Goal: Task Accomplishment & Management: Use online tool/utility

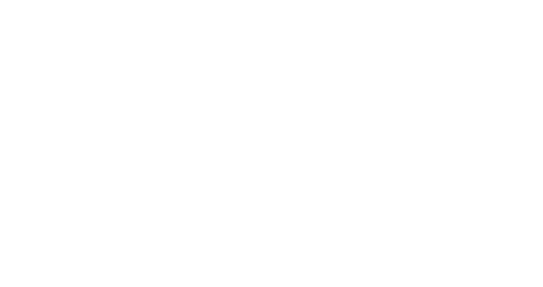
click at [57, 56] on div at bounding box center [271, 143] width 543 height 287
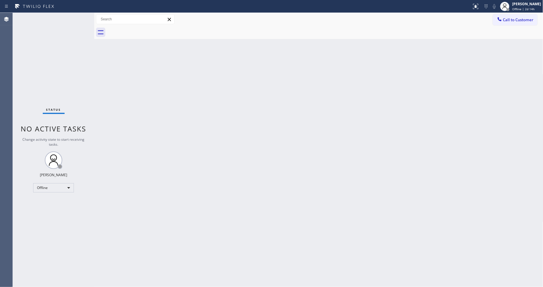
drag, startPoint x: 522, startPoint y: 8, endPoint x: 513, endPoint y: 23, distance: 17.3
click at [522, 8] on span "Offline | 2d 14h" at bounding box center [524, 9] width 22 height 4
click at [510, 36] on button "Unavailable" at bounding box center [514, 39] width 58 height 8
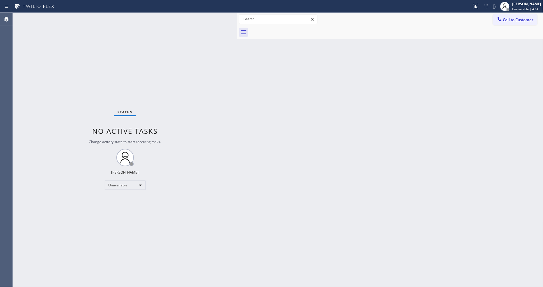
drag, startPoint x: 95, startPoint y: 29, endPoint x: 238, endPoint y: 44, distance: 143.7
click at [237, 44] on div at bounding box center [237, 150] width 0 height 275
click at [250, 191] on div "Back to Dashboard Change Sender ID Customers Technicians Select a contact Outbo…" at bounding box center [390, 150] width 306 height 275
click at [123, 184] on div "Unavailable" at bounding box center [125, 185] width 41 height 9
click at [121, 197] on li "Available" at bounding box center [125, 200] width 40 height 7
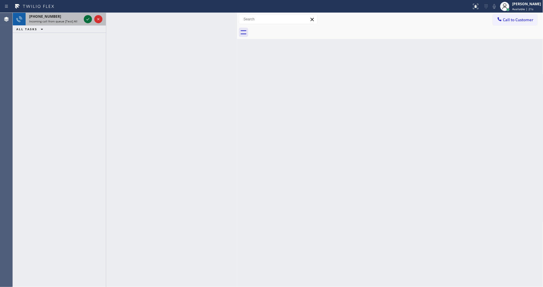
click at [89, 18] on icon at bounding box center [87, 19] width 7 height 7
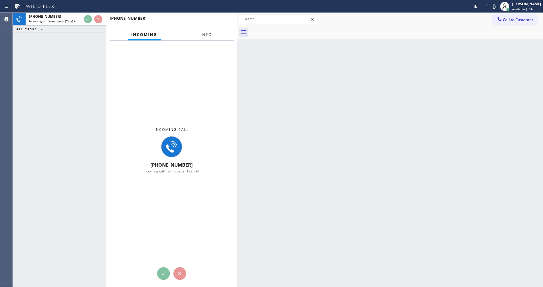
click at [200, 33] on button "Info" at bounding box center [206, 34] width 18 height 11
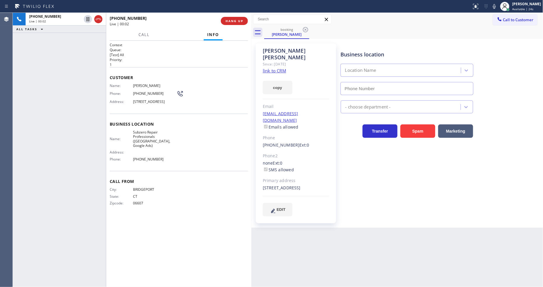
drag, startPoint x: 237, startPoint y: 41, endPoint x: 251, endPoint y: 41, distance: 14.3
click at [252, 41] on div at bounding box center [252, 150] width 0 height 275
type input "[PHONE_NUMBER]"
click at [274, 68] on link "link to CRM" at bounding box center [274, 71] width 23 height 6
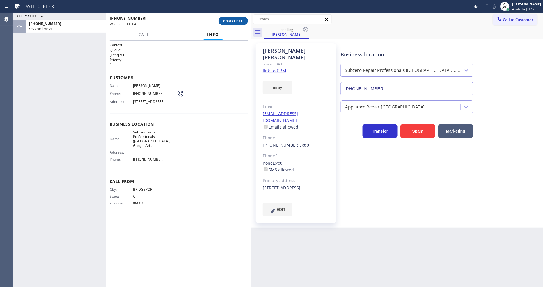
click at [237, 19] on span "COMPLETE" at bounding box center [233, 21] width 20 height 4
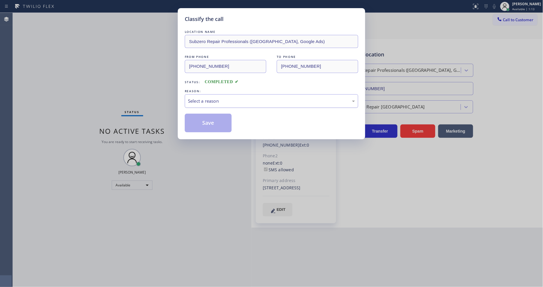
drag, startPoint x: 216, startPoint y: 97, endPoint x: 216, endPoint y: 103, distance: 5.5
click at [216, 98] on div "Select a reason" at bounding box center [271, 101] width 167 height 7
click at [211, 127] on button "Save" at bounding box center [208, 123] width 47 height 19
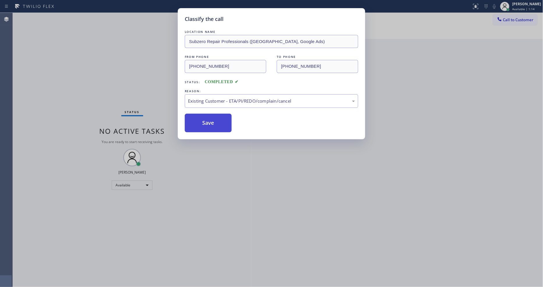
click at [211, 127] on button "Save" at bounding box center [208, 123] width 47 height 19
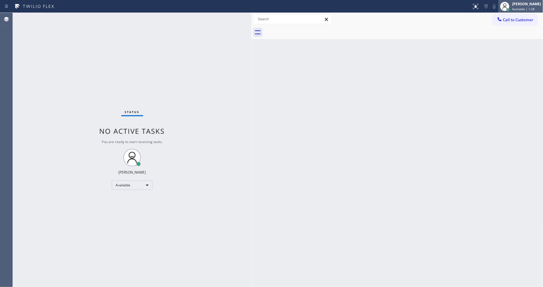
click at [531, 8] on span "Available | 1:28" at bounding box center [524, 9] width 22 height 4
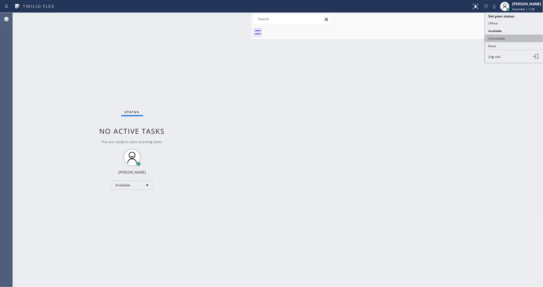
click at [507, 39] on button "Unavailable" at bounding box center [514, 39] width 58 height 8
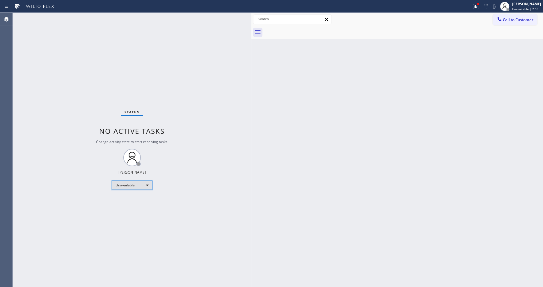
click at [126, 186] on div "Unavailable" at bounding box center [132, 185] width 41 height 9
click at [124, 200] on li "Available" at bounding box center [132, 200] width 40 height 7
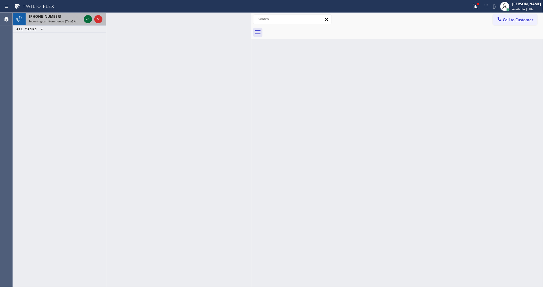
click at [87, 20] on icon at bounding box center [87, 19] width 7 height 7
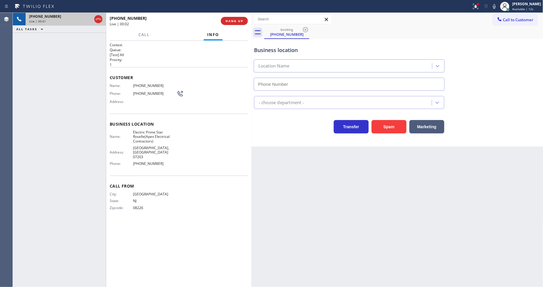
type input "[PHONE_NUMBER]"
click at [229, 22] on span "HANG UP" at bounding box center [235, 21] width 18 height 4
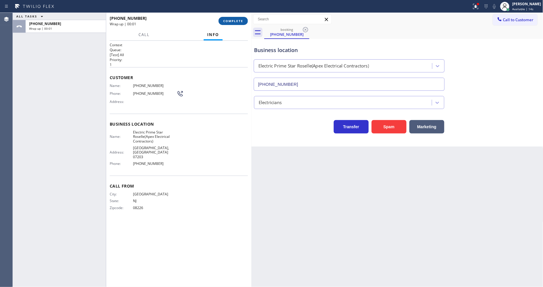
drag, startPoint x: 231, startPoint y: 22, endPoint x: 295, endPoint y: 43, distance: 67.7
click at [232, 22] on span "COMPLETE" at bounding box center [233, 21] width 20 height 4
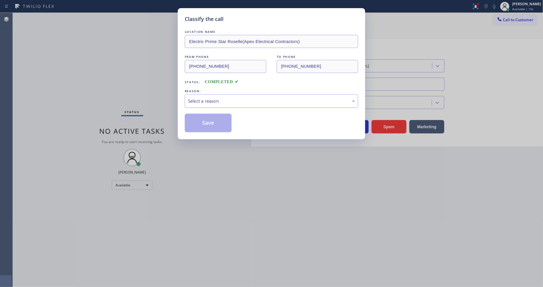
click at [212, 100] on div "Select a reason" at bounding box center [271, 101] width 167 height 7
click at [209, 128] on button "Save" at bounding box center [208, 123] width 47 height 19
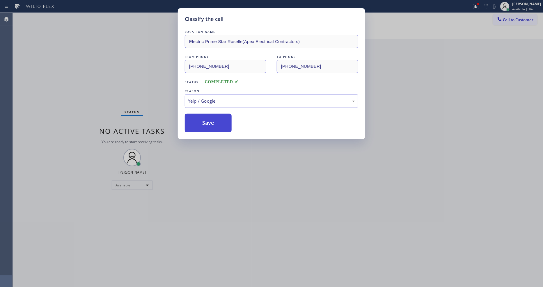
click at [209, 128] on button "Save" at bounding box center [208, 123] width 47 height 19
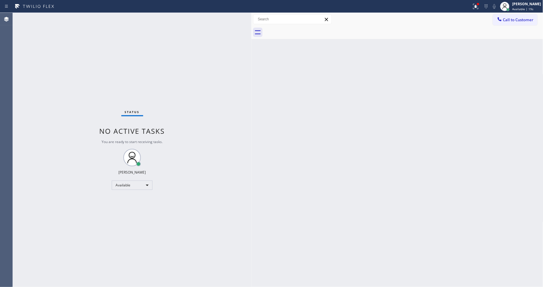
click at [195, 218] on div "Status No active tasks You are ready to start receiving tasks. [PERSON_NAME] Av…" at bounding box center [132, 150] width 239 height 275
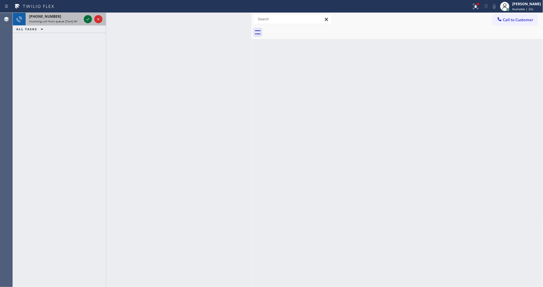
click at [88, 19] on icon at bounding box center [87, 19] width 3 height 2
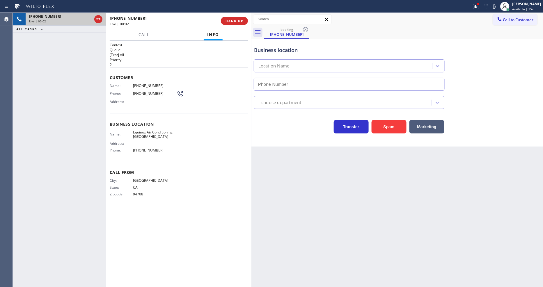
type input "[PHONE_NUMBER]"
click at [242, 20] on span "HANG UP" at bounding box center [235, 21] width 18 height 4
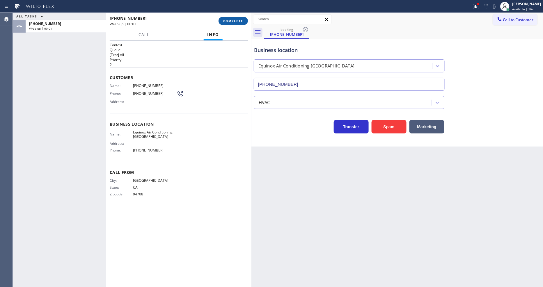
click at [241, 21] on span "COMPLETE" at bounding box center [233, 21] width 20 height 4
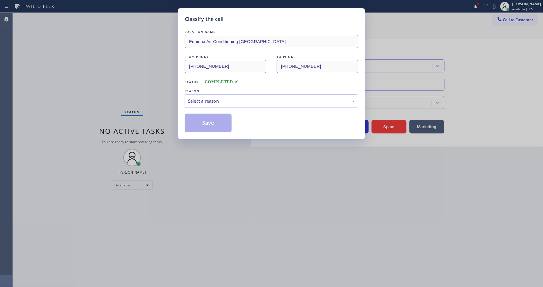
click at [213, 95] on div "Select a reason" at bounding box center [272, 101] width 174 height 14
click at [211, 123] on button "Save" at bounding box center [208, 123] width 47 height 19
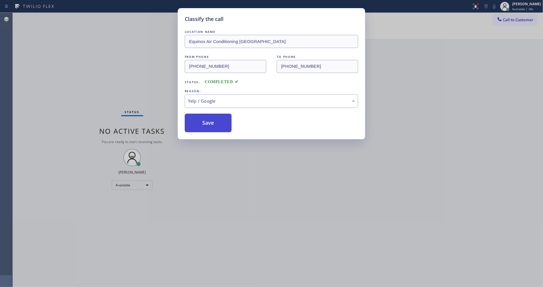
click at [211, 123] on button "Save" at bounding box center [208, 123] width 47 height 19
click at [211, 122] on button "Save" at bounding box center [208, 123] width 47 height 19
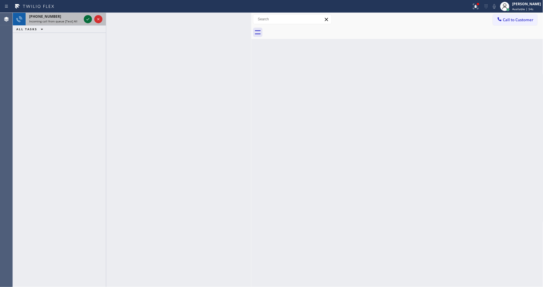
click at [88, 16] on icon at bounding box center [87, 19] width 7 height 7
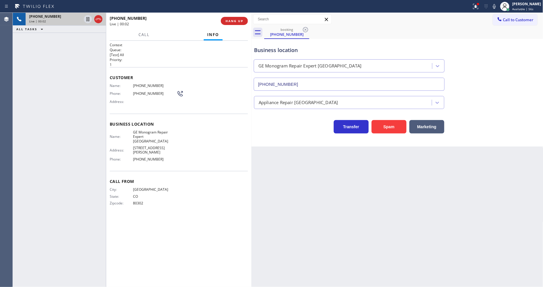
type input "[PHONE_NUMBER]"
click at [143, 84] on span "[PHONE_NUMBER]" at bounding box center [155, 86] width 44 height 4
copy span "[PHONE_NUMBER]"
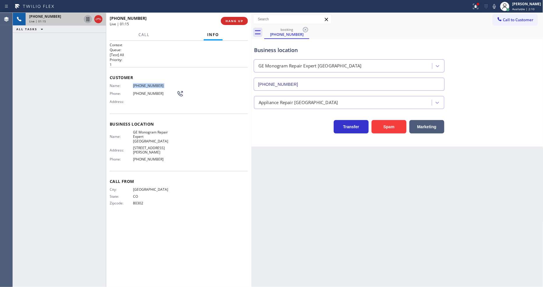
click at [89, 18] on icon at bounding box center [87, 19] width 7 height 7
drag, startPoint x: 501, startPoint y: 7, endPoint x: 398, endPoint y: 159, distance: 183.0
click at [498, 7] on icon at bounding box center [494, 6] width 7 height 7
click at [156, 132] on span "GE Monogram Repair Expert [GEOGRAPHIC_DATA]" at bounding box center [155, 136] width 44 height 13
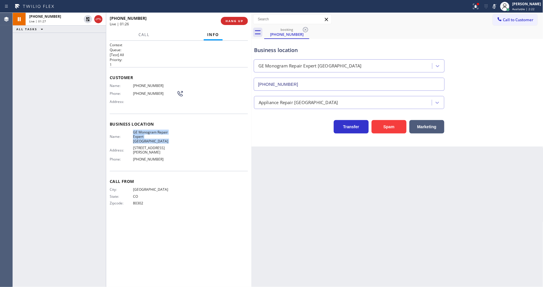
click at [156, 132] on span "GE Monogram Repair Expert [GEOGRAPHIC_DATA]" at bounding box center [155, 136] width 44 height 13
copy span "GE Monogram Repair Expert [GEOGRAPHIC_DATA]"
click at [87, 20] on icon at bounding box center [87, 19] width 7 height 7
click at [498, 7] on icon at bounding box center [494, 6] width 7 height 7
click at [480, 8] on icon at bounding box center [476, 6] width 7 height 7
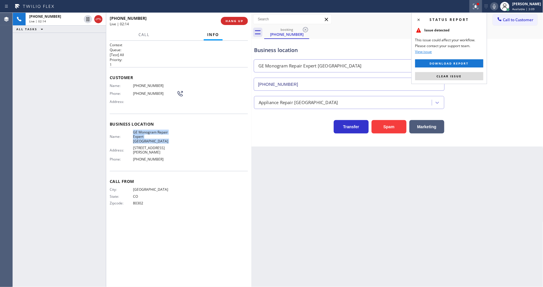
click at [457, 73] on button "Clear issue" at bounding box center [450, 76] width 68 height 8
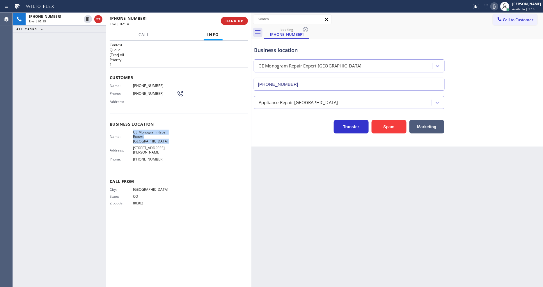
click at [498, 5] on icon at bounding box center [494, 6] width 7 height 7
click at [498, 4] on icon at bounding box center [494, 6] width 7 height 7
click at [453, 207] on div "Back to Dashboard Change Sender ID Customers Technicians Select a contact Outbo…" at bounding box center [398, 150] width 292 height 275
click at [143, 85] on span "[PHONE_NUMBER]" at bounding box center [155, 86] width 44 height 4
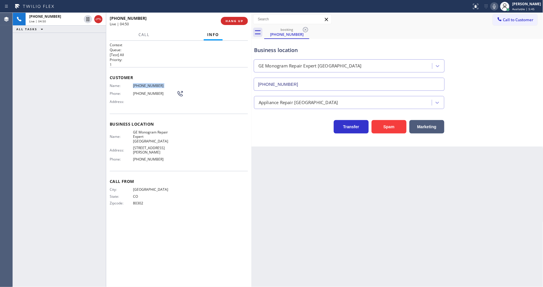
click at [143, 85] on span "[PHONE_NUMBER]" at bounding box center [155, 86] width 44 height 4
copy span "[PHONE_NUMBER]"
click at [234, 21] on span "HANG UP" at bounding box center [235, 21] width 18 height 4
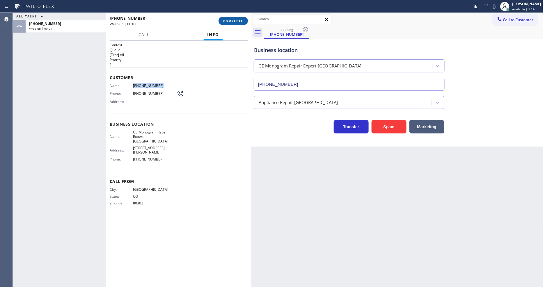
click at [234, 21] on span "COMPLETE" at bounding box center [233, 21] width 20 height 4
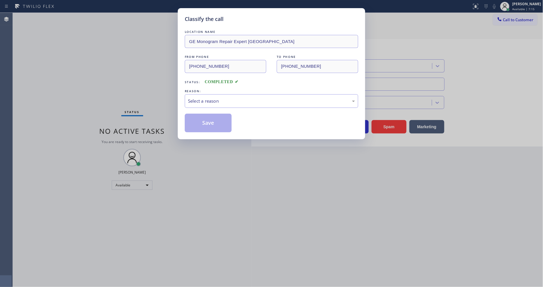
click at [210, 94] on div "Select a reason" at bounding box center [272, 101] width 174 height 14
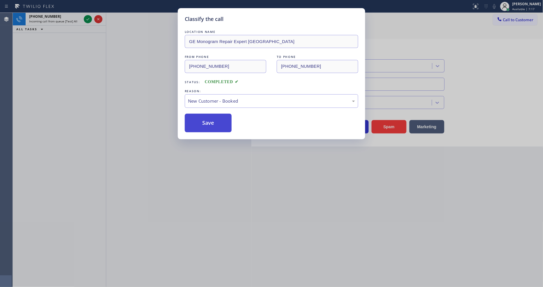
click at [221, 120] on button "Save" at bounding box center [208, 123] width 47 height 19
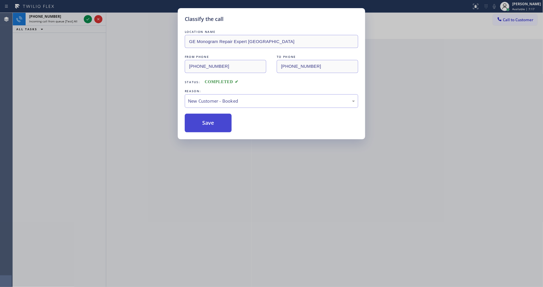
click at [221, 120] on button "Save" at bounding box center [208, 123] width 47 height 19
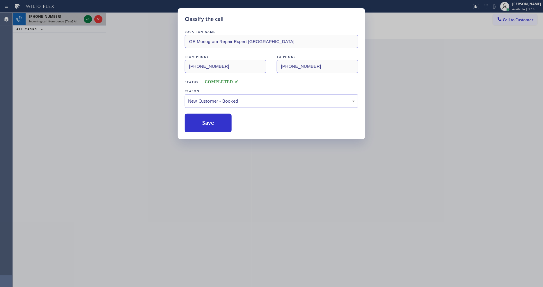
click at [88, 18] on div "Classify the call LOCATION NAME Subzero Repair Professionals ([GEOGRAPHIC_DATA]…" at bounding box center [278, 150] width 531 height 275
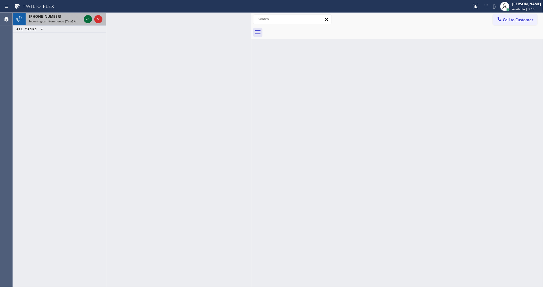
click at [88, 18] on icon at bounding box center [87, 19] width 7 height 7
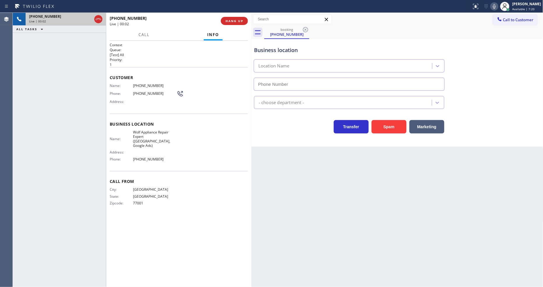
type input "[PHONE_NUMBER]"
click at [160, 134] on span "Wolf Appliance Repair Expert ([GEOGRAPHIC_DATA], Google Ads)" at bounding box center [155, 139] width 44 height 18
copy span "Wolf Appliance Repair Expert ([GEOGRAPHIC_DATA], Google Ads)"
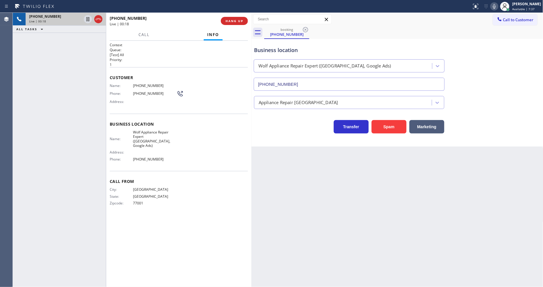
click at [206, 179] on span "Call From" at bounding box center [179, 182] width 138 height 6
click at [137, 171] on div "Call From City: [GEOGRAPHIC_DATA]: [US_STATE] Zipcode: 77001" at bounding box center [179, 193] width 138 height 44
click at [224, 22] on button "HANG UP" at bounding box center [234, 21] width 27 height 8
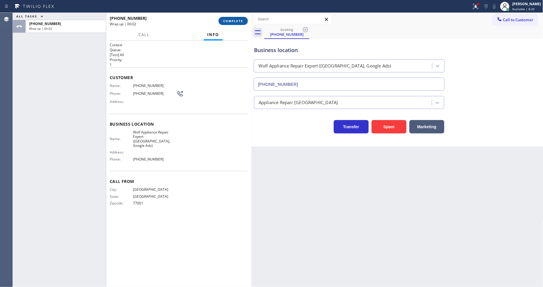
drag, startPoint x: 230, startPoint y: 27, endPoint x: 233, endPoint y: 22, distance: 5.9
click at [231, 25] on div "[PHONE_NUMBER] Wrap up | 00:02 COMPLETE" at bounding box center [179, 20] width 138 height 15
click at [233, 22] on span "COMPLETE" at bounding box center [233, 21] width 20 height 4
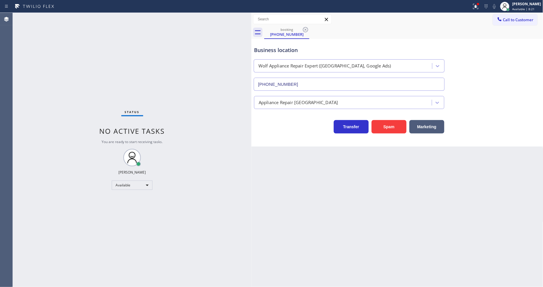
click at [212, 103] on div "Status No active tasks You are ready to start receiving tasks. [PERSON_NAME] Av…" at bounding box center [132, 150] width 239 height 275
click at [306, 29] on icon at bounding box center [305, 29] width 5 height 5
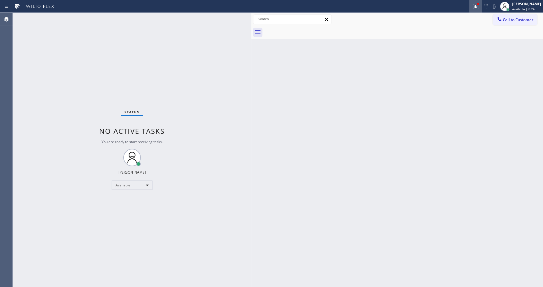
click at [483, 12] on button at bounding box center [476, 6] width 13 height 13
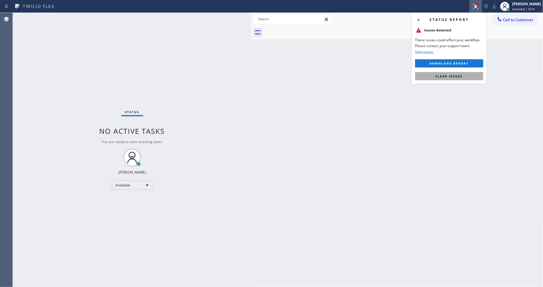
click at [474, 75] on button "Clear issues" at bounding box center [450, 76] width 68 height 8
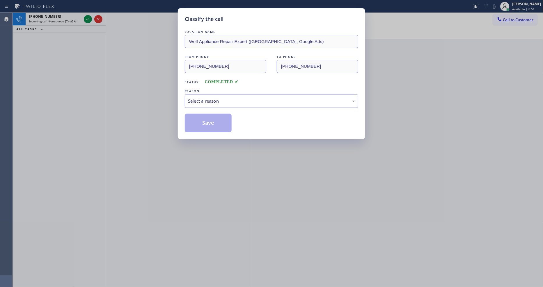
click at [334, 98] on div "Select a reason" at bounding box center [271, 101] width 167 height 7
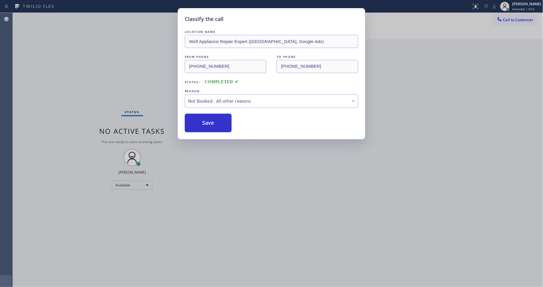
click at [206, 121] on button "Save" at bounding box center [208, 123] width 47 height 19
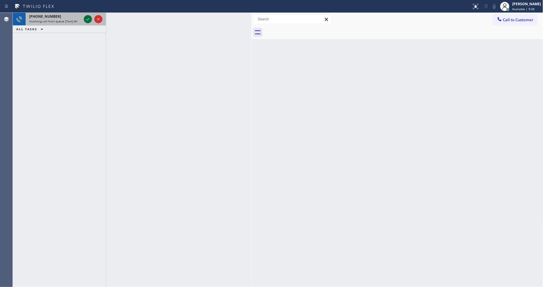
click at [84, 17] on icon at bounding box center [87, 19] width 7 height 7
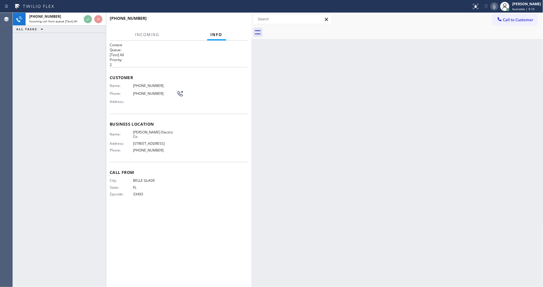
click at [224, 172] on div "Call From City: [GEOGRAPHIC_DATA]: [US_STATE] Zipcode: 33493" at bounding box center [179, 184] width 138 height 44
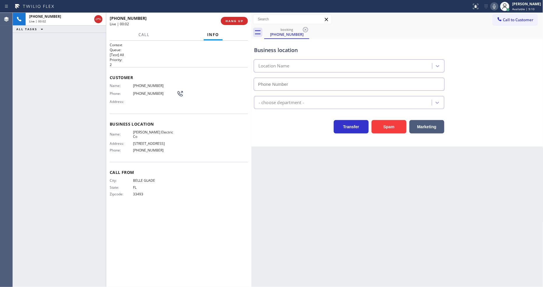
type input "[PHONE_NUMBER]"
click at [234, 18] on button "HANG UP" at bounding box center [234, 21] width 27 height 8
click at [234, 18] on button "COMPLETE" at bounding box center [233, 21] width 29 height 8
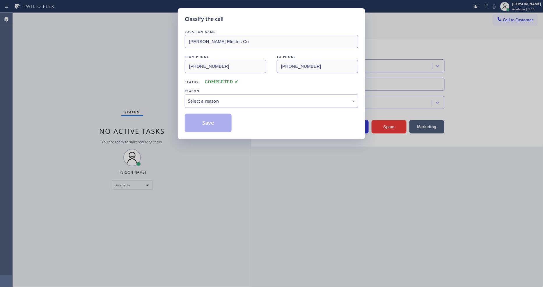
click at [227, 95] on div "Select a reason" at bounding box center [272, 101] width 174 height 14
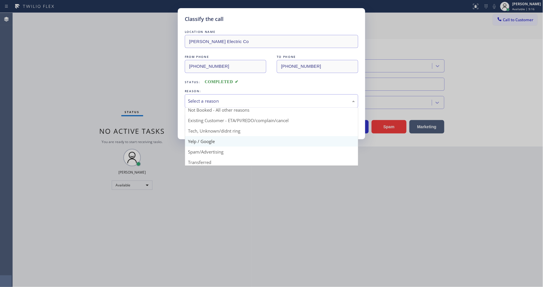
scroll to position [36, 0]
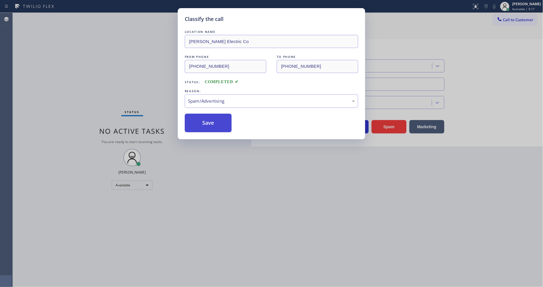
click at [215, 119] on button "Save" at bounding box center [208, 123] width 47 height 19
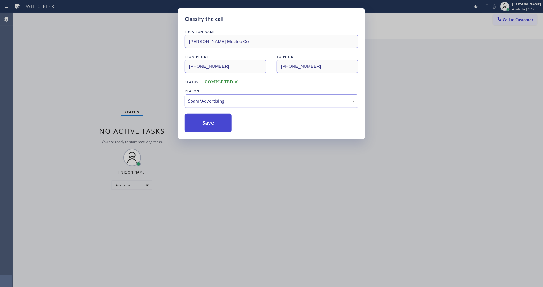
click at [215, 119] on button "Save" at bounding box center [208, 123] width 47 height 19
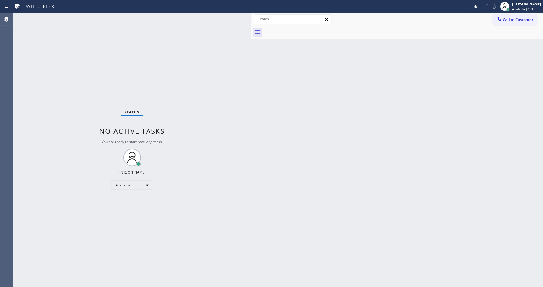
click at [88, 18] on div "Status No active tasks You are ready to start receiving tasks. [PERSON_NAME] Av…" at bounding box center [132, 150] width 239 height 275
click at [87, 18] on div "Status No active tasks You are ready to start receiving tasks. [PERSON_NAME] Av…" at bounding box center [132, 150] width 239 height 275
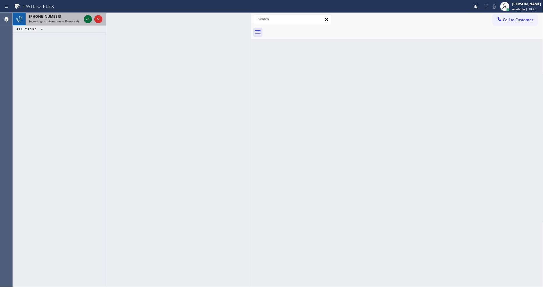
click at [87, 21] on icon at bounding box center [87, 19] width 7 height 7
click at [89, 17] on icon at bounding box center [87, 19] width 7 height 7
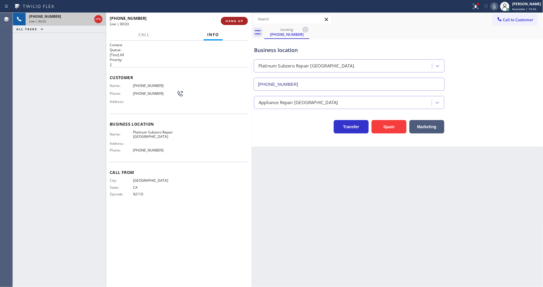
type input "[PHONE_NUMBER]"
click at [240, 20] on span "HANG UP" at bounding box center [235, 21] width 18 height 4
click at [239, 20] on span "HANG UP" at bounding box center [235, 21] width 18 height 4
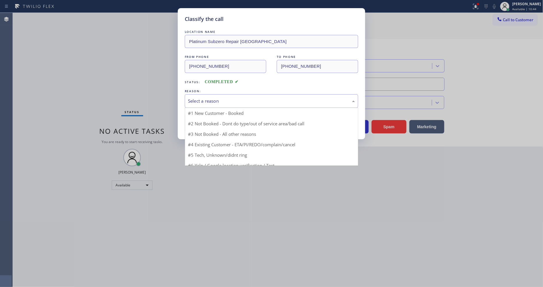
click at [200, 102] on div "Select a reason" at bounding box center [271, 101] width 167 height 7
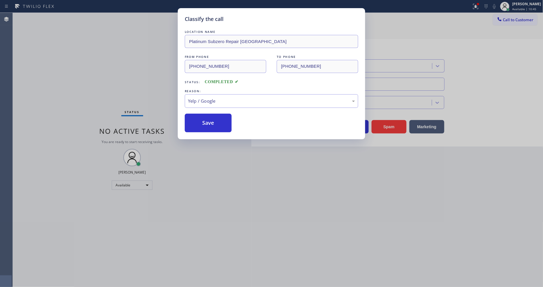
click at [202, 111] on div "LOCATION NAME Platinum Subzero Repair [GEOGRAPHIC_DATA] FROM PHONE [PHONE_NUMBE…" at bounding box center [272, 81] width 174 height 104
click at [202, 117] on button "Save" at bounding box center [208, 123] width 47 height 19
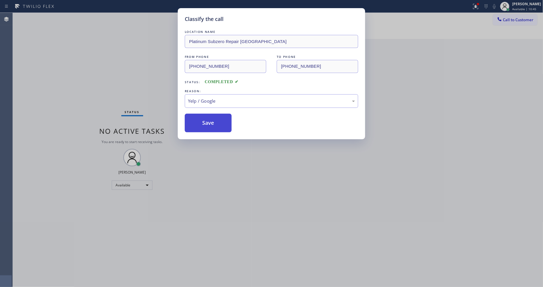
click at [202, 117] on button "Save" at bounding box center [208, 123] width 47 height 19
drag, startPoint x: 202, startPoint y: 117, endPoint x: 156, endPoint y: 251, distance: 141.7
click at [202, 117] on button "Save" at bounding box center [208, 123] width 47 height 19
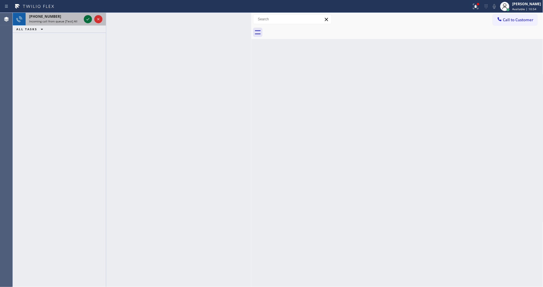
click at [86, 18] on icon at bounding box center [87, 19] width 7 height 7
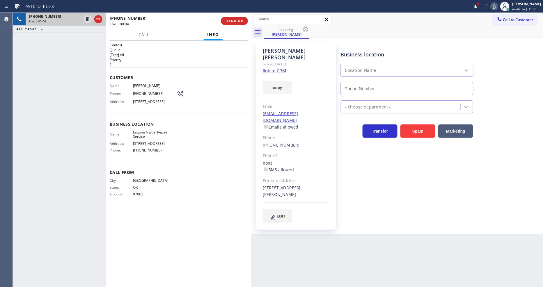
click at [273, 68] on link "link to CRM" at bounding box center [274, 71] width 23 height 6
type input "[PHONE_NUMBER]"
click at [240, 21] on span "HANG UP" at bounding box center [235, 21] width 18 height 4
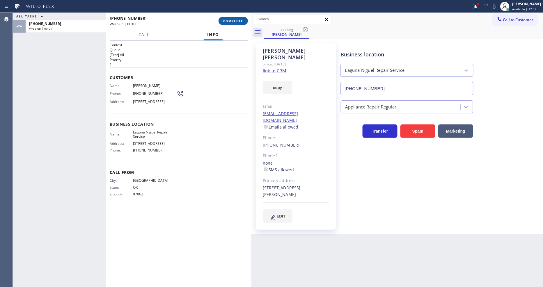
click at [240, 21] on span "COMPLETE" at bounding box center [233, 21] width 20 height 4
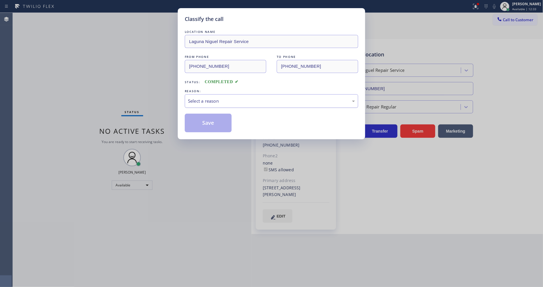
click at [223, 103] on div "Select a reason" at bounding box center [272, 101] width 174 height 14
click at [207, 123] on button "Save" at bounding box center [208, 123] width 47 height 19
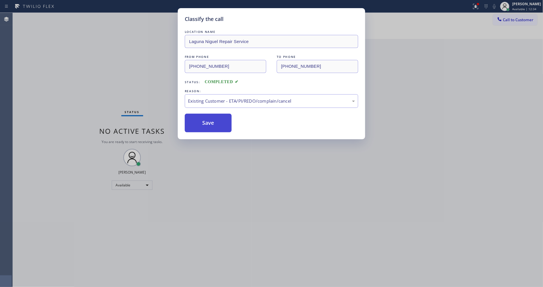
click at [207, 123] on button "Save" at bounding box center [208, 123] width 47 height 19
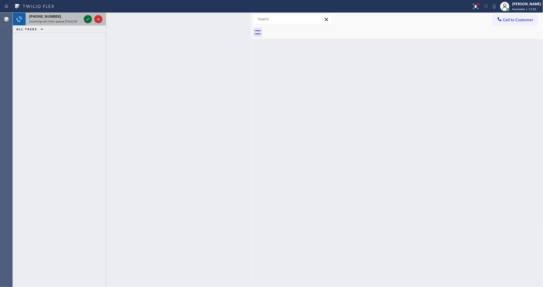
click at [89, 17] on icon at bounding box center [87, 19] width 7 height 7
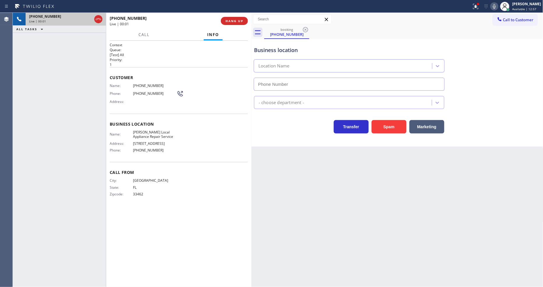
type input "[PHONE_NUMBER]"
click at [151, 132] on span "[PERSON_NAME] Local Appliance Repair Service" at bounding box center [155, 134] width 44 height 9
copy span "[PERSON_NAME] Local Appliance Repair Service"
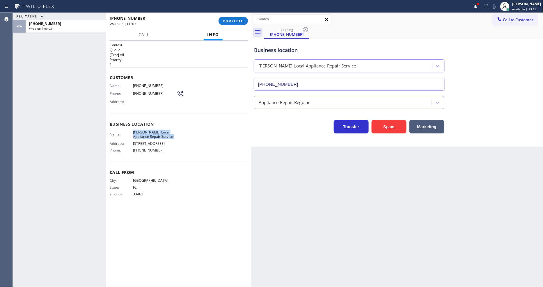
drag, startPoint x: 242, startPoint y: 22, endPoint x: 232, endPoint y: 48, distance: 27.6
click at [242, 22] on span "COMPLETE" at bounding box center [233, 21] width 20 height 4
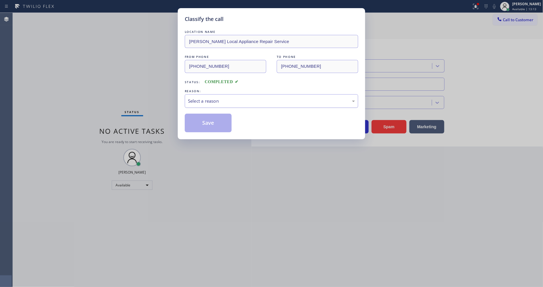
click at [204, 98] on div "Select a reason" at bounding box center [271, 101] width 167 height 7
click at [200, 123] on button "Save" at bounding box center [208, 123] width 47 height 19
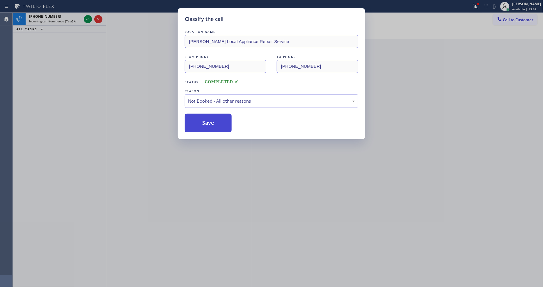
click at [200, 123] on button "Save" at bounding box center [208, 123] width 47 height 19
click at [201, 122] on button "Save" at bounding box center [208, 123] width 47 height 19
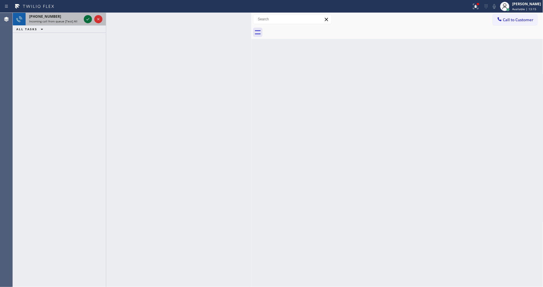
click at [89, 17] on icon at bounding box center [87, 19] width 7 height 7
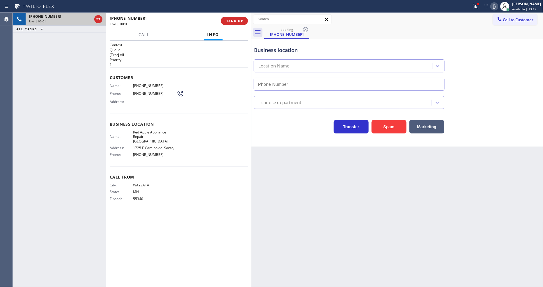
type input "[PHONE_NUMBER]"
click at [203, 203] on div "Call From City: WAYZATA State: [US_STATE] Zipcode: 55340" at bounding box center [179, 189] width 138 height 44
click at [237, 14] on div "[PHONE_NUMBER] Live | 00:08 HANG UP" at bounding box center [179, 20] width 138 height 15
click at [237, 19] on span "HANG UP" at bounding box center [235, 21] width 18 height 4
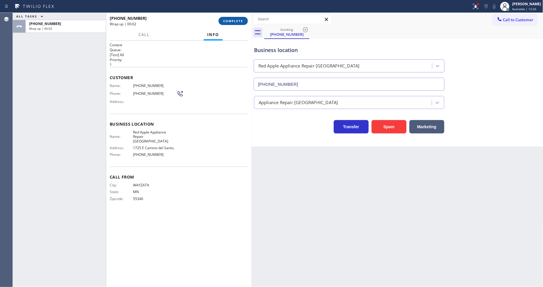
drag, startPoint x: 237, startPoint y: 19, endPoint x: 328, endPoint y: 62, distance: 100.7
click at [237, 19] on span "COMPLETE" at bounding box center [233, 21] width 20 height 4
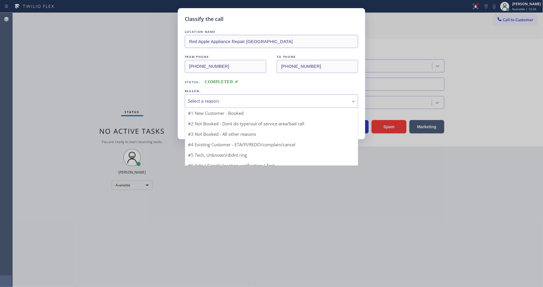
click at [243, 100] on div "Select a reason" at bounding box center [271, 101] width 167 height 7
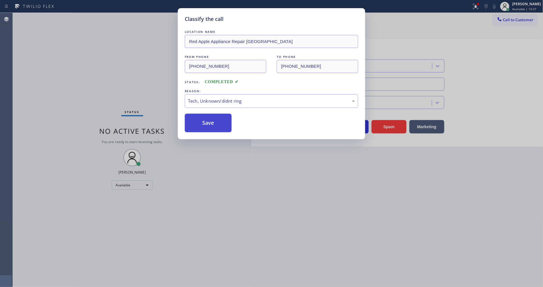
drag, startPoint x: 228, startPoint y: 140, endPoint x: 230, endPoint y: 125, distance: 15.6
click at [230, 125] on button "Save" at bounding box center [208, 123] width 47 height 19
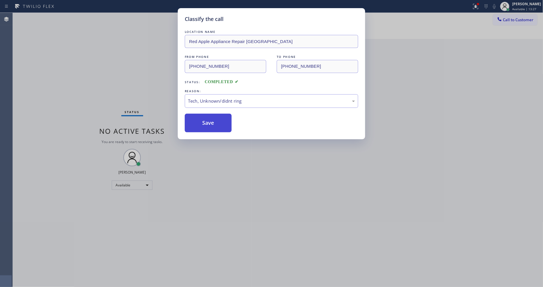
click at [230, 125] on button "Save" at bounding box center [208, 123] width 47 height 19
click at [230, 124] on button "Save" at bounding box center [208, 123] width 47 height 19
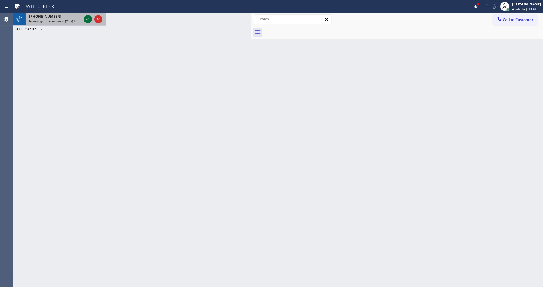
click at [86, 19] on icon at bounding box center [87, 19] width 7 height 7
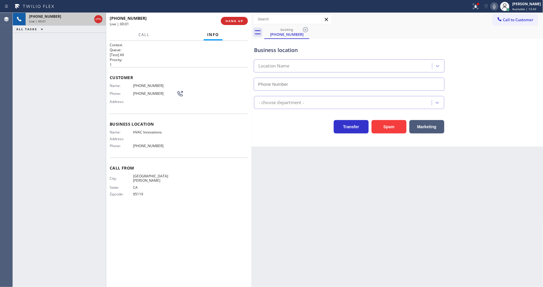
type input "[PHONE_NUMBER]"
click at [226, 18] on button "HANG UP" at bounding box center [234, 21] width 27 height 8
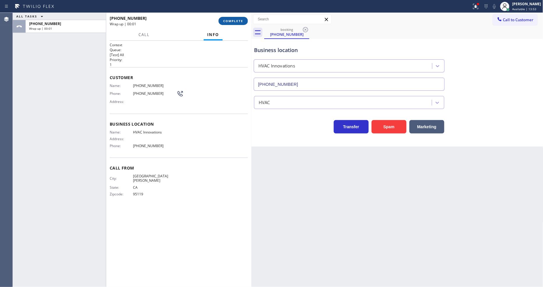
click at [227, 19] on span "COMPLETE" at bounding box center [233, 21] width 20 height 4
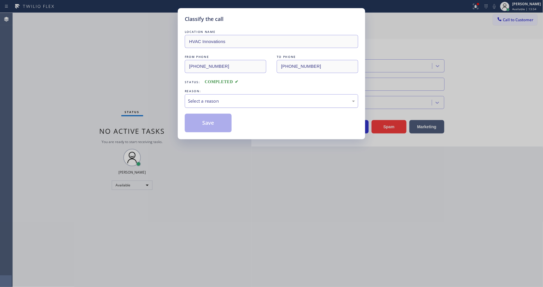
click at [207, 99] on div "Select a reason" at bounding box center [271, 101] width 167 height 7
click at [216, 101] on div "Tech, Unknown/didnt ring" at bounding box center [271, 101] width 167 height 7
drag, startPoint x: 213, startPoint y: 152, endPoint x: 213, endPoint y: 128, distance: 24.8
click at [213, 128] on button "Save" at bounding box center [208, 123] width 47 height 19
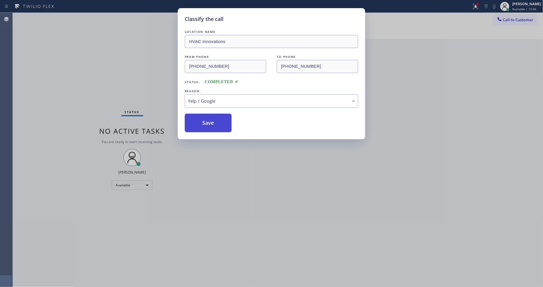
drag, startPoint x: 213, startPoint y: 128, endPoint x: 209, endPoint y: 285, distance: 157.0
click at [213, 127] on button "Save" at bounding box center [208, 123] width 47 height 19
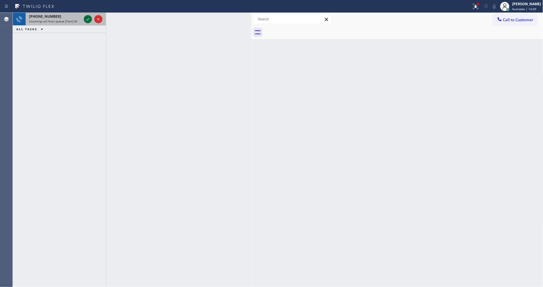
click at [88, 20] on icon at bounding box center [87, 19] width 7 height 7
click at [86, 19] on icon at bounding box center [87, 19] width 7 height 7
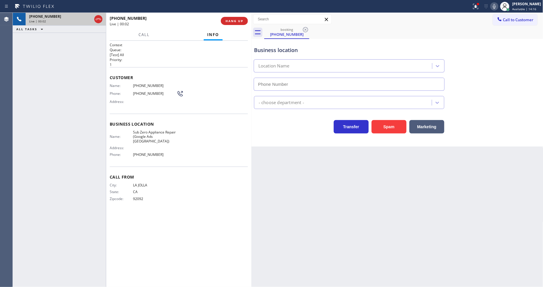
type input "[PHONE_NUMBER]"
click at [111, 93] on span "Phone:" at bounding box center [121, 93] width 23 height 4
click at [153, 130] on span "Sub Zero Appliance Repair (Google Ads [GEOGRAPHIC_DATA])" at bounding box center [155, 136] width 44 height 13
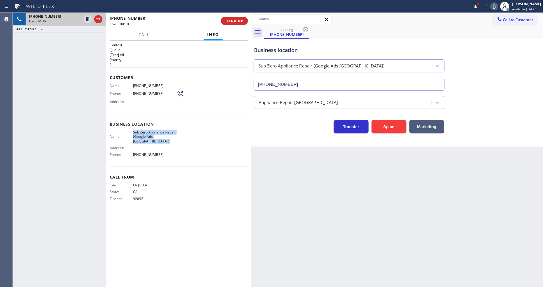
copy span "Sub Zero Appliance Repair (Google Ads [GEOGRAPHIC_DATA])"
click at [137, 84] on span "[PHONE_NUMBER]" at bounding box center [155, 86] width 44 height 4
click at [137, 85] on span "[PHONE_NUMBER]" at bounding box center [155, 86] width 44 height 4
copy span "[PHONE_NUMBER]"
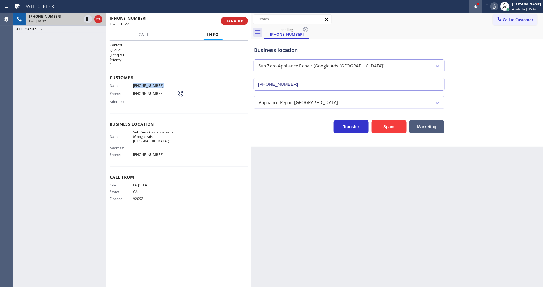
click at [474, 4] on div at bounding box center [476, 6] width 13 height 7
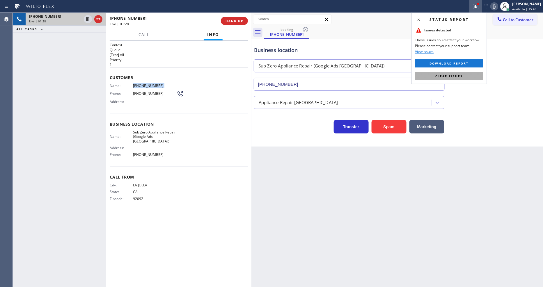
drag, startPoint x: 465, startPoint y: 73, endPoint x: 427, endPoint y: 6, distance: 77.0
click at [465, 73] on button "Clear issues" at bounding box center [450, 76] width 68 height 8
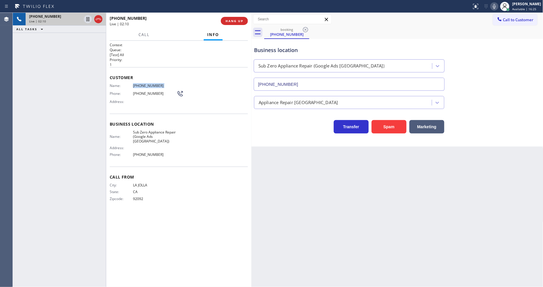
drag, startPoint x: 30, startPoint y: 93, endPoint x: 70, endPoint y: 140, distance: 62.0
click at [30, 93] on div "[PHONE_NUMBER] Live | 02:10 ALL TASKS ALL TASKS ACTIVE TASKS TASKS IN WRAP UP" at bounding box center [59, 150] width 93 height 275
click at [86, 18] on icon at bounding box center [87, 19] width 7 height 7
click at [496, 6] on icon at bounding box center [494, 6] width 7 height 7
drag, startPoint x: 87, startPoint y: 18, endPoint x: 374, endPoint y: 31, distance: 287.4
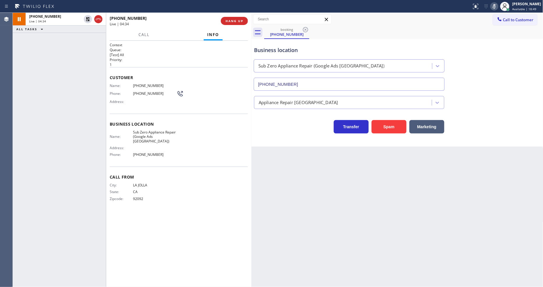
click at [87, 18] on icon at bounding box center [88, 19] width 4 height 4
click at [498, 7] on icon at bounding box center [494, 6] width 7 height 7
drag, startPoint x: 450, startPoint y: 180, endPoint x: 488, endPoint y: 203, distance: 44.3
click at [450, 180] on div "Back to Dashboard Change Sender ID Customers Technicians Select a contact Outbo…" at bounding box center [398, 150] width 292 height 275
drag, startPoint x: 438, startPoint y: 199, endPoint x: 407, endPoint y: 147, distance: 60.6
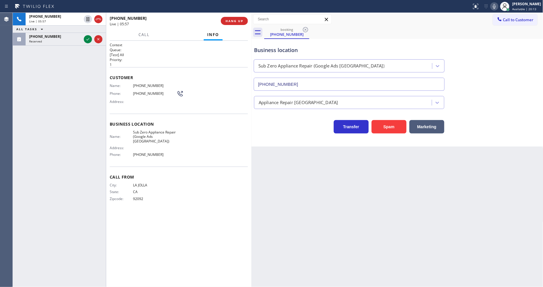
click at [437, 199] on div "Back to Dashboard Change Sender ID Customers Technicians Select a contact Outbo…" at bounding box center [398, 150] width 292 height 275
click at [88, 38] on icon at bounding box center [87, 39] width 7 height 7
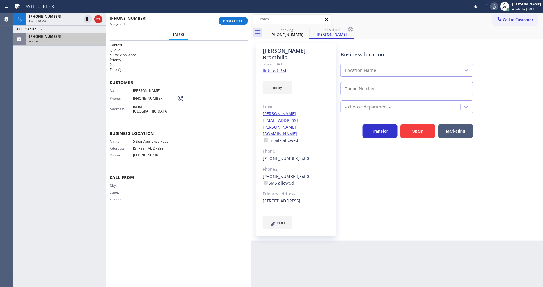
type input "[PHONE_NUMBER]"
click at [270, 68] on link "link to CRM" at bounding box center [274, 71] width 23 height 6
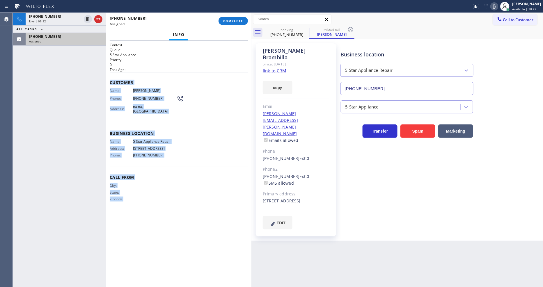
drag, startPoint x: 108, startPoint y: 79, endPoint x: 155, endPoint y: 204, distance: 133.3
click at [155, 204] on div "Context Queue: 5 Star Appliance Priority: 0 Task Age: Customer Name: [PERSON_NA…" at bounding box center [178, 164] width 145 height 247
copy div "Customer Name: [PERSON_NAME] Phone: [PHONE_NUMBER] Address: [GEOGRAPHIC_DATA] B…"
click at [229, 22] on span "COMPLETE" at bounding box center [233, 21] width 20 height 4
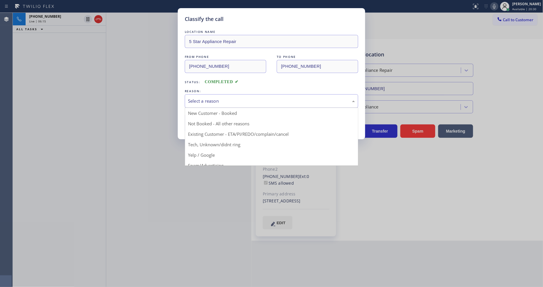
click at [203, 100] on div "Select a reason" at bounding box center [271, 101] width 167 height 7
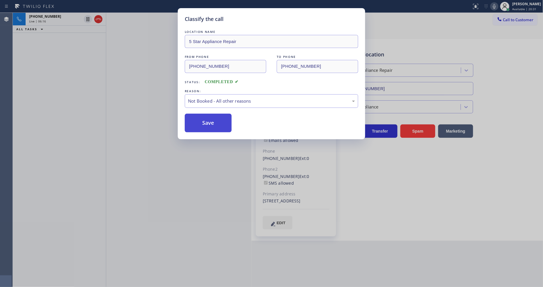
click at [197, 120] on button "Save" at bounding box center [208, 123] width 47 height 19
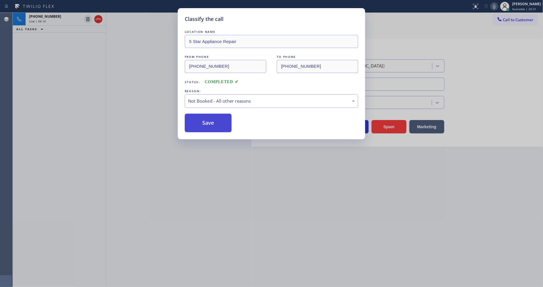
click at [197, 120] on button "Save" at bounding box center [208, 123] width 47 height 19
drag, startPoint x: 197, startPoint y: 120, endPoint x: 198, endPoint y: 191, distance: 71.1
click at [197, 119] on button "Save" at bounding box center [208, 123] width 47 height 19
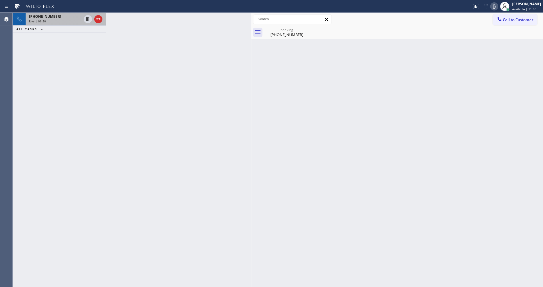
click at [58, 17] on div "[PHONE_NUMBER]" at bounding box center [55, 16] width 52 height 5
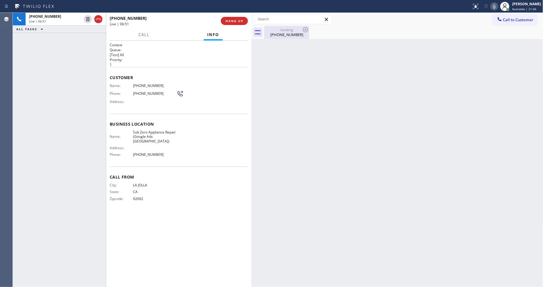
click at [283, 33] on div "[PHONE_NUMBER]" at bounding box center [287, 34] width 44 height 5
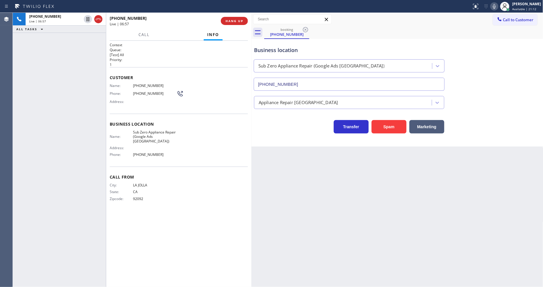
drag, startPoint x: 414, startPoint y: 176, endPoint x: 404, endPoint y: 170, distance: 12.0
click at [414, 176] on div "Back to Dashboard Change Sender ID Customers Technicians Select a contact Outbo…" at bounding box center [398, 150] width 292 height 275
click at [161, 146] on div "Address:" at bounding box center [143, 148] width 67 height 4
click at [39, 52] on div "[PHONE_NUMBER] Live | 08:50 ALL TASKS ALL TASKS ACTIVE TASKS TASKS IN WRAP UP" at bounding box center [59, 150] width 93 height 275
click at [230, 22] on span "HANG UP" at bounding box center [235, 21] width 18 height 4
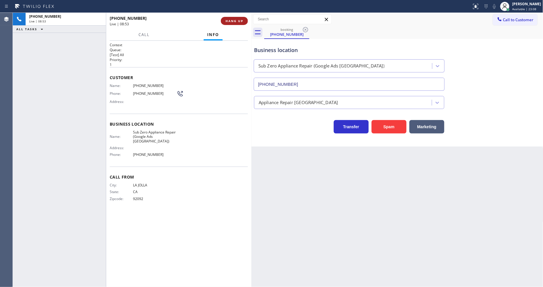
click at [230, 22] on span "HANG UP" at bounding box center [235, 21] width 18 height 4
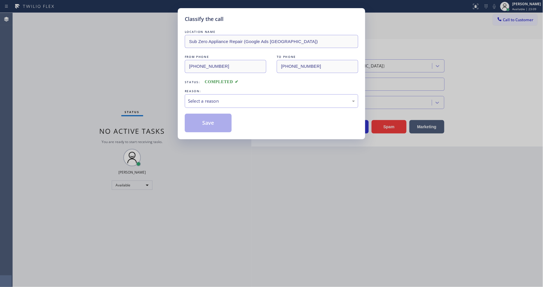
click at [202, 100] on div "Select a reason" at bounding box center [271, 101] width 167 height 7
click at [200, 119] on button "Save" at bounding box center [208, 123] width 47 height 19
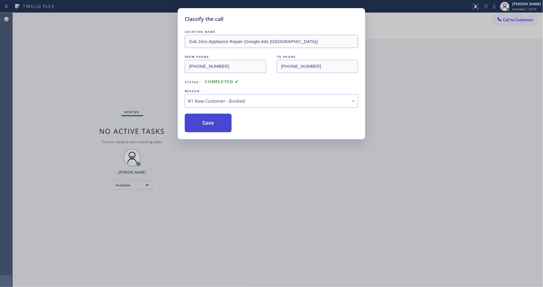
click at [200, 119] on button "Save" at bounding box center [208, 123] width 47 height 19
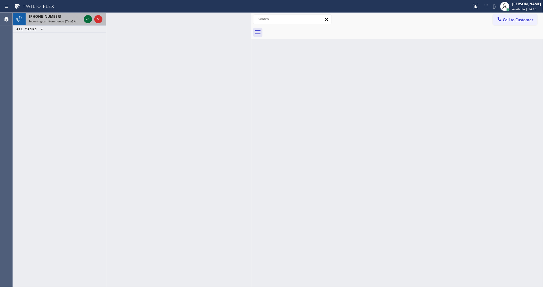
click at [89, 19] on icon at bounding box center [87, 19] width 7 height 7
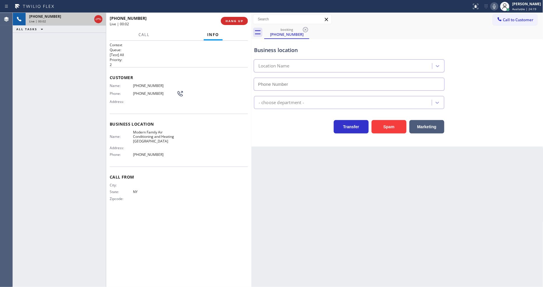
type input "[PHONE_NUMBER]"
click at [234, 15] on div "[PHONE_NUMBER] Live | 00:09 HANG UP" at bounding box center [179, 20] width 138 height 15
click at [235, 20] on span "HANG UP" at bounding box center [235, 21] width 18 height 4
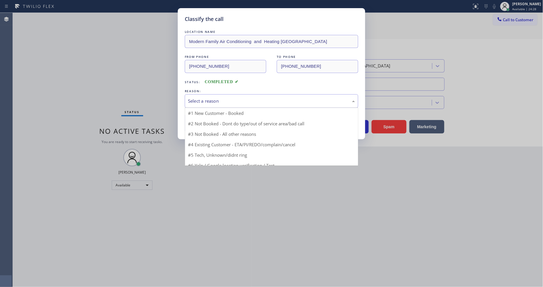
click at [225, 94] on div "Select a reason" at bounding box center [272, 101] width 174 height 14
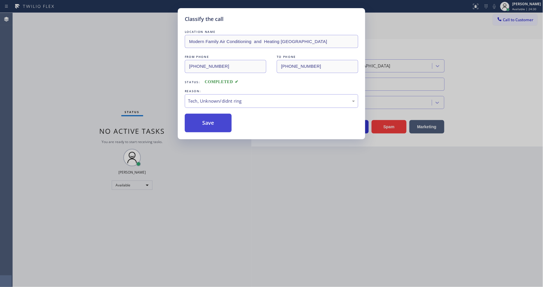
drag, startPoint x: 214, startPoint y: 112, endPoint x: 214, endPoint y: 115, distance: 3.5
click at [214, 112] on div "LOCATION NAME Modern Family Air Conditioning and Heating Garden City FROM PHONE…" at bounding box center [272, 81] width 174 height 104
click at [214, 115] on button "Save" at bounding box center [208, 123] width 47 height 19
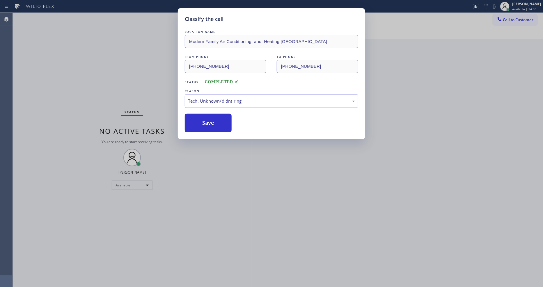
drag, startPoint x: 214, startPoint y: 115, endPoint x: 187, endPoint y: 246, distance: 133.3
click at [212, 116] on button "Save" at bounding box center [208, 123] width 47 height 19
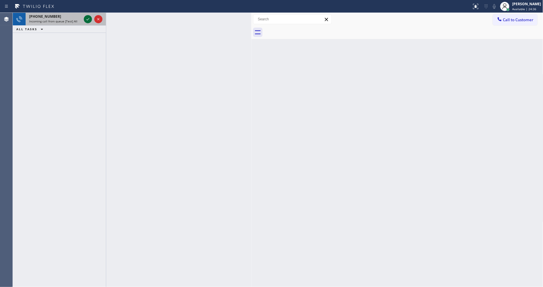
click at [89, 17] on icon at bounding box center [87, 19] width 7 height 7
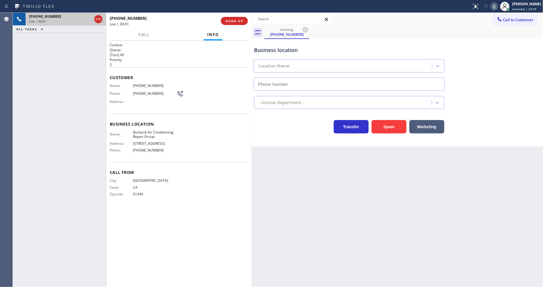
type input "[PHONE_NUMBER]"
click at [236, 21] on span "HANG UP" at bounding box center [235, 21] width 18 height 4
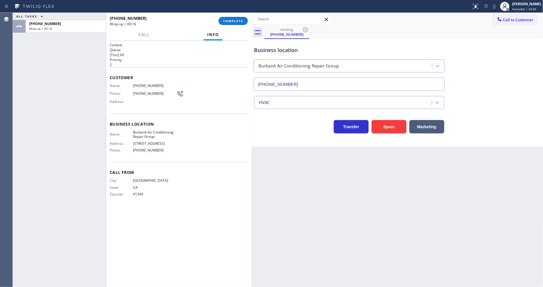
drag, startPoint x: 389, startPoint y: 190, endPoint x: 384, endPoint y: 178, distance: 12.7
click at [389, 190] on div "Back to Dashboard Change Sender ID Customers Technicians Select a contact Outbo…" at bounding box center [398, 150] width 292 height 275
click at [237, 19] on span "COMPLETE" at bounding box center [233, 21] width 20 height 4
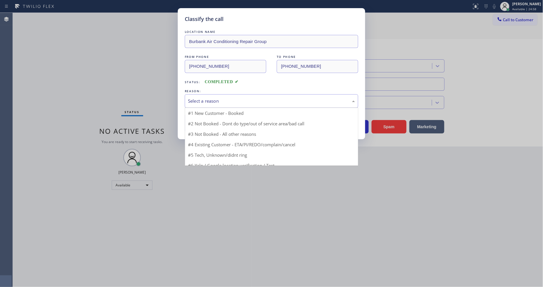
click at [213, 98] on div "Select a reason" at bounding box center [271, 101] width 167 height 7
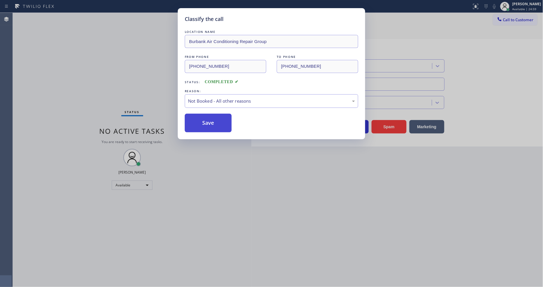
click at [204, 124] on button "Save" at bounding box center [208, 123] width 47 height 19
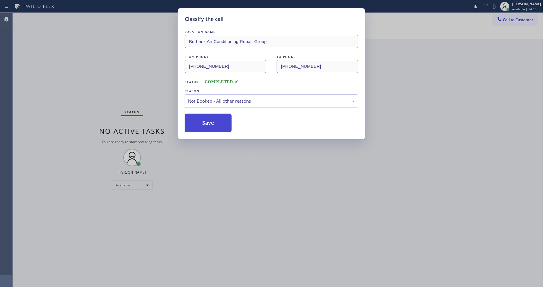
click at [204, 124] on button "Save" at bounding box center [208, 123] width 47 height 19
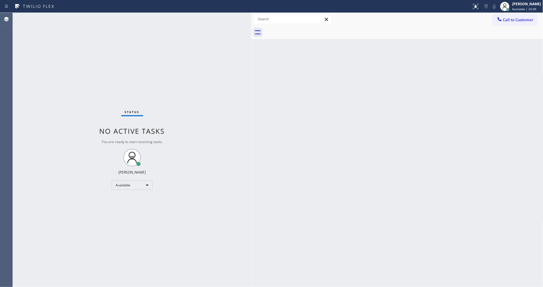
click at [442, 214] on div "Back to Dashboard Change Sender ID Customers Technicians Select a contact Outbo…" at bounding box center [398, 150] width 292 height 275
click at [275, 147] on div "Back to Dashboard Change Sender ID Customers Technicians Select a contact Outbo…" at bounding box center [398, 150] width 292 height 275
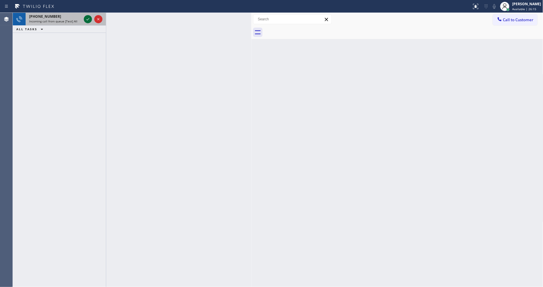
click at [86, 18] on icon at bounding box center [87, 19] width 7 height 7
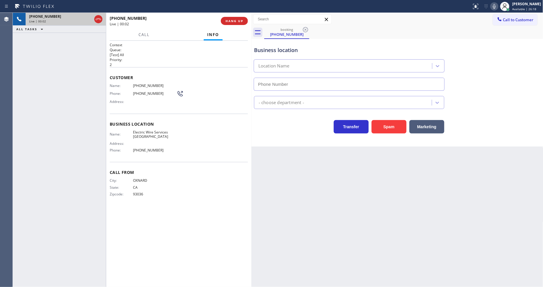
type input "[PHONE_NUMBER]"
click at [146, 133] on span "Electric Wire Services [GEOGRAPHIC_DATA]" at bounding box center [155, 134] width 44 height 9
click at [146, 131] on span "Electric Wire Services [GEOGRAPHIC_DATA]" at bounding box center [155, 134] width 44 height 9
copy span "Electric Wire Services [GEOGRAPHIC_DATA]"
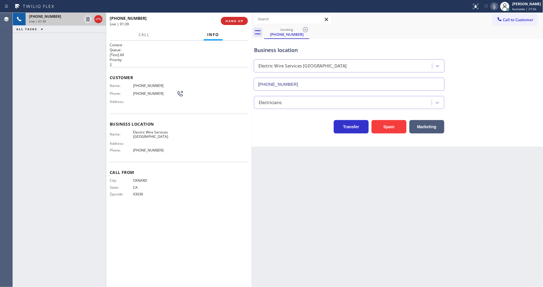
click at [141, 85] on span "[PHONE_NUMBER]" at bounding box center [155, 86] width 44 height 4
copy span "[PHONE_NUMBER]"
click at [89, 20] on icon at bounding box center [87, 19] width 3 height 4
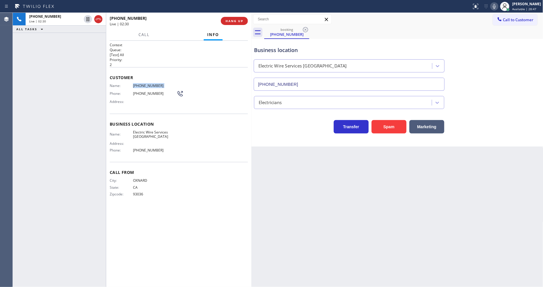
click at [498, 7] on icon at bounding box center [494, 6] width 7 height 7
click at [85, 18] on icon at bounding box center [87, 19] width 7 height 7
click at [496, 6] on icon at bounding box center [494, 6] width 7 height 7
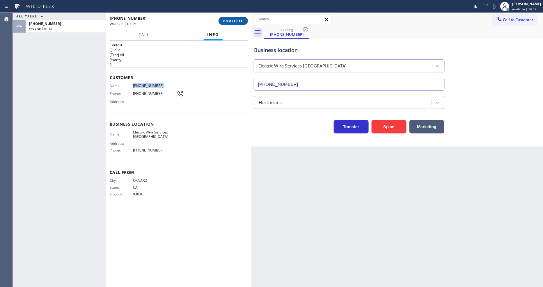
click at [221, 19] on button "COMPLETE" at bounding box center [233, 21] width 29 height 8
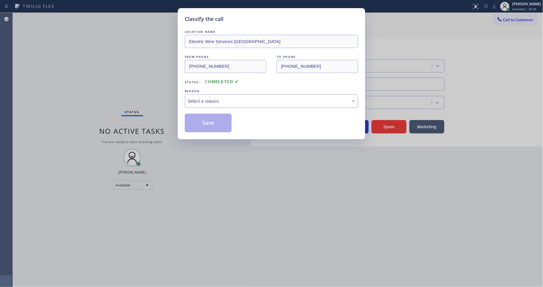
drag, startPoint x: 199, startPoint y: 108, endPoint x: 199, endPoint y: 105, distance: 3.3
click at [199, 104] on div "Select a reason" at bounding box center [272, 101] width 174 height 14
click at [200, 118] on button "Save" at bounding box center [208, 123] width 47 height 19
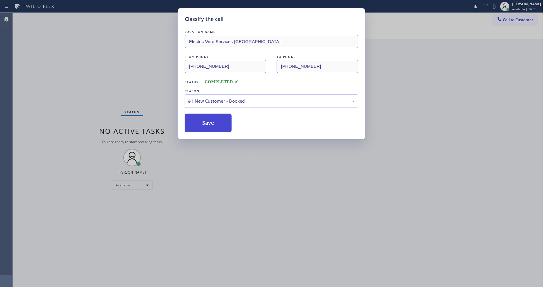
click at [200, 118] on button "Save" at bounding box center [208, 123] width 47 height 19
click at [200, 120] on button "Save" at bounding box center [208, 123] width 47 height 19
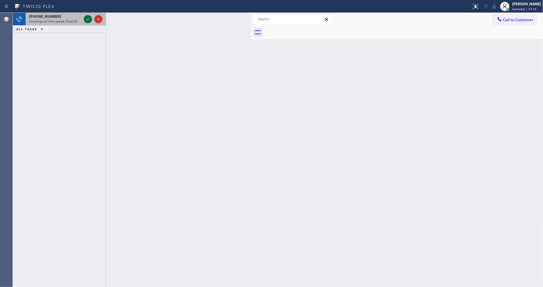
click at [86, 19] on icon at bounding box center [87, 19] width 7 height 7
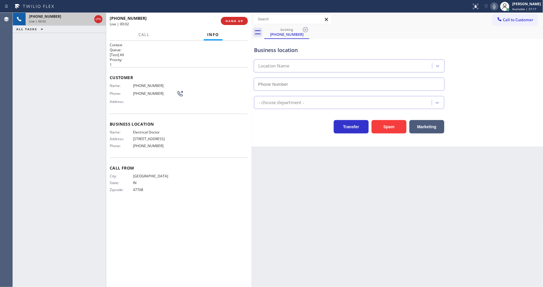
type input "[PHONE_NUMBER]"
click at [234, 22] on span "HANG UP" at bounding box center [235, 21] width 18 height 4
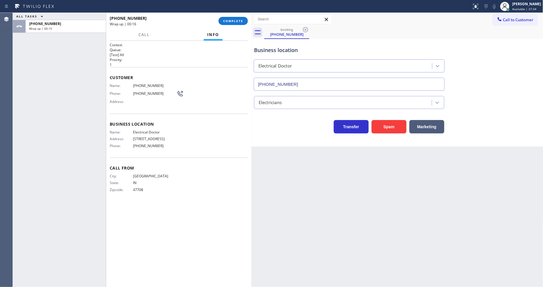
click at [237, 16] on div "[PHONE_NUMBER] Wrap up | 00:16 COMPLETE" at bounding box center [179, 20] width 138 height 15
drag, startPoint x: 228, startPoint y: 20, endPoint x: 269, endPoint y: 70, distance: 64.6
click at [228, 20] on span "COMPLETE" at bounding box center [233, 21] width 20 height 4
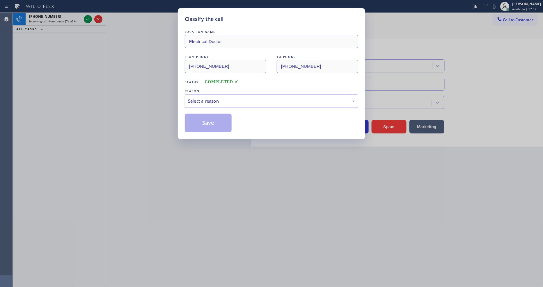
click at [212, 99] on div "Select a reason" at bounding box center [271, 101] width 167 height 7
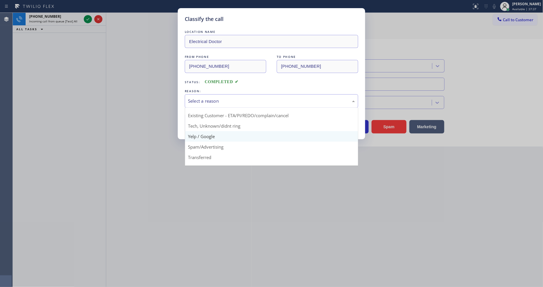
scroll to position [36, 0]
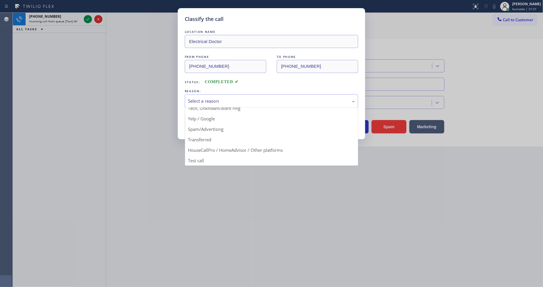
drag, startPoint x: 205, startPoint y: 126, endPoint x: 205, endPoint y: 119, distance: 7.0
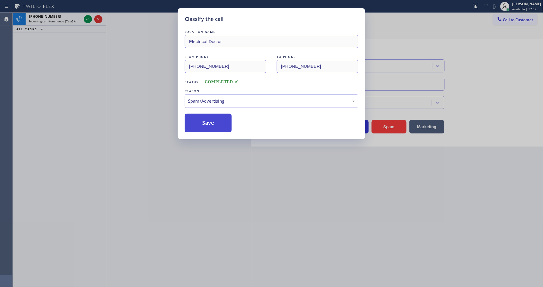
click at [205, 119] on button "Save" at bounding box center [208, 123] width 47 height 19
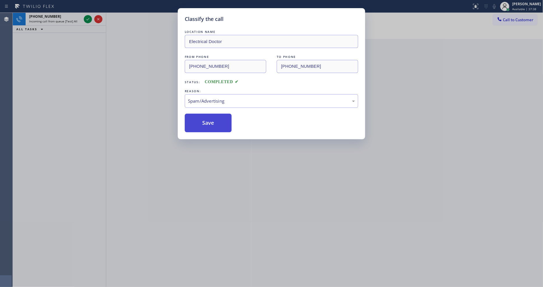
click at [205, 119] on button "Save" at bounding box center [208, 123] width 47 height 19
click at [87, 18] on div "Classify the call LOCATION NAME Subzero Repair Professionals ([GEOGRAPHIC_DATA]…" at bounding box center [278, 150] width 531 height 275
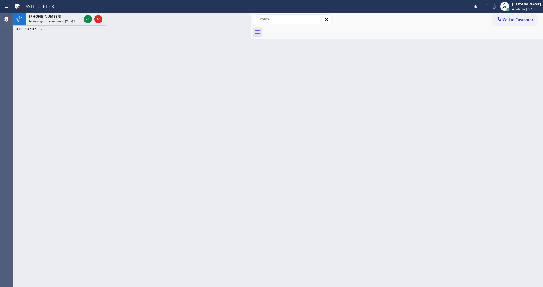
click at [87, 18] on icon at bounding box center [87, 19] width 7 height 7
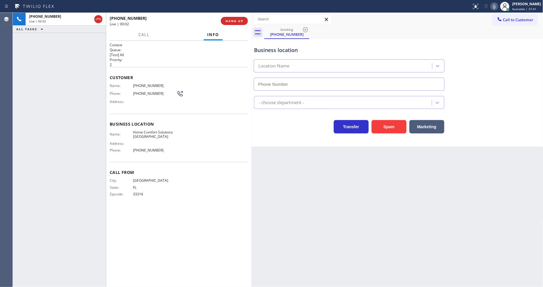
type input "[PHONE_NUMBER]"
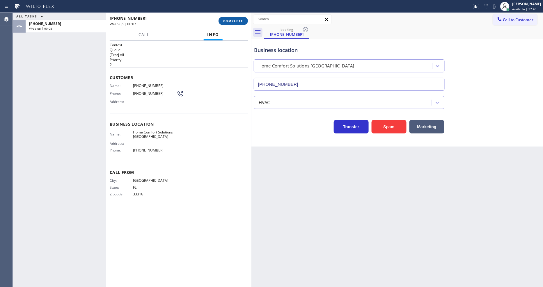
click at [232, 21] on span "COMPLETE" at bounding box center [233, 21] width 20 height 4
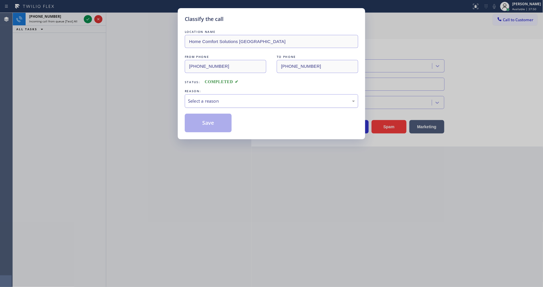
click at [217, 99] on div "Select a reason" at bounding box center [271, 101] width 167 height 7
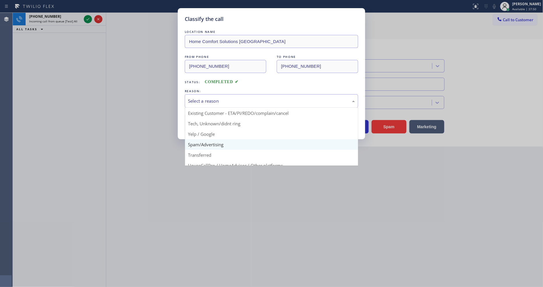
scroll to position [32, 0]
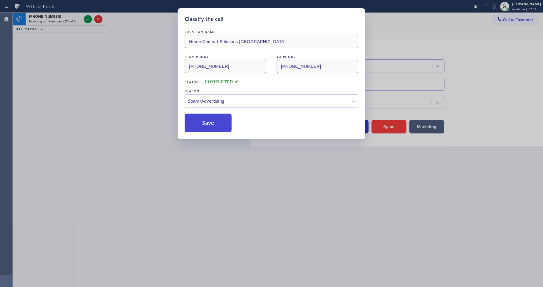
click at [211, 124] on button "Save" at bounding box center [208, 123] width 47 height 19
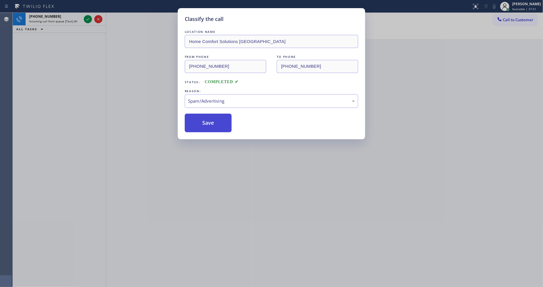
click at [211, 124] on button "Save" at bounding box center [208, 123] width 47 height 19
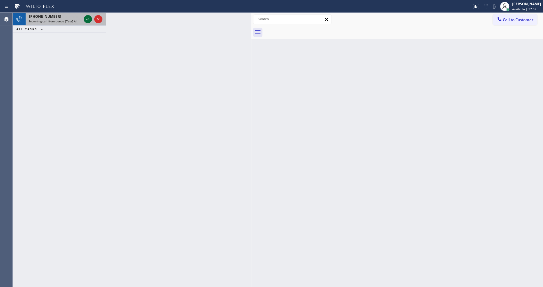
click at [88, 19] on icon at bounding box center [87, 19] width 7 height 7
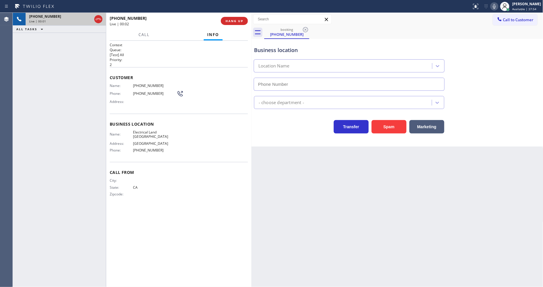
type input "[PHONE_NUMBER]"
click at [109, 86] on div "Context Queue: [Test] All Priority: 2 Customer Name: [PHONE_NUMBER] Phone: [PHO…" at bounding box center [178, 164] width 145 height 247
click at [225, 22] on button "HANG UP" at bounding box center [234, 21] width 27 height 8
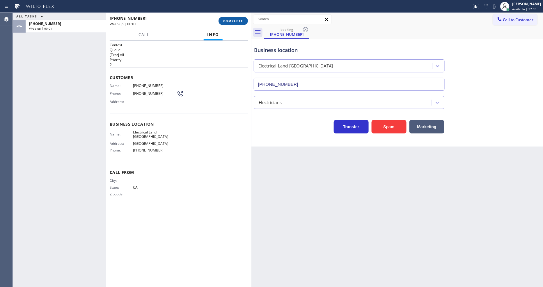
click at [225, 22] on span "COMPLETE" at bounding box center [233, 21] width 20 height 4
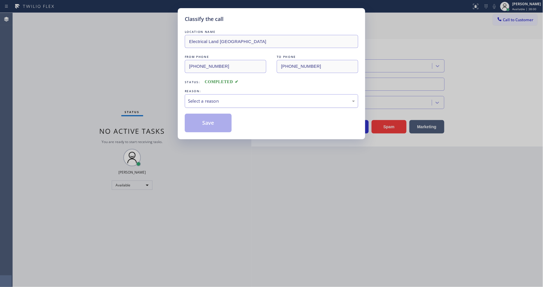
click at [196, 98] on div "Select a reason" at bounding box center [271, 101] width 167 height 7
drag, startPoint x: 201, startPoint y: 153, endPoint x: 204, endPoint y: 121, distance: 32.5
click at [204, 121] on button "Save" at bounding box center [208, 123] width 47 height 19
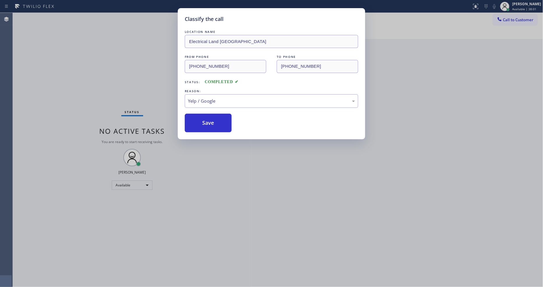
drag, startPoint x: 204, startPoint y: 121, endPoint x: 168, endPoint y: 1, distance: 125.0
click at [204, 119] on button "Save" at bounding box center [208, 123] width 47 height 19
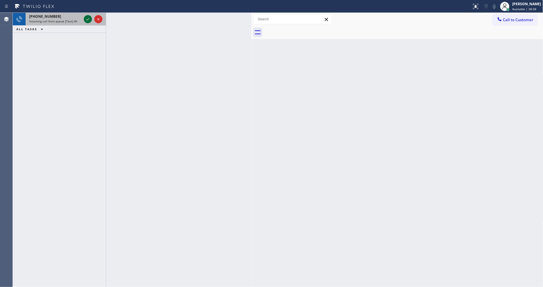
click at [88, 19] on icon at bounding box center [87, 19] width 7 height 7
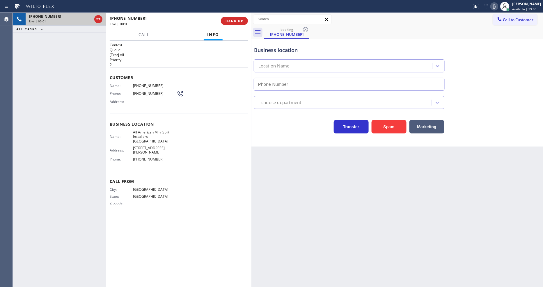
type input "[PHONE_NUMBER]"
drag, startPoint x: 154, startPoint y: 193, endPoint x: 27, endPoint y: 141, distance: 137.5
click at [154, 195] on span "[GEOGRAPHIC_DATA]" at bounding box center [155, 197] width 44 height 4
click at [241, 17] on div "[PHONE_NUMBER] Live | 00:11 HANG UP" at bounding box center [179, 20] width 138 height 15
click at [241, 22] on span "HANG UP" at bounding box center [235, 21] width 18 height 4
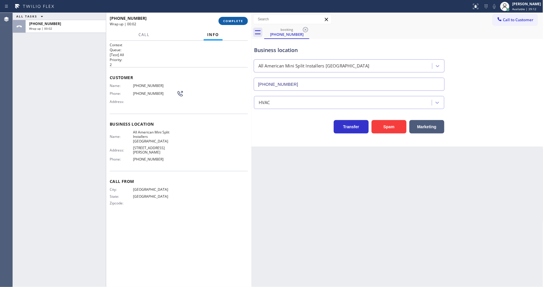
click at [241, 22] on span "COMPLETE" at bounding box center [233, 21] width 20 height 4
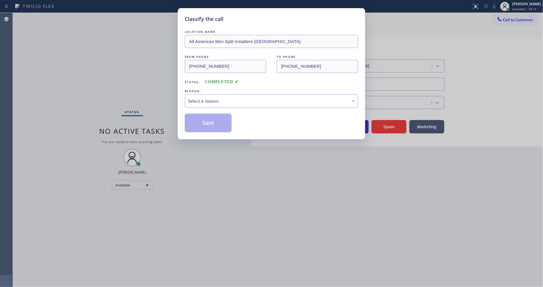
click at [219, 100] on div "Select a reason" at bounding box center [271, 101] width 167 height 7
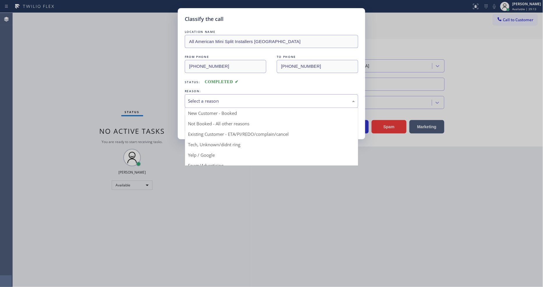
drag, startPoint x: 214, startPoint y: 142, endPoint x: 216, endPoint y: 127, distance: 15.5
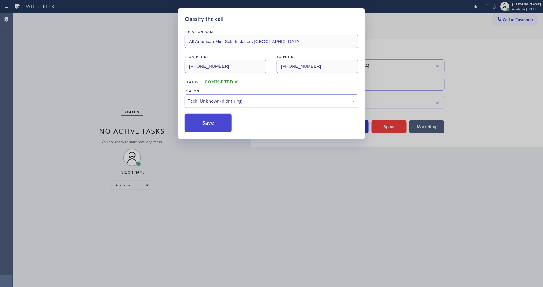
click at [216, 123] on button "Save" at bounding box center [208, 123] width 47 height 19
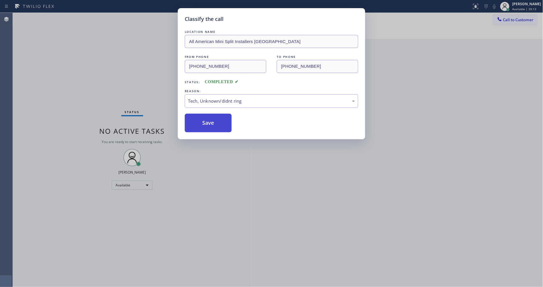
click at [216, 123] on button "Save" at bounding box center [208, 123] width 47 height 19
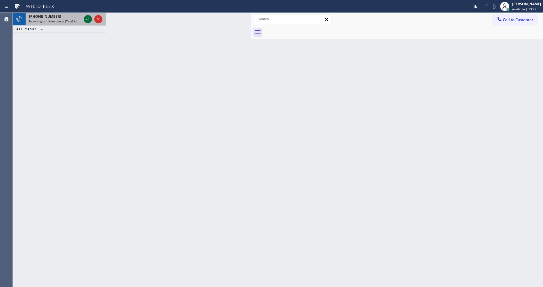
click at [88, 20] on icon at bounding box center [87, 19] width 3 height 2
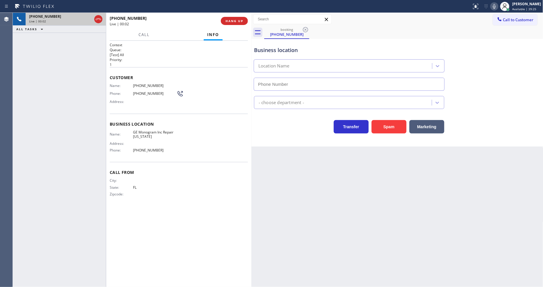
type input "[PHONE_NUMBER]"
drag, startPoint x: 147, startPoint y: 140, endPoint x: 148, endPoint y: 210, distance: 70.2
click at [147, 142] on div "Address:" at bounding box center [143, 144] width 67 height 4
click at [144, 134] on span "GE Monogram Inc Repair [US_STATE]" at bounding box center [155, 134] width 44 height 9
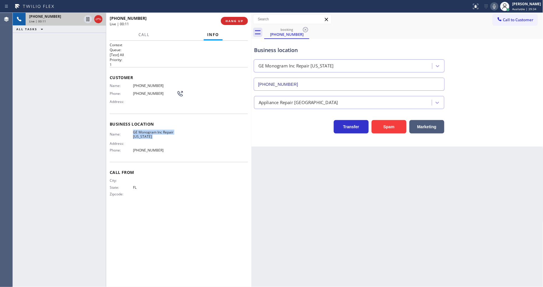
click at [144, 134] on span "GE Monogram Inc Repair [US_STATE]" at bounding box center [155, 134] width 44 height 9
click at [176, 162] on div "Call From City: State: [US_STATE] Zipcode:" at bounding box center [179, 184] width 138 height 44
drag, startPoint x: 110, startPoint y: 123, endPoint x: 163, endPoint y: 148, distance: 58.8
click at [163, 148] on div "Business location Name: GE Monogram Inc Repair [US_STATE] Address: Phone: [PHON…" at bounding box center [179, 138] width 138 height 49
click at [163, 148] on span "[PHONE_NUMBER]" at bounding box center [155, 150] width 44 height 4
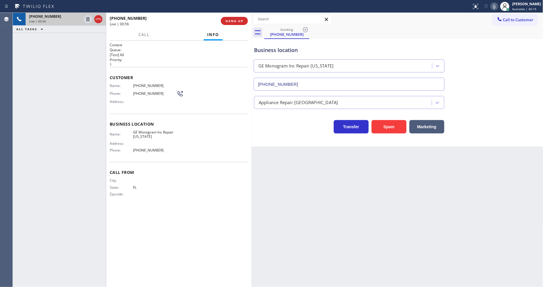
click at [143, 133] on span "GE Monogram Inc Repair [US_STATE]" at bounding box center [155, 134] width 44 height 9
click at [80, 57] on div "[PHONE_NUMBER] Live | 01:00 ALL TASKS ALL TASKS ACTIVE TASKS TASKS IN WRAP UP" at bounding box center [59, 150] width 93 height 275
click at [230, 22] on span "HANG UP" at bounding box center [235, 21] width 18 height 4
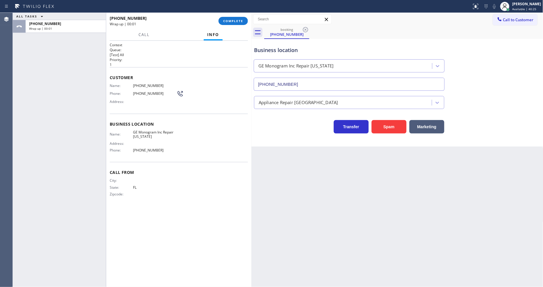
drag, startPoint x: 239, startPoint y: 22, endPoint x: 300, endPoint y: 95, distance: 95.3
click at [240, 21] on span "COMPLETE" at bounding box center [233, 21] width 20 height 4
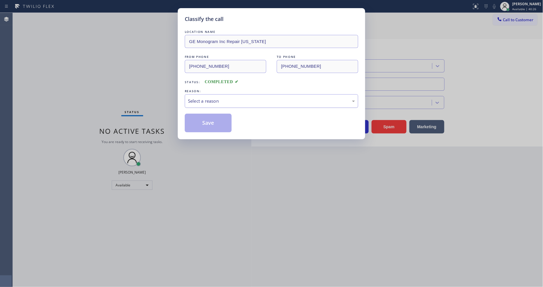
click at [204, 98] on div "Select a reason" at bounding box center [271, 101] width 167 height 7
click at [198, 124] on button "Save" at bounding box center [208, 123] width 47 height 19
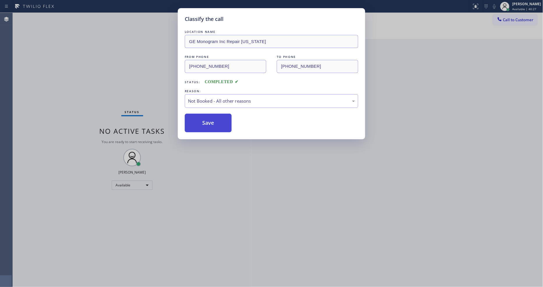
click at [198, 124] on button "Save" at bounding box center [208, 123] width 47 height 19
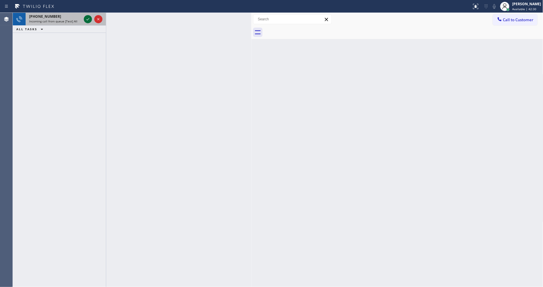
click at [88, 21] on icon at bounding box center [87, 19] width 7 height 7
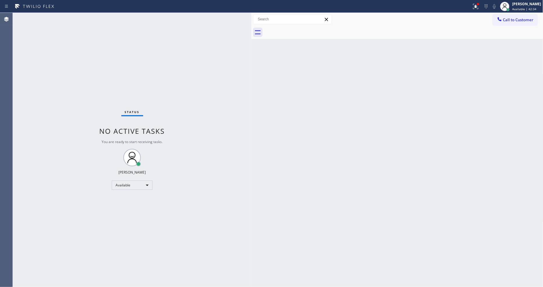
click at [331, 169] on div "Back to Dashboard Change Sender ID Customers Technicians Select a contact Outbo…" at bounding box center [398, 150] width 292 height 275
click at [480, 3] on div at bounding box center [478, 3] width 3 height 3
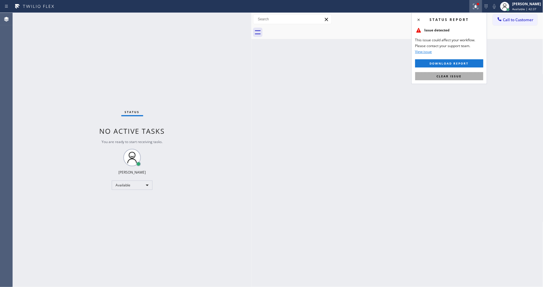
click at [469, 77] on button "Clear issue" at bounding box center [450, 76] width 68 height 8
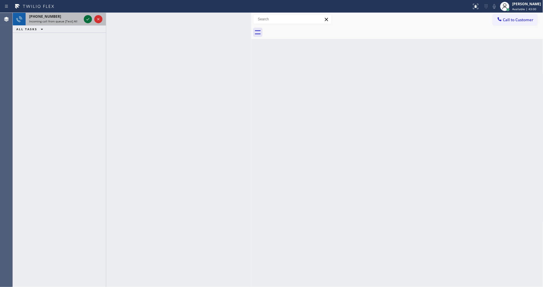
click at [86, 20] on icon at bounding box center [87, 19] width 7 height 7
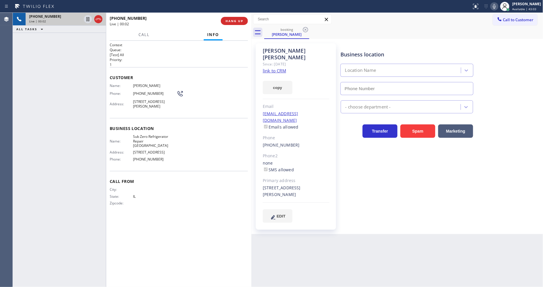
type input "[PHONE_NUMBER]"
click at [275, 68] on link "link to CRM" at bounding box center [274, 71] width 23 height 6
click at [89, 19] on icon at bounding box center [87, 19] width 7 height 7
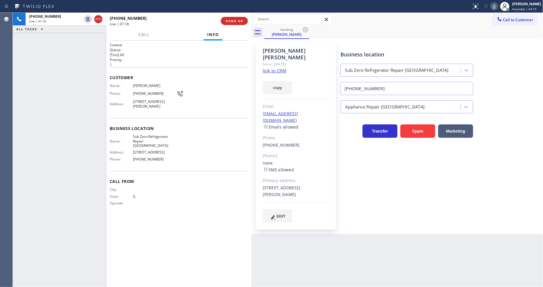
click at [498, 6] on icon at bounding box center [494, 6] width 7 height 7
click at [85, 18] on icon at bounding box center [87, 19] width 7 height 7
click at [496, 4] on icon at bounding box center [494, 6] width 7 height 7
click at [391, 163] on div "Business location Sub Zero Refrigerator Repair [GEOGRAPHIC_DATA] [PHONE_NUMBER]…" at bounding box center [441, 133] width 202 height 176
click at [234, 19] on button "HANG UP" at bounding box center [234, 21] width 27 height 8
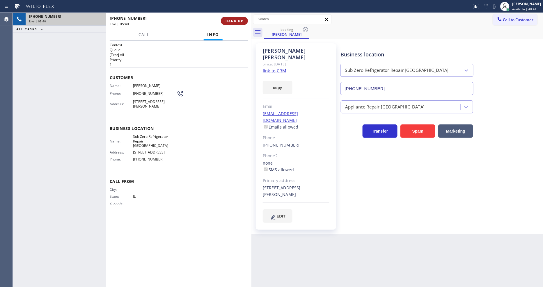
click at [234, 19] on span "HANG UP" at bounding box center [235, 21] width 18 height 4
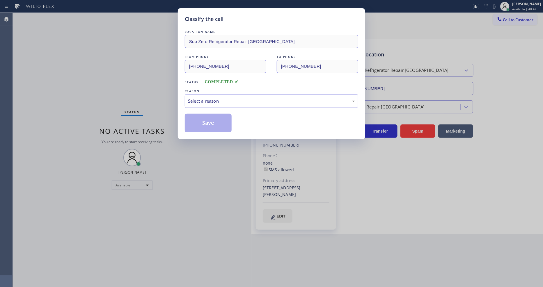
click at [205, 100] on div "Select a reason" at bounding box center [271, 101] width 167 height 7
click at [199, 125] on button "Save" at bounding box center [208, 123] width 47 height 19
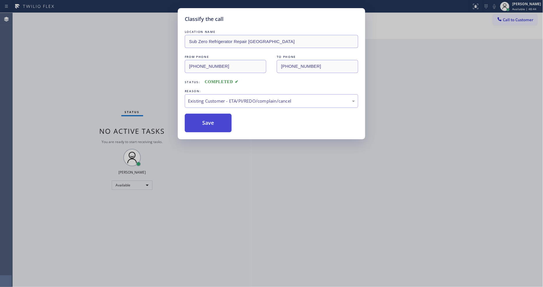
click at [199, 125] on button "Save" at bounding box center [208, 123] width 47 height 19
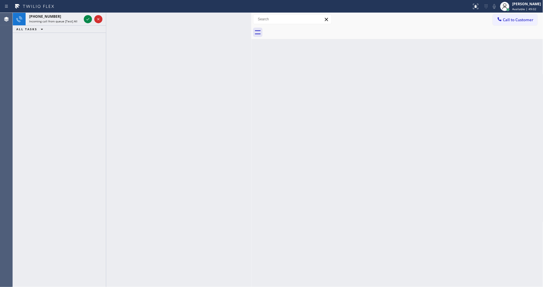
click at [89, 16] on icon at bounding box center [87, 19] width 7 height 7
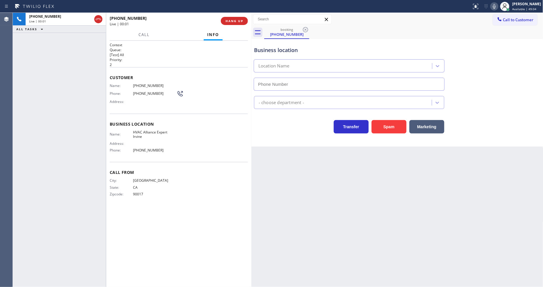
type input "[PHONE_NUMBER]"
click at [242, 21] on span "HANG UP" at bounding box center [235, 21] width 18 height 4
click at [241, 21] on span "HANG UP" at bounding box center [235, 21] width 18 height 4
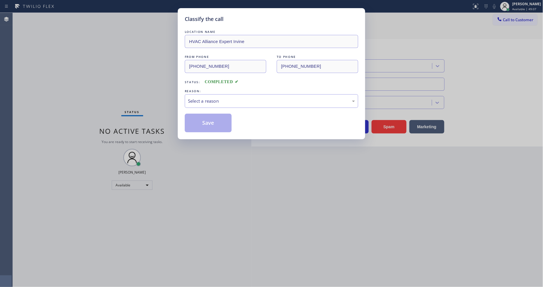
click at [211, 89] on div "REASON:" at bounding box center [272, 91] width 174 height 6
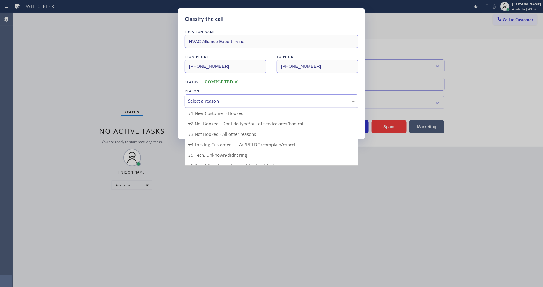
click at [210, 104] on div "Select a reason" at bounding box center [272, 101] width 174 height 14
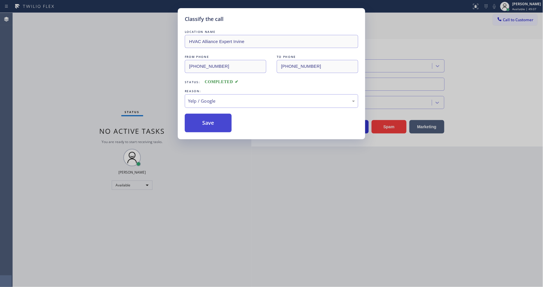
click at [204, 128] on button "Save" at bounding box center [208, 123] width 47 height 19
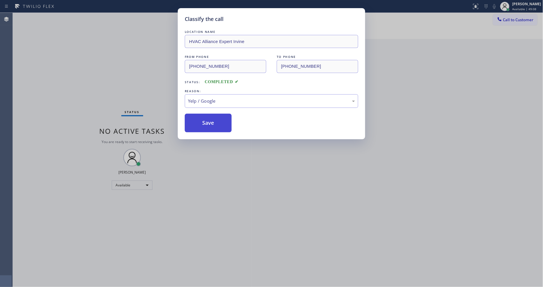
click at [204, 128] on button "Save" at bounding box center [208, 123] width 47 height 19
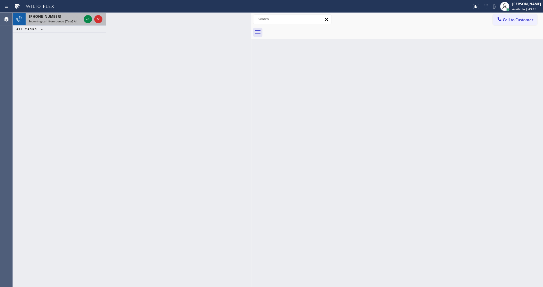
drag, startPoint x: 85, startPoint y: 18, endPoint x: 85, endPoint y: 23, distance: 5.3
click at [85, 18] on icon at bounding box center [87, 19] width 7 height 7
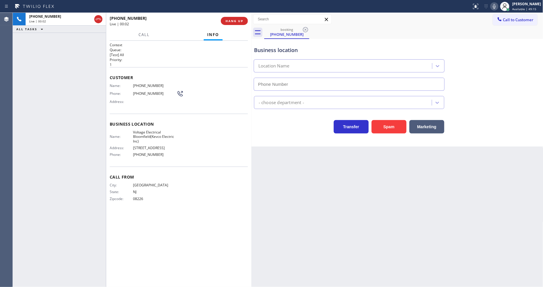
type input "[PHONE_NUMBER]"
click at [229, 20] on span "HANG UP" at bounding box center [235, 21] width 18 height 4
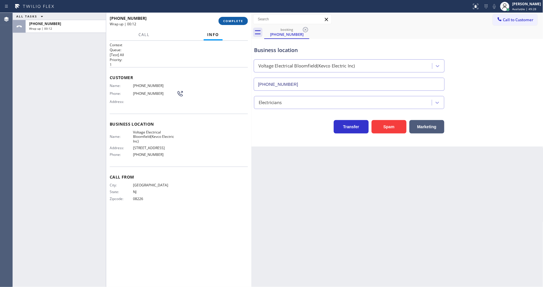
click at [234, 17] on button "COMPLETE" at bounding box center [233, 21] width 29 height 8
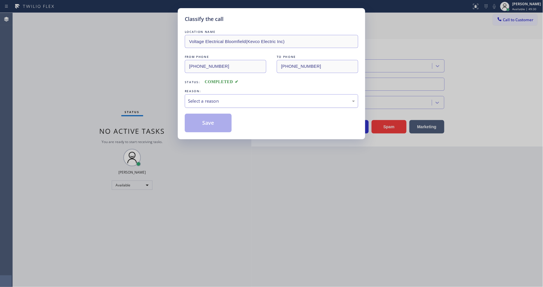
click at [193, 100] on div "Select a reason" at bounding box center [271, 101] width 167 height 7
click at [199, 121] on button "Save" at bounding box center [208, 123] width 47 height 19
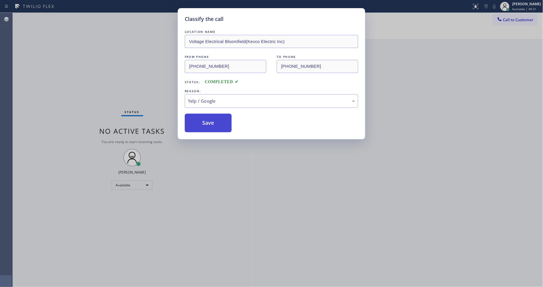
click at [199, 121] on button "Save" at bounding box center [208, 123] width 47 height 19
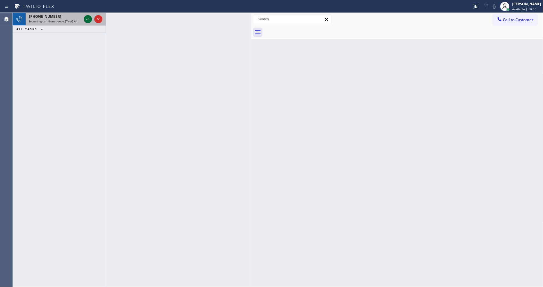
click at [86, 17] on icon at bounding box center [87, 19] width 7 height 7
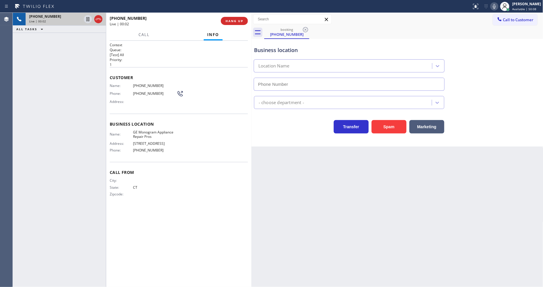
type input "[PHONE_NUMBER]"
click at [237, 19] on span "HANG UP" at bounding box center [235, 21] width 18 height 4
drag, startPoint x: 237, startPoint y: 19, endPoint x: 254, endPoint y: 34, distance: 23.3
click at [237, 19] on span "HANG UP" at bounding box center [235, 21] width 18 height 4
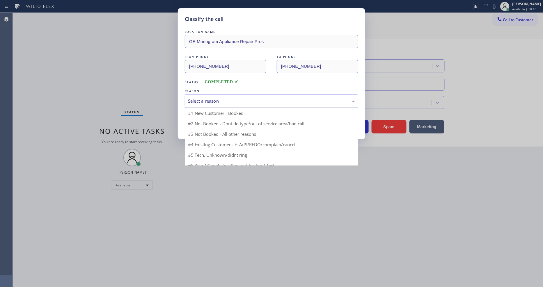
click at [219, 94] on div "Select a reason" at bounding box center [272, 101] width 174 height 14
drag, startPoint x: 213, startPoint y: 143, endPoint x: 217, endPoint y: 123, distance: 20.3
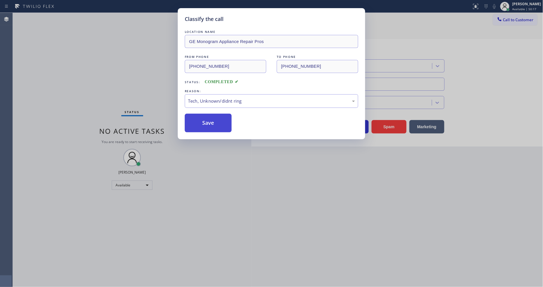
click at [218, 123] on button "Save" at bounding box center [208, 123] width 47 height 19
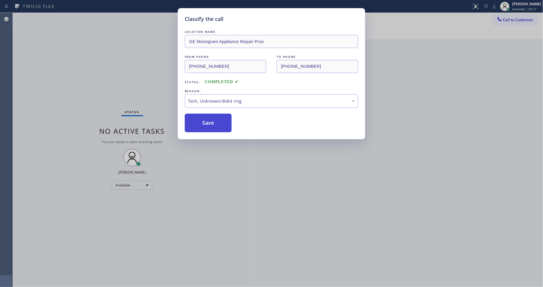
click at [218, 123] on button "Save" at bounding box center [208, 123] width 47 height 19
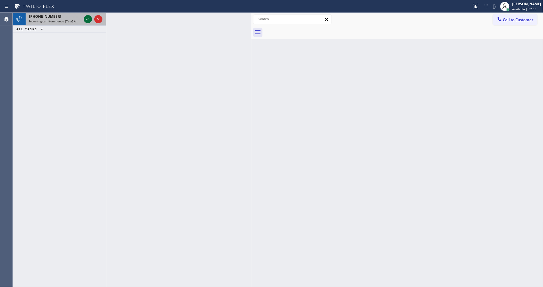
click at [87, 19] on icon at bounding box center [87, 19] width 7 height 7
click at [86, 18] on icon at bounding box center [87, 19] width 7 height 7
click at [86, 16] on icon at bounding box center [87, 19] width 7 height 7
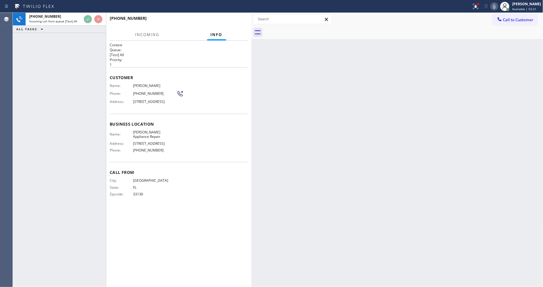
click at [53, 158] on div "[PHONE_NUMBER] Incoming call from queue [Test] All ALL TASKS ALL TASKS ACTIVE T…" at bounding box center [59, 150] width 93 height 275
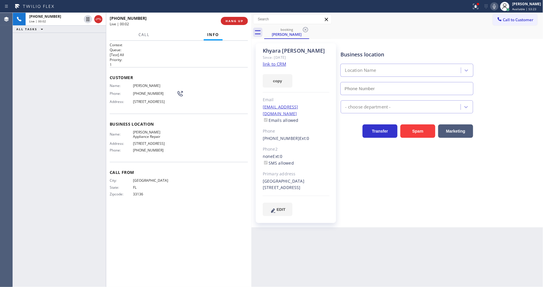
type input "[PHONE_NUMBER]"
click at [281, 62] on link "link to CRM" at bounding box center [274, 64] width 23 height 6
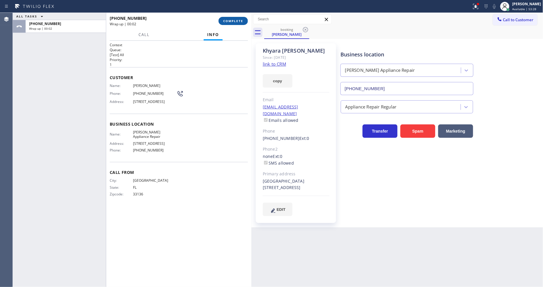
click at [230, 20] on button "COMPLETE" at bounding box center [233, 21] width 29 height 8
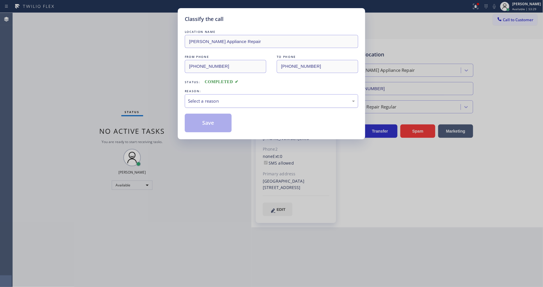
click at [207, 98] on div "Select a reason" at bounding box center [271, 101] width 167 height 7
click at [204, 117] on button "Save" at bounding box center [208, 123] width 47 height 19
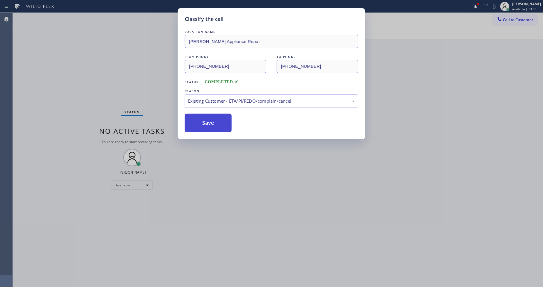
click at [204, 117] on button "Save" at bounding box center [208, 123] width 47 height 19
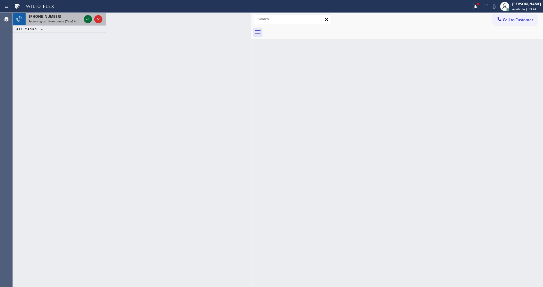
click at [86, 19] on icon at bounding box center [87, 19] width 7 height 7
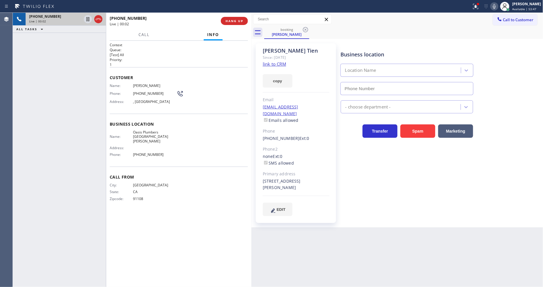
type input "[PHONE_NUMBER]"
click at [284, 65] on link "link to CRM" at bounding box center [274, 64] width 23 height 6
click at [133, 130] on span "Oasis Plumbers [GEOGRAPHIC_DATA][PERSON_NAME]" at bounding box center [155, 136] width 44 height 13
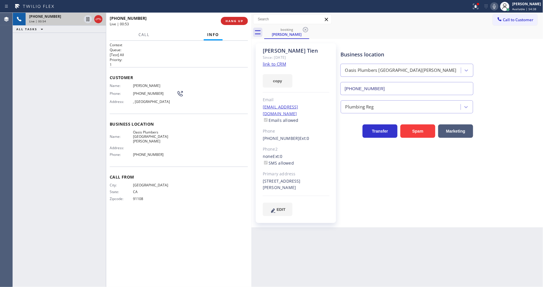
click at [150, 91] on span "[PHONE_NUMBER]" at bounding box center [155, 93] width 44 height 4
drag, startPoint x: 46, startPoint y: 85, endPoint x: 45, endPoint y: 178, distance: 92.9
click at [46, 85] on div "[PHONE_NUMBER] Live | 01:05 ALL TASKS ALL TASKS ACTIVE TASKS TASKS IN WRAP UP" at bounding box center [59, 150] width 93 height 275
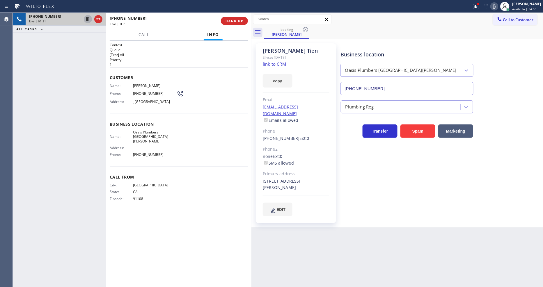
click at [87, 19] on icon at bounding box center [87, 19] width 7 height 7
click at [498, 7] on icon at bounding box center [494, 6] width 7 height 7
click at [85, 21] on icon at bounding box center [87, 19] width 7 height 7
click at [496, 6] on icon at bounding box center [494, 6] width 3 height 5
click at [479, 6] on g at bounding box center [476, 6] width 5 height 5
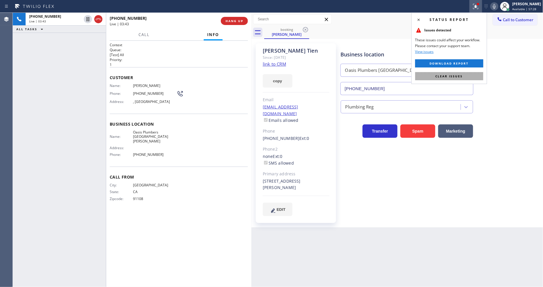
click at [456, 77] on span "Clear issues" at bounding box center [449, 76] width 27 height 4
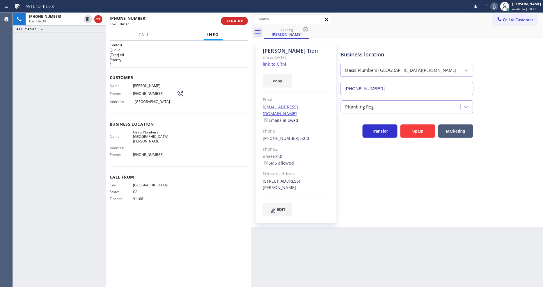
drag, startPoint x: 392, startPoint y: 201, endPoint x: 384, endPoint y: 188, distance: 15.0
click at [392, 201] on div "Business location [GEOGRAPHIC_DATA] [GEOGRAPHIC_DATA][PERSON_NAME] [PHONE_NUMBE…" at bounding box center [441, 130] width 202 height 170
click at [84, 53] on div "[PHONE_NUMBER] Live | 04:50 ALL TASKS ALL TASKS ACTIVE TASKS TASKS IN WRAP UP" at bounding box center [59, 150] width 93 height 275
drag, startPoint x: 88, startPoint y: 19, endPoint x: 235, endPoint y: 22, distance: 147.7
click at [88, 19] on icon at bounding box center [87, 19] width 7 height 7
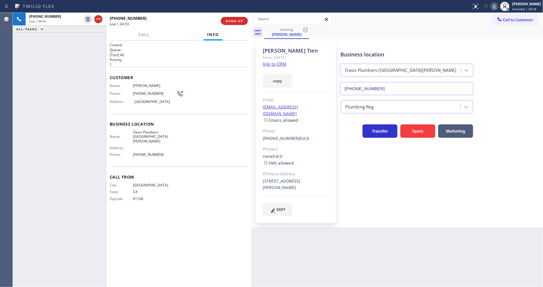
click at [498, 4] on icon at bounding box center [494, 6] width 7 height 7
drag, startPoint x: 87, startPoint y: 18, endPoint x: 159, endPoint y: 18, distance: 72.5
click at [87, 18] on icon at bounding box center [88, 19] width 4 height 4
click at [498, 7] on icon at bounding box center [494, 6] width 7 height 7
click at [401, 179] on div "Business location [GEOGRAPHIC_DATA] [GEOGRAPHIC_DATA][PERSON_NAME] [PHONE_NUMBE…" at bounding box center [441, 130] width 202 height 170
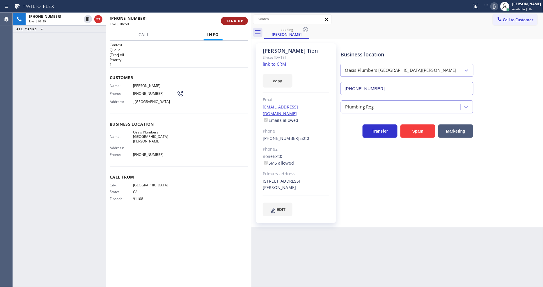
click at [240, 21] on span "HANG UP" at bounding box center [235, 21] width 18 height 4
drag, startPoint x: 240, startPoint y: 21, endPoint x: 362, endPoint y: 114, distance: 153.7
click at [240, 21] on span "HANG UP" at bounding box center [235, 21] width 18 height 4
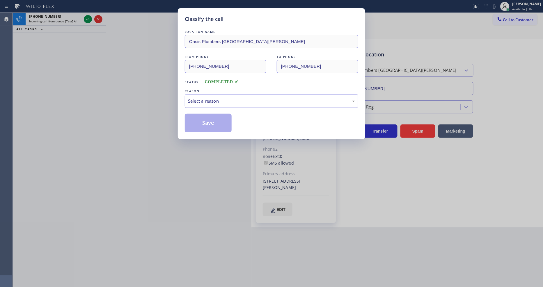
click at [220, 99] on div "Select a reason" at bounding box center [271, 101] width 167 height 7
click at [206, 118] on button "Save" at bounding box center [208, 123] width 47 height 19
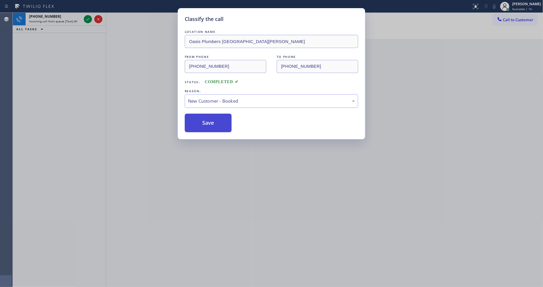
click at [206, 118] on button "Save" at bounding box center [208, 123] width 47 height 19
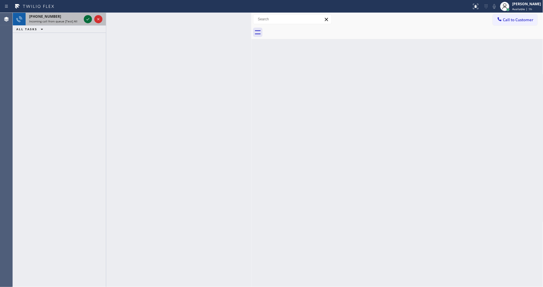
click at [87, 18] on icon at bounding box center [87, 19] width 7 height 7
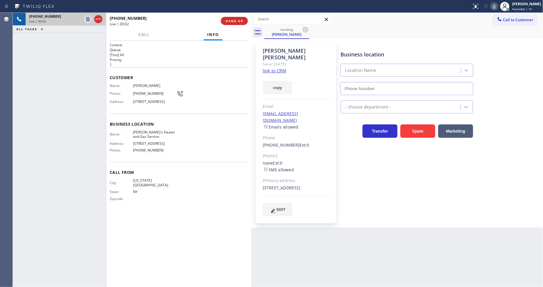
type input "[PHONE_NUMBER]"
click at [276, 68] on link "link to CRM" at bounding box center [274, 71] width 23 height 6
click at [87, 18] on icon at bounding box center [87, 19] width 7 height 7
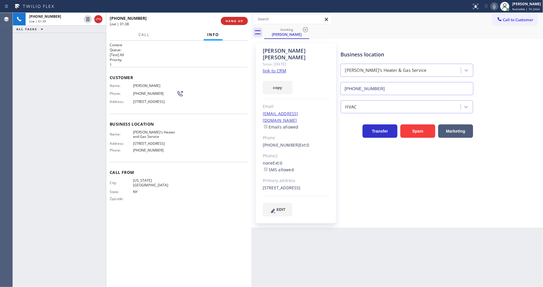
click at [497, 6] on icon at bounding box center [494, 6] width 7 height 7
click at [92, 19] on div at bounding box center [93, 19] width 21 height 13
click at [89, 19] on icon at bounding box center [87, 19] width 7 height 7
click at [496, 3] on icon at bounding box center [494, 6] width 7 height 7
click at [144, 34] on span "Call" at bounding box center [144, 34] width 11 height 5
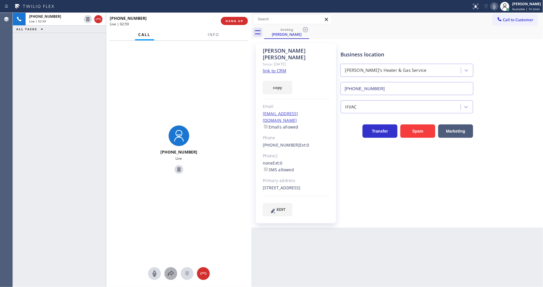
click at [171, 278] on button at bounding box center [171, 274] width 13 height 13
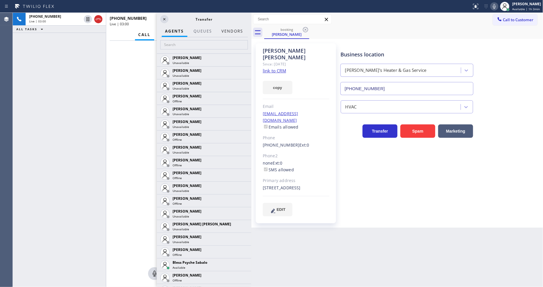
click at [239, 28] on button "Vendors" at bounding box center [232, 31] width 29 height 11
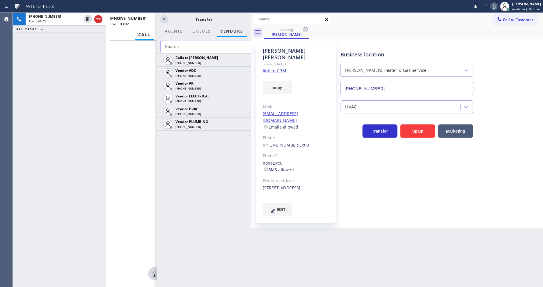
click at [0, 0] on icon at bounding box center [0, 0] width 0 height 0
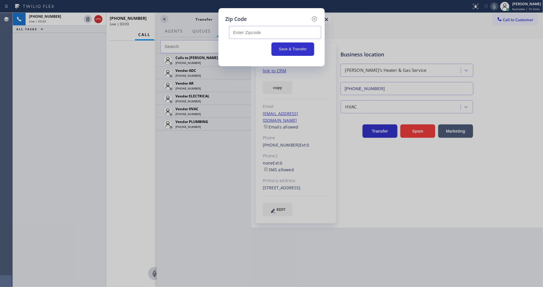
click at [236, 29] on input "text" at bounding box center [275, 32] width 92 height 13
paste input "11692"
type input "11692"
click at [291, 48] on button "Save & Transfer" at bounding box center [293, 49] width 43 height 13
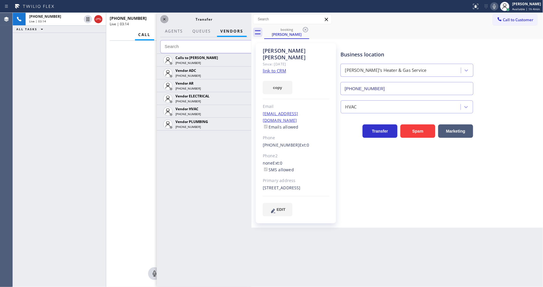
click at [164, 17] on icon at bounding box center [164, 19] width 7 height 7
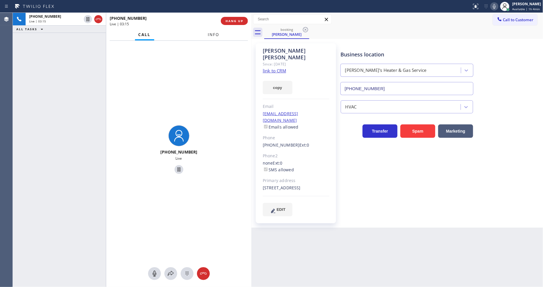
click at [212, 31] on button "Info" at bounding box center [214, 34] width 18 height 11
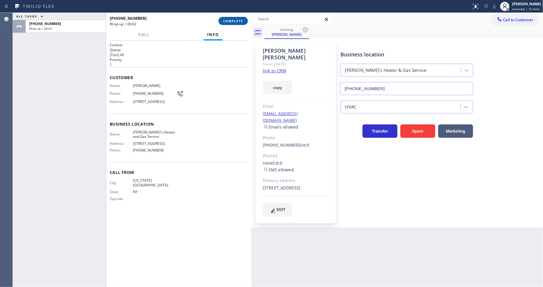
click at [232, 22] on span "COMPLETE" at bounding box center [233, 21] width 20 height 4
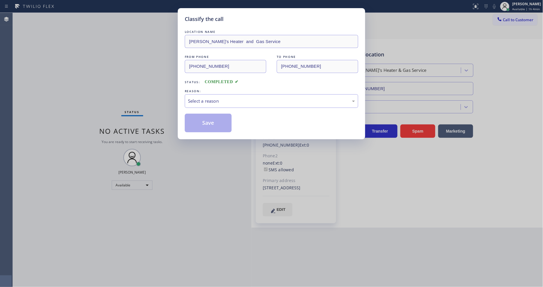
click at [204, 94] on div "Select a reason" at bounding box center [272, 101] width 174 height 14
click at [202, 121] on button "Save" at bounding box center [208, 123] width 47 height 19
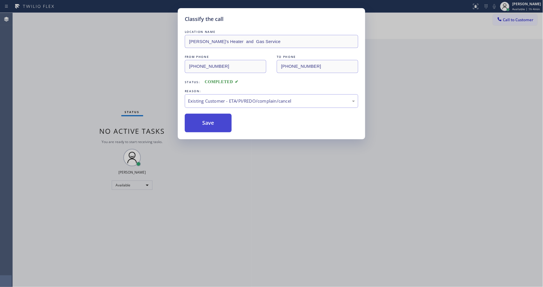
click at [202, 121] on button "Save" at bounding box center [208, 123] width 47 height 19
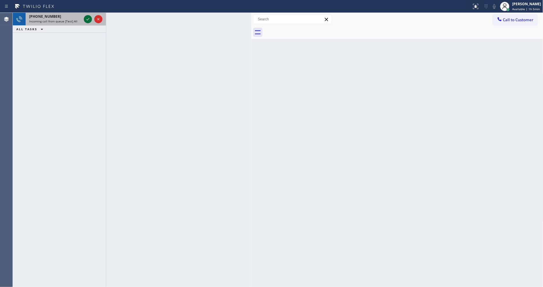
click at [89, 19] on icon at bounding box center [87, 19] width 7 height 7
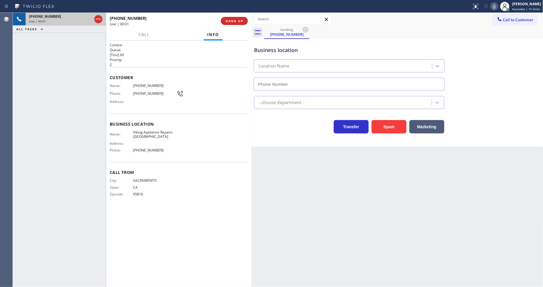
type input "[PHONE_NUMBER]"
click at [236, 22] on span "HANG UP" at bounding box center [235, 21] width 18 height 4
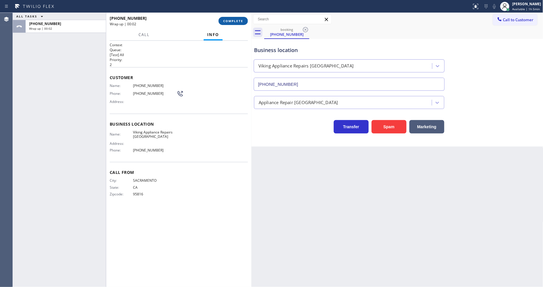
click at [236, 22] on span "COMPLETE" at bounding box center [233, 21] width 20 height 4
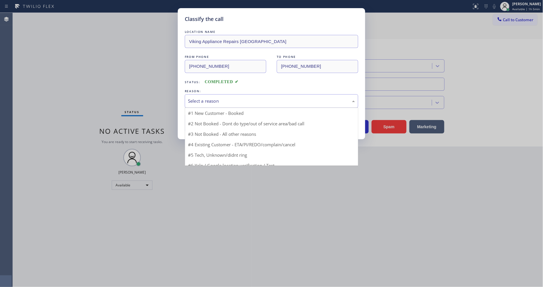
click at [203, 94] on div "Select a reason" at bounding box center [272, 101] width 174 height 14
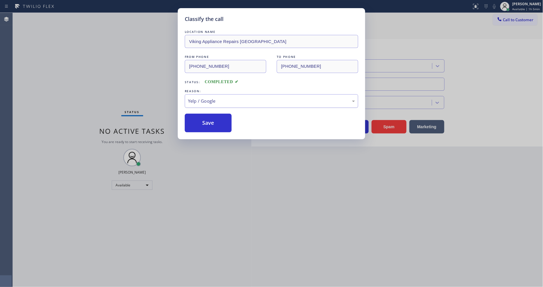
click at [211, 98] on div "Yelp / Google" at bounding box center [271, 101] width 167 height 7
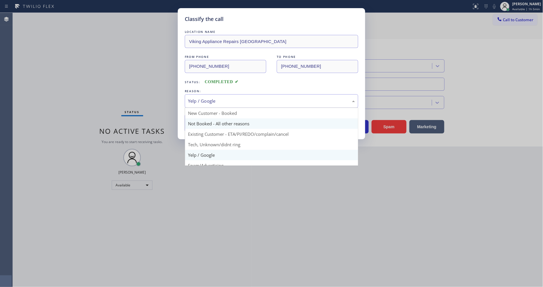
click at [202, 125] on button "Save" at bounding box center [208, 123] width 47 height 19
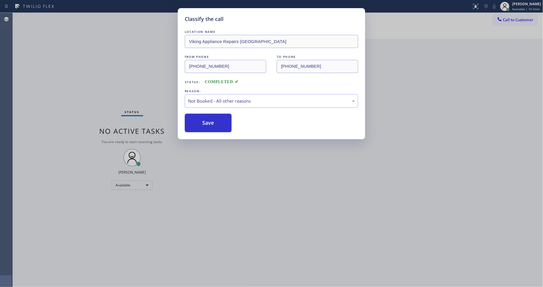
click at [202, 125] on button "Save" at bounding box center [208, 123] width 47 height 19
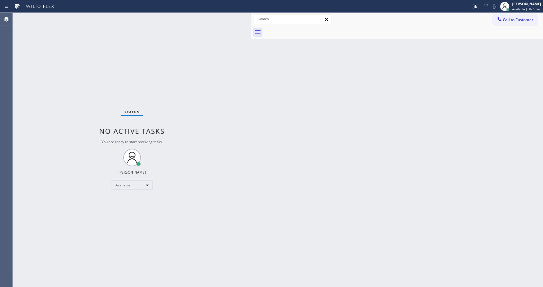
click at [189, 201] on div "Status No active tasks You are ready to start receiving tasks. [PERSON_NAME] Av…" at bounding box center [132, 150] width 239 height 275
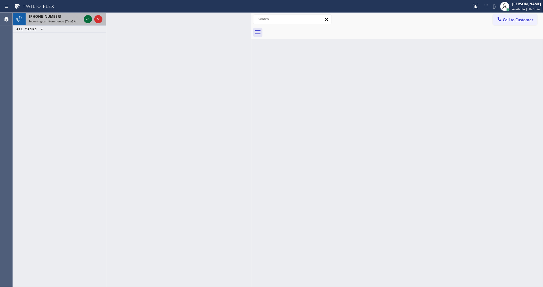
click at [87, 19] on icon at bounding box center [87, 19] width 7 height 7
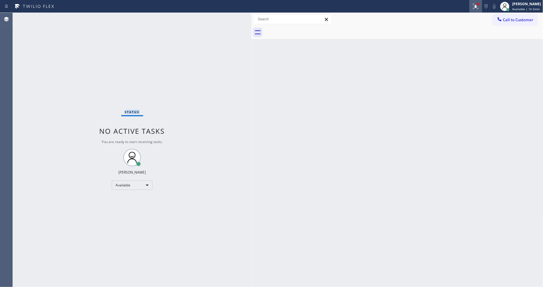
click at [477, 7] on icon at bounding box center [475, 6] width 3 height 4
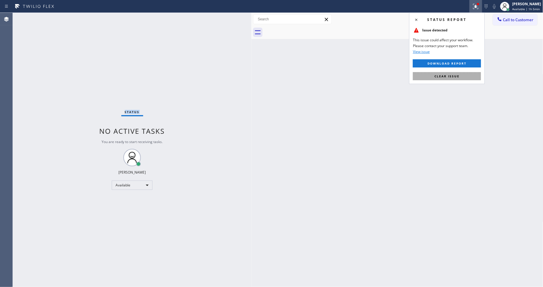
click at [455, 76] on span "Clear issue" at bounding box center [447, 76] width 25 height 4
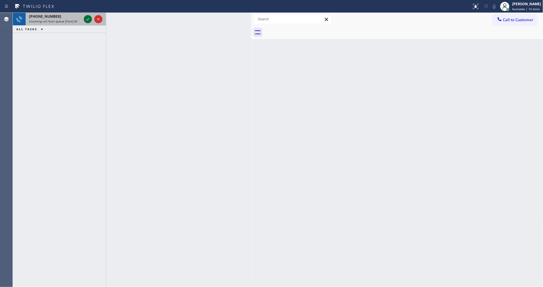
click at [85, 19] on icon at bounding box center [87, 19] width 7 height 7
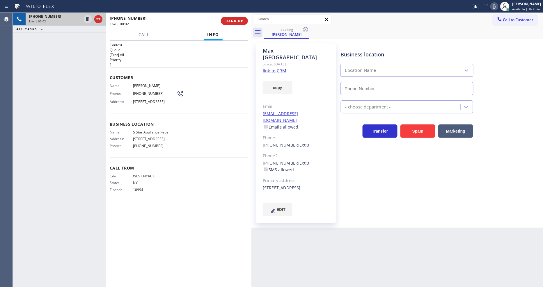
type input "[PHONE_NUMBER]"
click at [280, 68] on link "link to CRM" at bounding box center [274, 71] width 23 height 6
drag, startPoint x: 88, startPoint y: 20, endPoint x: 103, endPoint y: 20, distance: 14.6
click at [88, 20] on icon at bounding box center [87, 19] width 3 height 4
click at [498, 6] on icon at bounding box center [494, 6] width 7 height 7
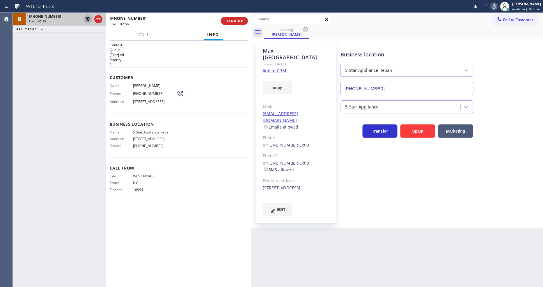
click at [87, 17] on icon at bounding box center [87, 19] width 7 height 7
drag, startPoint x: 499, startPoint y: 5, endPoint x: 248, endPoint y: 93, distance: 266.5
click at [498, 4] on icon at bounding box center [494, 6] width 7 height 7
click at [235, 21] on span "HANG UP" at bounding box center [235, 21] width 18 height 4
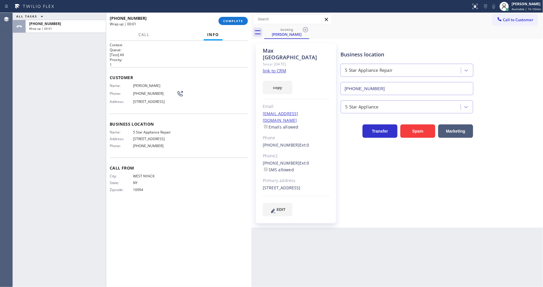
drag, startPoint x: 235, startPoint y: 21, endPoint x: 252, endPoint y: 59, distance: 41.5
click at [235, 22] on span "COMPLETE" at bounding box center [233, 21] width 20 height 4
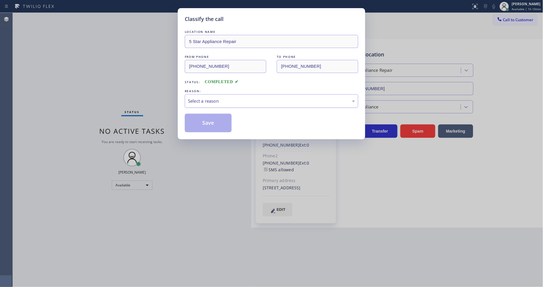
click at [211, 100] on div "Select a reason" at bounding box center [271, 101] width 167 height 7
click at [211, 121] on button "Save" at bounding box center [208, 123] width 47 height 19
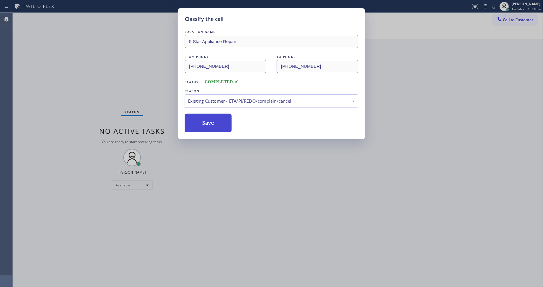
click at [211, 121] on button "Save" at bounding box center [208, 123] width 47 height 19
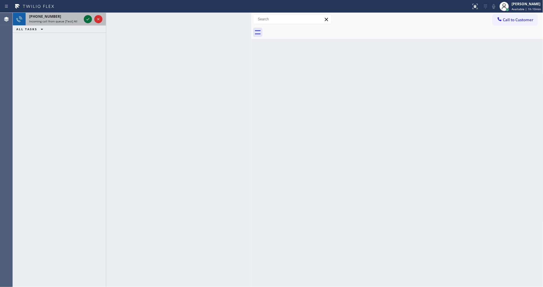
click at [87, 19] on icon at bounding box center [87, 19] width 7 height 7
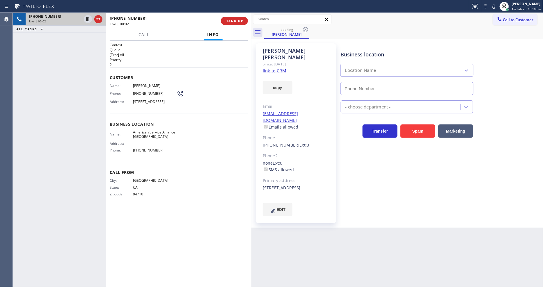
type input "[PHONE_NUMBER]"
click at [275, 68] on link "link to CRM" at bounding box center [274, 71] width 23 height 6
click at [240, 21] on span "HANG UP" at bounding box center [235, 21] width 18 height 4
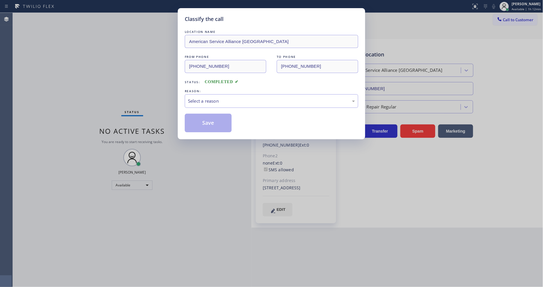
click at [216, 100] on div "Select a reason" at bounding box center [271, 101] width 167 height 7
click at [206, 120] on button "Save" at bounding box center [208, 123] width 47 height 19
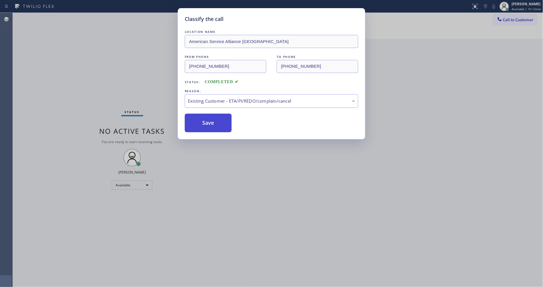
click at [206, 120] on button "Save" at bounding box center [208, 123] width 47 height 19
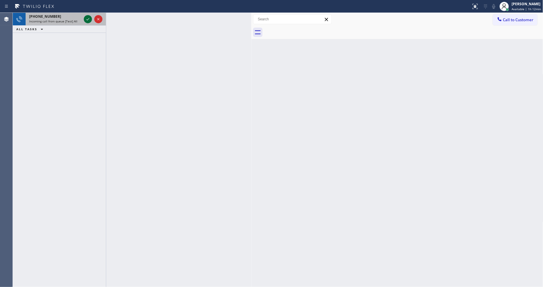
click at [90, 19] on icon at bounding box center [87, 19] width 7 height 7
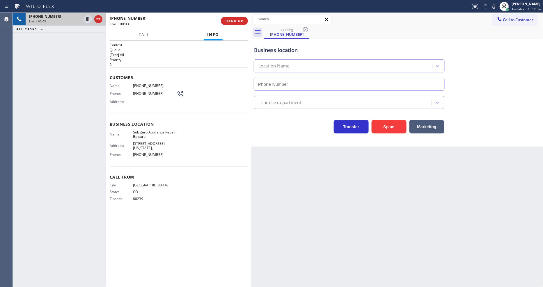
type input "[PHONE_NUMBER]"
click at [135, 84] on span "[PHONE_NUMBER]" at bounding box center [155, 86] width 44 height 4
click at [148, 130] on span "Sub Zero Appliance Repair Belcaro" at bounding box center [155, 134] width 44 height 9
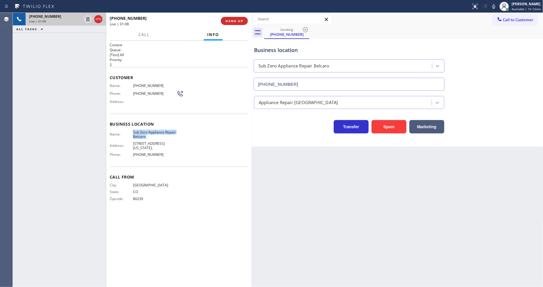
click at [138, 84] on span "[PHONE_NUMBER]" at bounding box center [155, 86] width 44 height 4
click at [228, 174] on span "Call From" at bounding box center [179, 177] width 138 height 6
drag, startPoint x: 84, startPoint y: 19, endPoint x: 283, endPoint y: 25, distance: 199.6
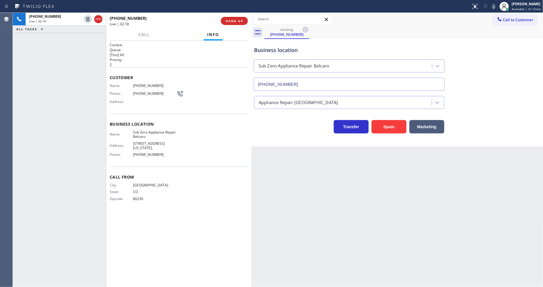
click at [84, 19] on div at bounding box center [88, 19] width 8 height 7
click at [493, 6] on icon at bounding box center [494, 6] width 7 height 7
click at [415, 180] on div "Back to Dashboard Change Sender ID Customers Technicians Select a contact Outbo…" at bounding box center [398, 150] width 292 height 275
click at [87, 17] on icon at bounding box center [87, 19] width 7 height 7
click at [498, 6] on icon at bounding box center [494, 6] width 7 height 7
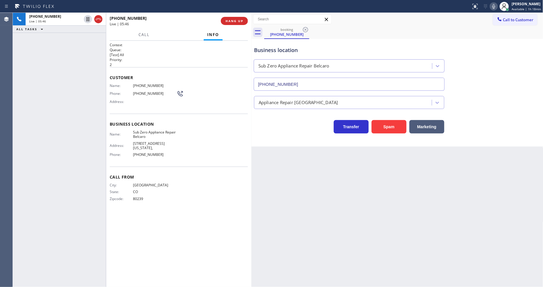
click at [234, 190] on div "City: [GEOGRAPHIC_DATA]: [US_STATE] Zipcode: 80239" at bounding box center [179, 193] width 138 height 20
click at [230, 20] on span "HANG UP" at bounding box center [235, 21] width 18 height 4
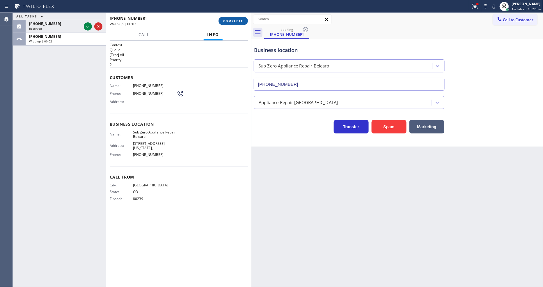
click at [238, 23] on button "COMPLETE" at bounding box center [233, 21] width 29 height 8
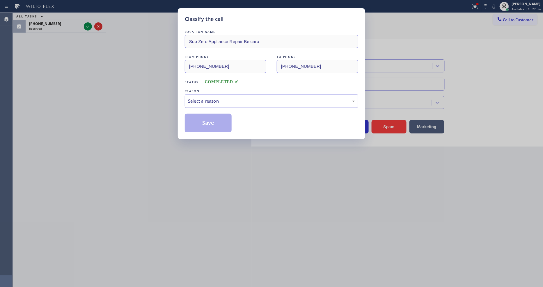
click at [204, 103] on div "Select a reason" at bounding box center [272, 101] width 174 height 14
click at [200, 120] on button "Save" at bounding box center [208, 123] width 47 height 19
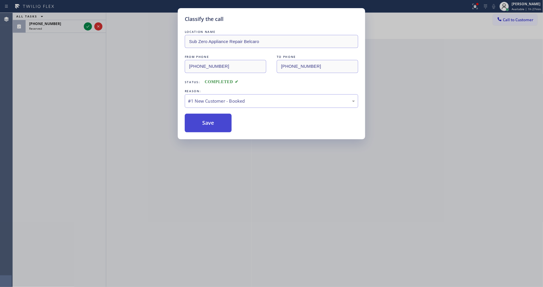
click at [200, 120] on button "Save" at bounding box center [208, 123] width 47 height 19
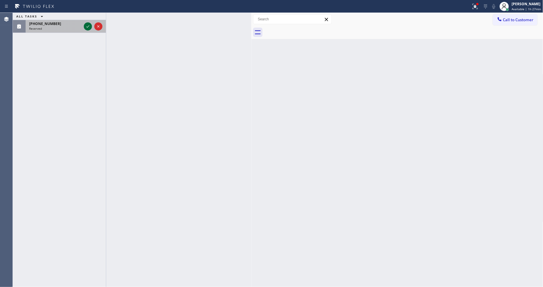
click at [86, 28] on icon at bounding box center [87, 26] width 7 height 7
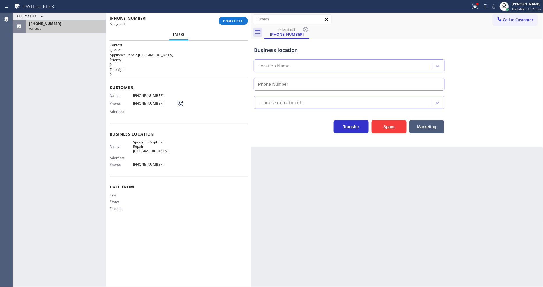
type input "[PHONE_NUMBER]"
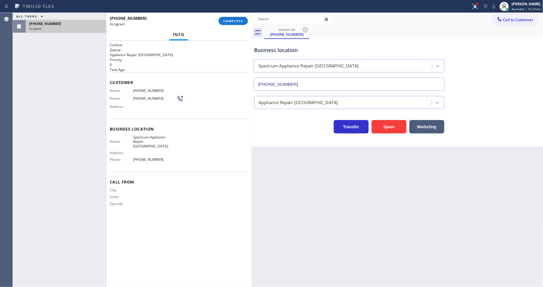
click at [216, 62] on p "0" at bounding box center [179, 64] width 138 height 5
click at [234, 18] on button "COMPLETE" at bounding box center [233, 21] width 29 height 8
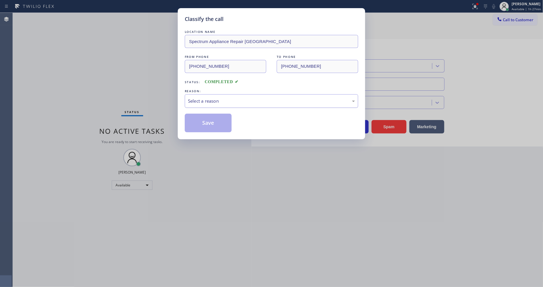
click at [225, 99] on div "Select a reason" at bounding box center [271, 101] width 167 height 7
click at [213, 121] on button "Save" at bounding box center [208, 123] width 47 height 19
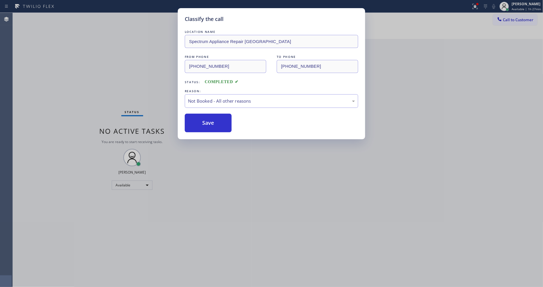
click at [213, 121] on button "Save" at bounding box center [208, 123] width 47 height 19
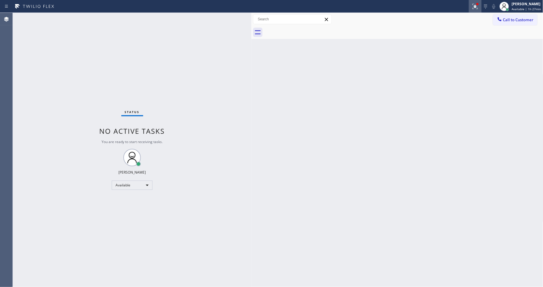
click at [479, 9] on icon at bounding box center [475, 6] width 7 height 7
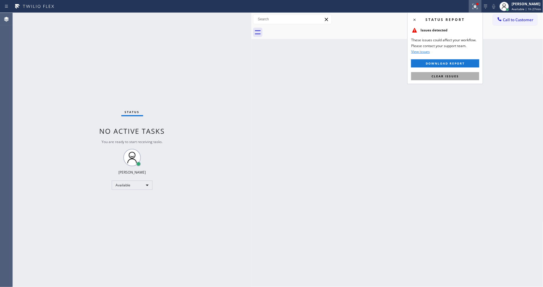
drag, startPoint x: 458, startPoint y: 77, endPoint x: 435, endPoint y: 7, distance: 73.6
click at [458, 77] on span "Clear issues" at bounding box center [445, 76] width 27 height 4
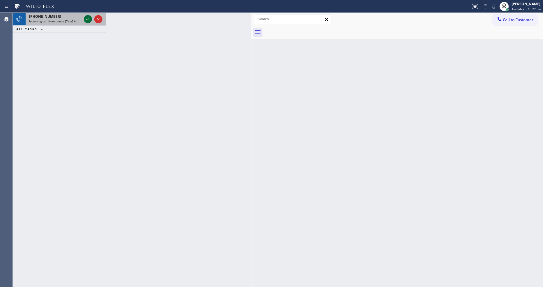
click at [91, 21] on div at bounding box center [88, 19] width 8 height 7
click at [89, 20] on icon at bounding box center [87, 19] width 7 height 7
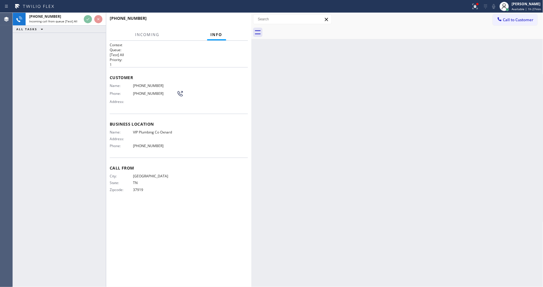
click at [215, 197] on div "Call From City: [GEOGRAPHIC_DATA]: [US_STATE] Zipcode: 37919" at bounding box center [179, 180] width 138 height 44
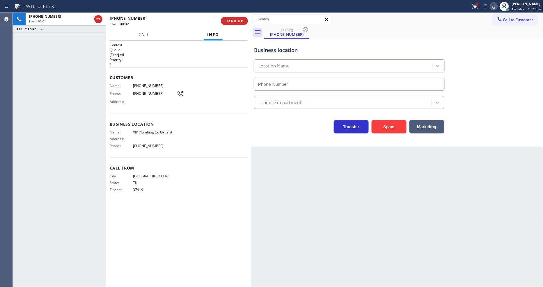
click at [422, 201] on div "Back to Dashboard Change Sender ID Customers Technicians Select a contact Outbo…" at bounding box center [398, 150] width 292 height 275
type input "[PHONE_NUMBER]"
click at [241, 18] on button "HANG UP" at bounding box center [234, 21] width 27 height 8
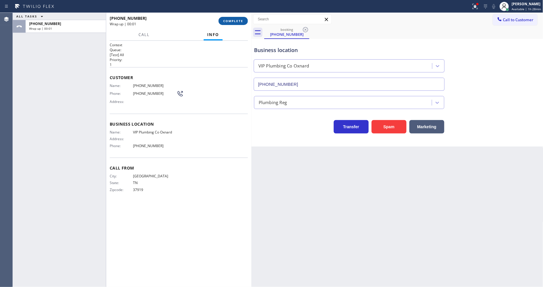
click at [241, 18] on button "COMPLETE" at bounding box center [233, 21] width 29 height 8
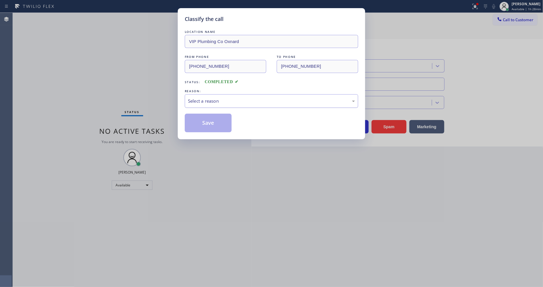
click at [207, 102] on div "Select a reason" at bounding box center [271, 101] width 167 height 7
click at [200, 120] on button "Save" at bounding box center [208, 123] width 47 height 19
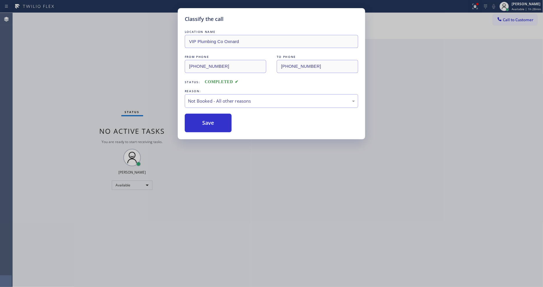
click at [200, 120] on button "Save" at bounding box center [208, 123] width 47 height 19
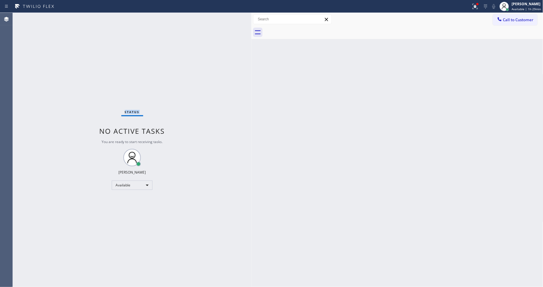
click at [90, 18] on div "Status No active tasks You are ready to start receiving tasks. [PERSON_NAME] Av…" at bounding box center [132, 150] width 239 height 275
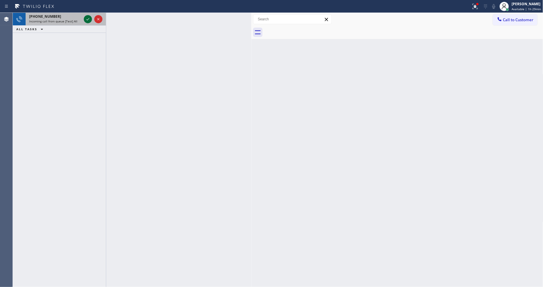
click at [87, 17] on icon at bounding box center [87, 19] width 7 height 7
click at [86, 19] on icon at bounding box center [87, 19] width 7 height 7
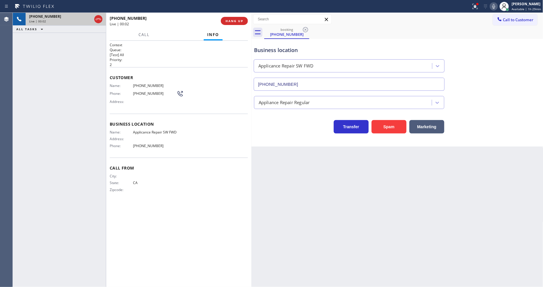
type input "[PHONE_NUMBER]"
drag, startPoint x: 142, startPoint y: 132, endPoint x: 211, endPoint y: 89, distance: 80.8
click at [142, 132] on span "Applicance Repair SW FWD" at bounding box center [155, 132] width 44 height 4
click at [246, 18] on button "HANG UP" at bounding box center [234, 21] width 27 height 8
drag, startPoint x: 246, startPoint y: 18, endPoint x: 249, endPoint y: 81, distance: 62.4
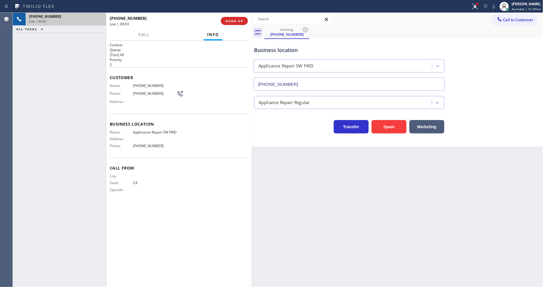
click at [246, 18] on button "HANG UP" at bounding box center [234, 21] width 27 height 8
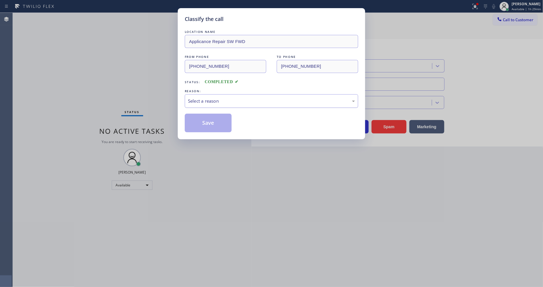
drag, startPoint x: 212, startPoint y: 94, endPoint x: 213, endPoint y: 102, distance: 8.2
click at [212, 94] on div "Select a reason" at bounding box center [272, 101] width 174 height 14
drag, startPoint x: 209, startPoint y: 153, endPoint x: 210, endPoint y: 132, distance: 21.6
click at [210, 128] on button "Save" at bounding box center [208, 123] width 47 height 19
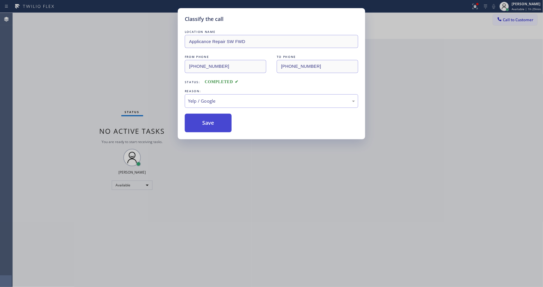
click at [210, 128] on button "Save" at bounding box center [208, 123] width 47 height 19
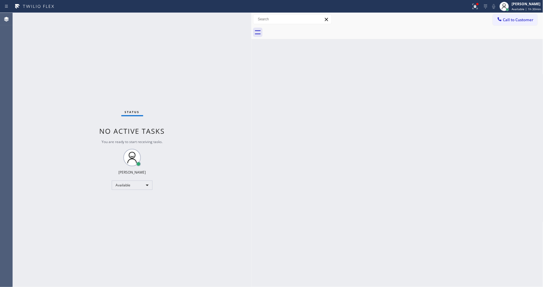
click at [220, 208] on div "Status No active tasks You are ready to start receiving tasks. [PERSON_NAME] Av…" at bounding box center [132, 150] width 239 height 275
drag, startPoint x: 411, startPoint y: 187, endPoint x: 310, endPoint y: 212, distance: 104.2
click at [409, 186] on div "Back to Dashboard Change Sender ID Customers Technicians Select a contact Outbo…" at bounding box center [398, 150] width 292 height 275
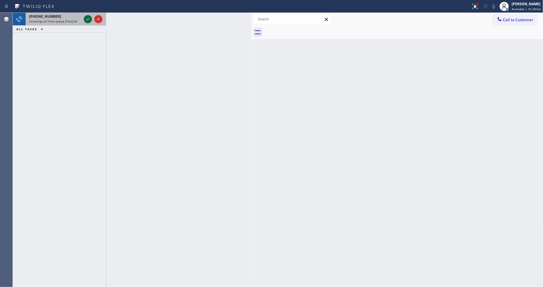
click at [87, 16] on icon at bounding box center [87, 19] width 7 height 7
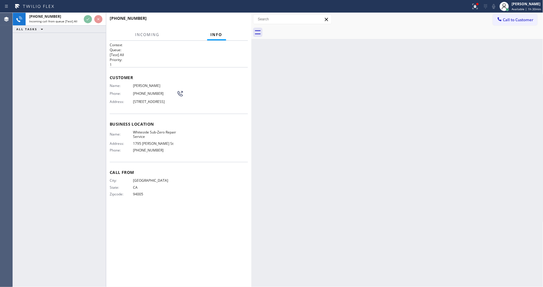
drag, startPoint x: 481, startPoint y: 7, endPoint x: 483, endPoint y: 45, distance: 38.5
click at [479, 7] on div at bounding box center [475, 6] width 13 height 7
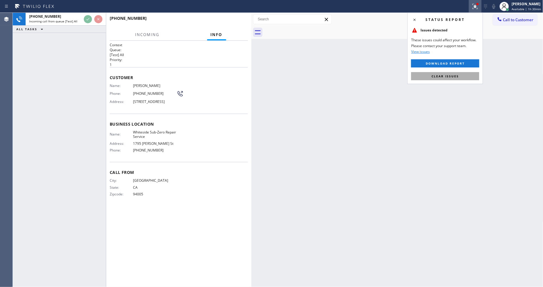
click at [460, 75] on button "Clear issues" at bounding box center [446, 76] width 68 height 8
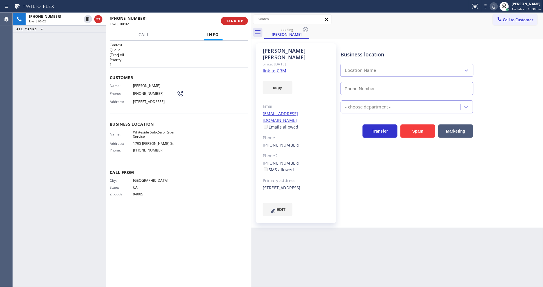
type input "[PHONE_NUMBER]"
click at [266, 68] on link "link to CRM" at bounding box center [274, 71] width 23 height 6
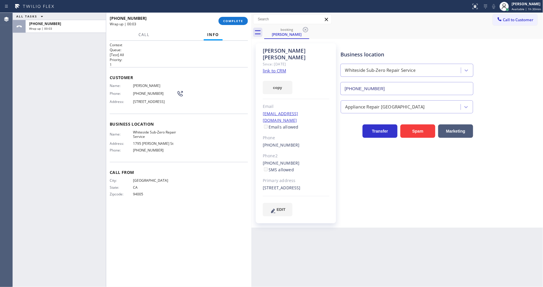
click at [231, 16] on div "[PHONE_NUMBER] Wrap up | 00:03 COMPLETE" at bounding box center [179, 20] width 138 height 15
click at [234, 22] on span "COMPLETE" at bounding box center [233, 21] width 20 height 4
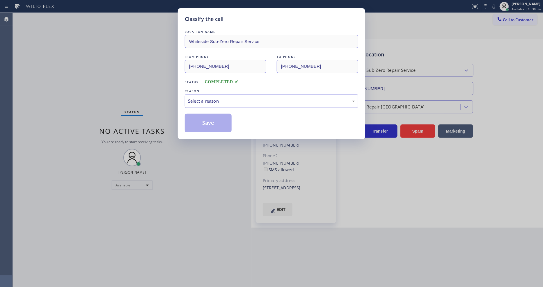
click at [197, 99] on div "Select a reason" at bounding box center [271, 101] width 167 height 7
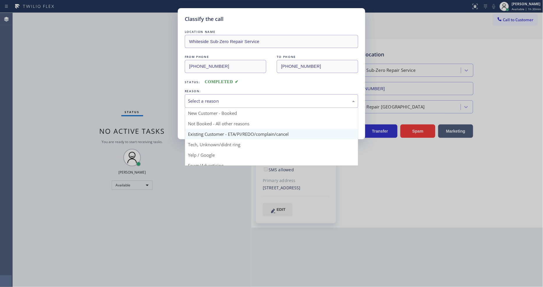
drag, startPoint x: 196, startPoint y: 132, endPoint x: 196, endPoint y: 129, distance: 3.0
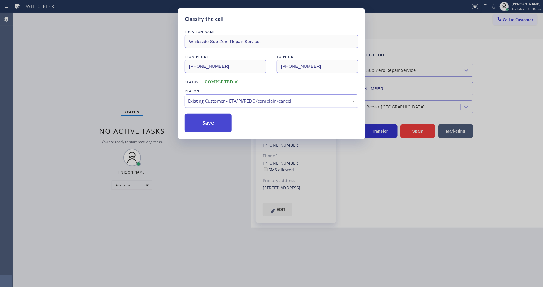
click at [199, 123] on button "Save" at bounding box center [208, 123] width 47 height 19
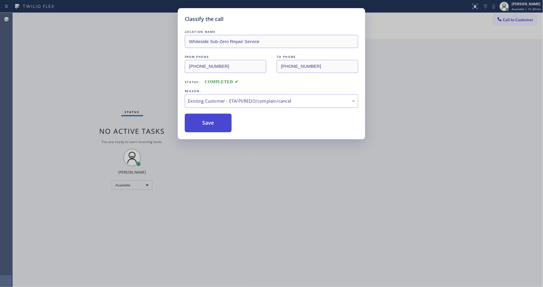
click at [199, 123] on button "Save" at bounding box center [208, 123] width 47 height 19
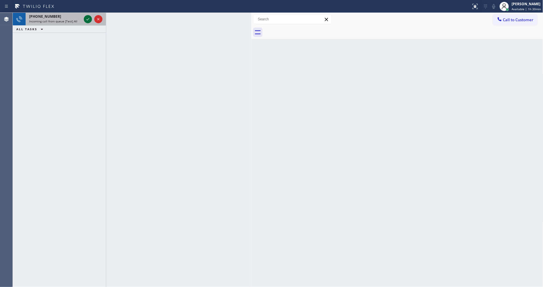
click at [88, 18] on icon at bounding box center [87, 19] width 7 height 7
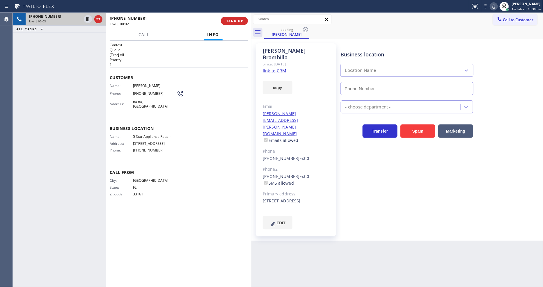
type input "[PHONE_NUMBER]"
click at [281, 68] on link "link to CRM" at bounding box center [274, 71] width 23 height 6
click at [87, 17] on icon at bounding box center [87, 19] width 7 height 7
click at [497, 8] on icon at bounding box center [494, 6] width 7 height 7
click at [116, 154] on div "Business location Name: 5 Star Appliance Repair Address: [STREET_ADDRESS] Phone…" at bounding box center [179, 140] width 138 height 44
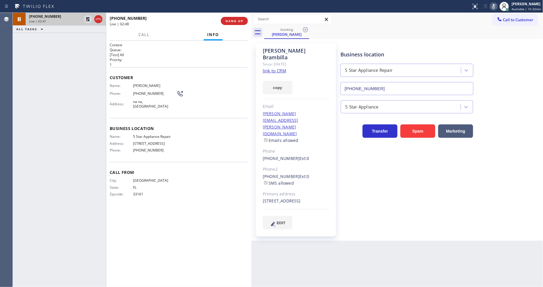
drag, startPoint x: 89, startPoint y: 19, endPoint x: 93, endPoint y: 23, distance: 6.2
click at [89, 19] on icon at bounding box center [88, 19] width 4 height 4
click at [493, 8] on icon at bounding box center [494, 6] width 7 height 7
click at [495, 4] on icon at bounding box center [494, 6] width 3 height 5
click at [153, 208] on div "Context Queue: [Test] All Priority: 1 Customer Name: [PERSON_NAME] Phone: [PHON…" at bounding box center [179, 164] width 138 height 243
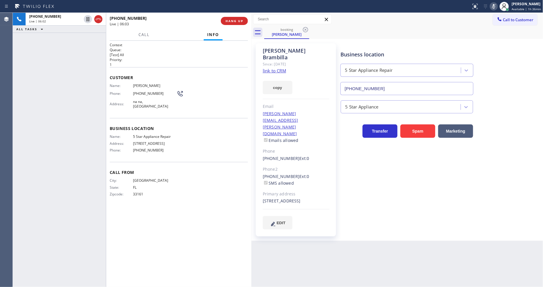
click at [498, 7] on icon at bounding box center [494, 6] width 7 height 7
click at [141, 214] on div "Context Queue: [Test] All Priority: 1 Customer Name: [PERSON_NAME] Phone: [PHON…" at bounding box center [179, 164] width 138 height 243
click at [244, 21] on button "HANG UP" at bounding box center [234, 21] width 27 height 8
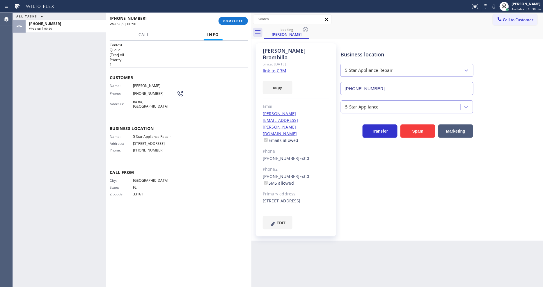
drag, startPoint x: 238, startPoint y: 20, endPoint x: 280, endPoint y: 94, distance: 84.7
click at [237, 20] on span "COMPLETE" at bounding box center [233, 21] width 20 height 4
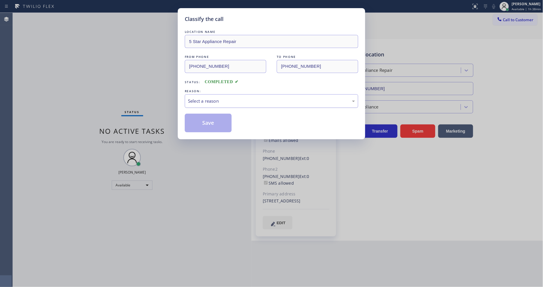
click at [215, 98] on div "Select a reason" at bounding box center [271, 101] width 167 height 7
click at [213, 120] on button "Save" at bounding box center [208, 123] width 47 height 19
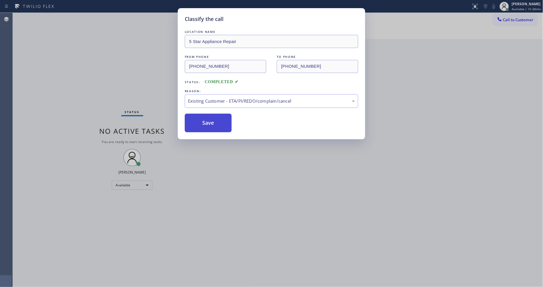
click at [213, 120] on button "Save" at bounding box center [208, 123] width 47 height 19
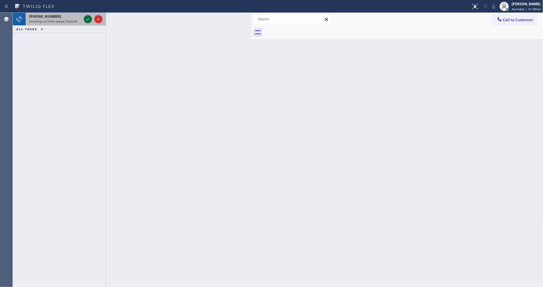
click at [88, 19] on icon at bounding box center [87, 19] width 7 height 7
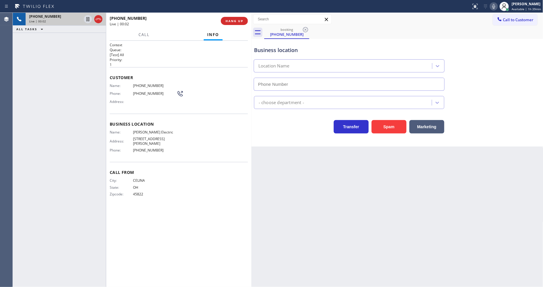
type input "[PHONE_NUMBER]"
click at [234, 22] on span "HANG UP" at bounding box center [235, 21] width 18 height 4
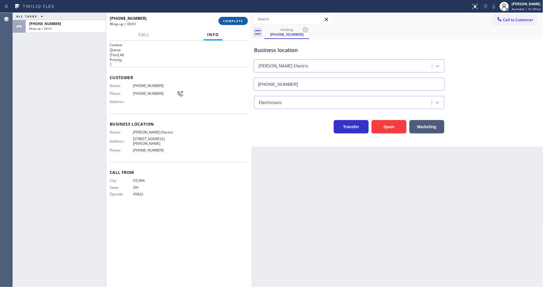
click at [234, 22] on span "COMPLETE" at bounding box center [233, 21] width 20 height 4
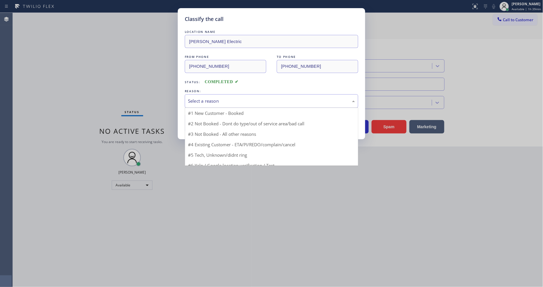
drag, startPoint x: 208, startPoint y: 105, endPoint x: 207, endPoint y: 110, distance: 5.0
click at [208, 105] on div "Select a reason" at bounding box center [272, 101] width 174 height 14
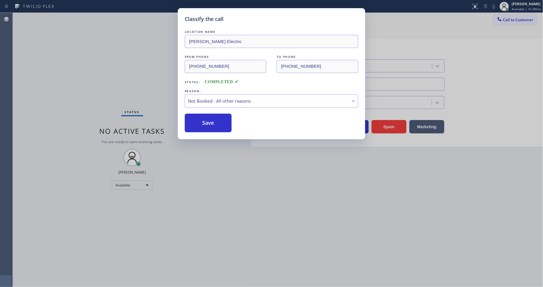
click at [205, 118] on button "Save" at bounding box center [208, 123] width 47 height 19
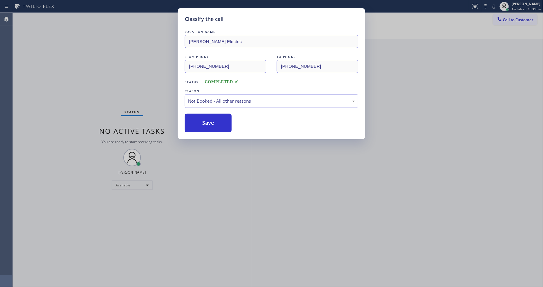
click at [205, 118] on button "Save" at bounding box center [208, 123] width 47 height 19
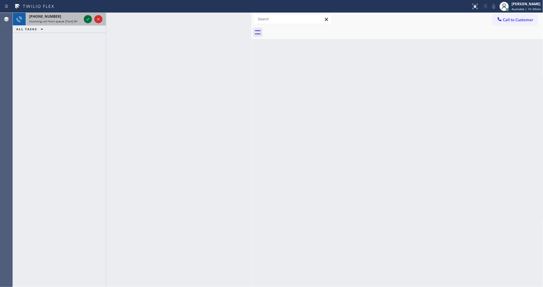
click at [88, 19] on icon at bounding box center [87, 19] width 7 height 7
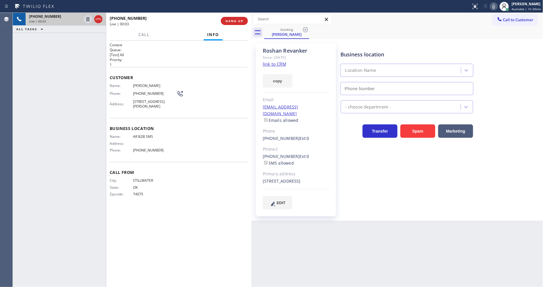
type input "[PHONE_NUMBER]"
click at [276, 64] on link "link to CRM" at bounding box center [274, 64] width 23 height 6
click at [88, 20] on icon at bounding box center [87, 19] width 7 height 7
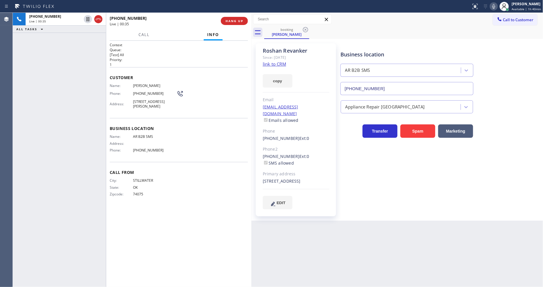
click at [493, 5] on icon at bounding box center [494, 6] width 7 height 7
click at [43, 74] on div "[PHONE_NUMBER] Live | 01:28 ALL TASKS ALL TASKS ACTIVE TASKS TASKS IN WRAP UP" at bounding box center [59, 150] width 93 height 275
click at [87, 18] on icon at bounding box center [88, 19] width 4 height 4
click at [494, 9] on icon at bounding box center [494, 6] width 7 height 7
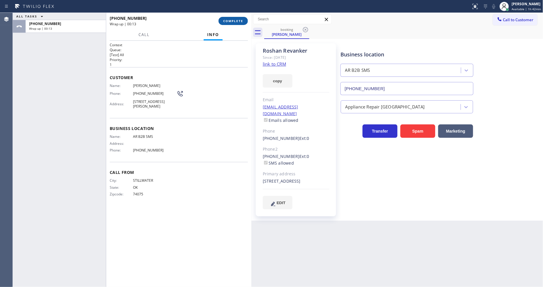
click at [234, 21] on span "COMPLETE" at bounding box center [233, 21] width 20 height 4
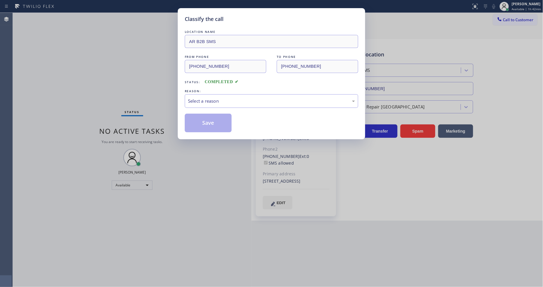
click at [223, 98] on div "Select a reason" at bounding box center [271, 101] width 167 height 7
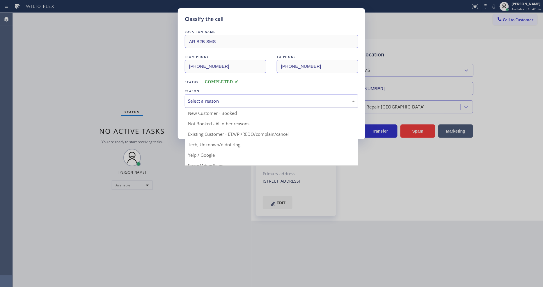
drag, startPoint x: 203, startPoint y: 131, endPoint x: 208, endPoint y: 119, distance: 13.6
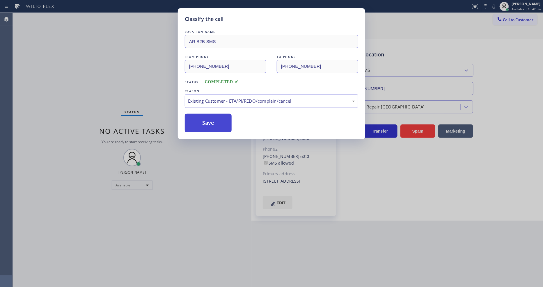
click at [208, 119] on button "Save" at bounding box center [208, 123] width 47 height 19
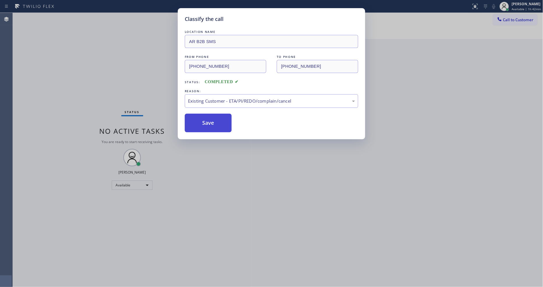
click at [208, 119] on button "Save" at bounding box center [208, 123] width 47 height 19
drag, startPoint x: 208, startPoint y: 119, endPoint x: 191, endPoint y: 26, distance: 94.5
click at [208, 118] on button "Save" at bounding box center [208, 123] width 47 height 19
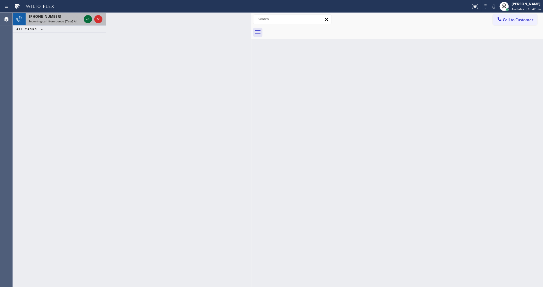
click at [89, 19] on icon at bounding box center [87, 19] width 7 height 7
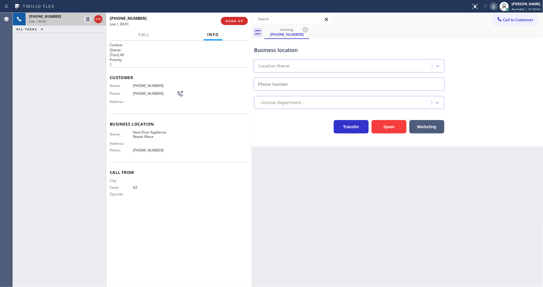
type input "[PHONE_NUMBER]"
click at [237, 22] on span "HANG UP" at bounding box center [235, 21] width 18 height 4
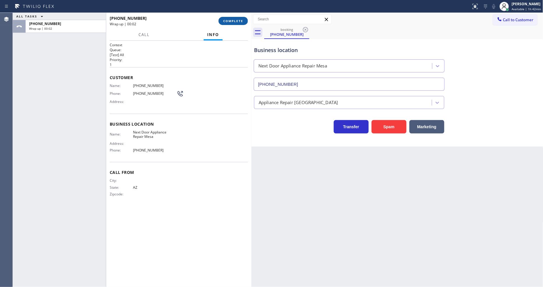
click at [234, 22] on span "COMPLETE" at bounding box center [233, 21] width 20 height 4
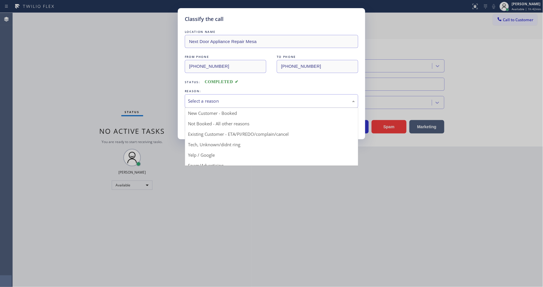
click at [198, 98] on div "Select a reason" at bounding box center [271, 101] width 167 height 7
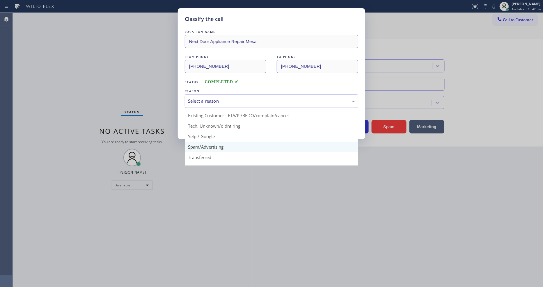
scroll to position [36, 0]
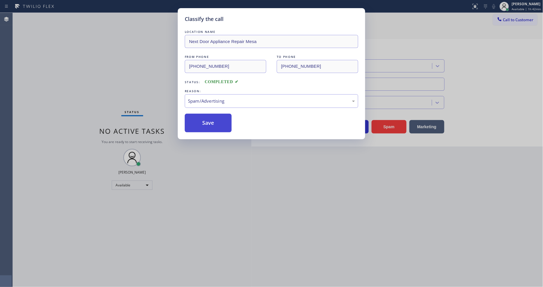
click at [202, 119] on button "Save" at bounding box center [208, 123] width 47 height 19
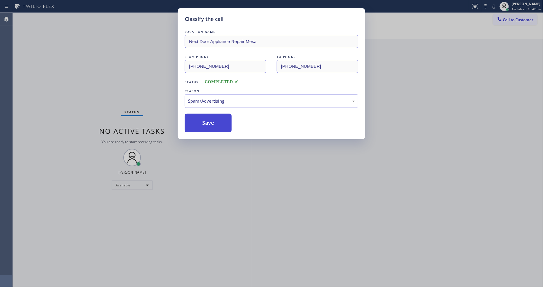
click at [202, 119] on button "Save" at bounding box center [208, 123] width 47 height 19
drag, startPoint x: 202, startPoint y: 119, endPoint x: 206, endPoint y: 117, distance: 4.1
click at [202, 119] on button "Save" at bounding box center [208, 123] width 47 height 19
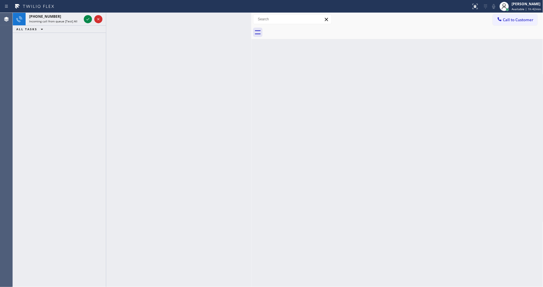
click at [88, 31] on div "ALL TASKS ALL TASKS ACTIVE TASKS TASKS IN WRAP UP" at bounding box center [59, 29] width 93 height 7
click at [86, 18] on icon at bounding box center [87, 19] width 7 height 7
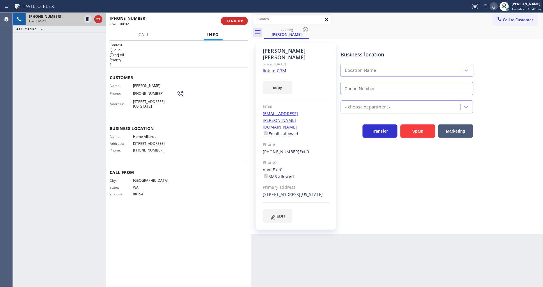
type input "[PHONE_NUMBER]"
click at [275, 68] on link "link to CRM" at bounding box center [274, 71] width 23 height 6
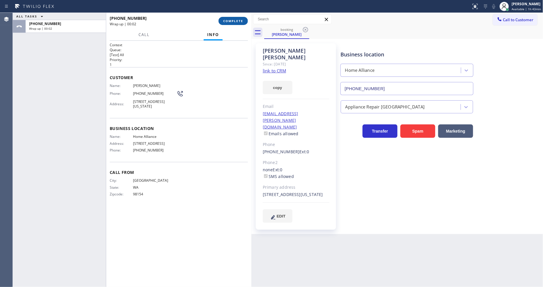
click at [231, 18] on button "COMPLETE" at bounding box center [233, 21] width 29 height 8
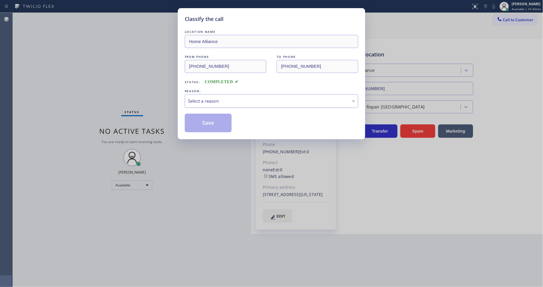
click at [217, 95] on div "Select a reason" at bounding box center [272, 101] width 174 height 14
click at [204, 120] on button "Save" at bounding box center [208, 123] width 47 height 19
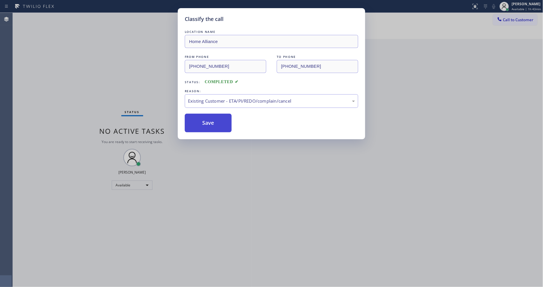
click at [204, 120] on button "Save" at bounding box center [208, 123] width 47 height 19
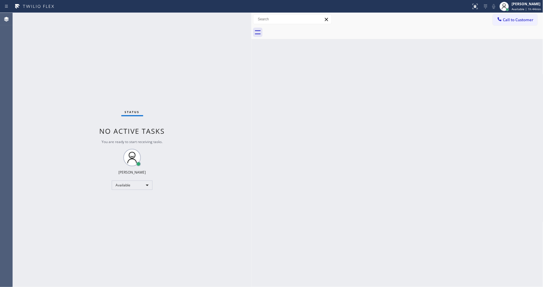
drag, startPoint x: 88, startPoint y: 17, endPoint x: 116, endPoint y: 73, distance: 62.1
click at [88, 17] on div "Status No active tasks You are ready to start receiving tasks. [PERSON_NAME] Av…" at bounding box center [132, 150] width 239 height 275
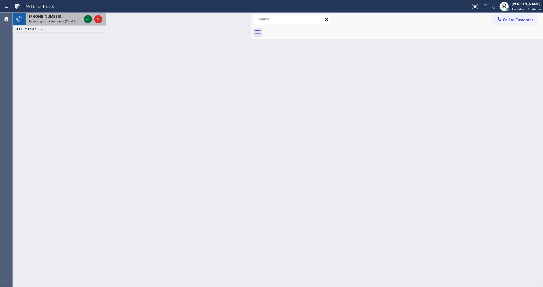
click at [85, 17] on icon at bounding box center [87, 19] width 7 height 7
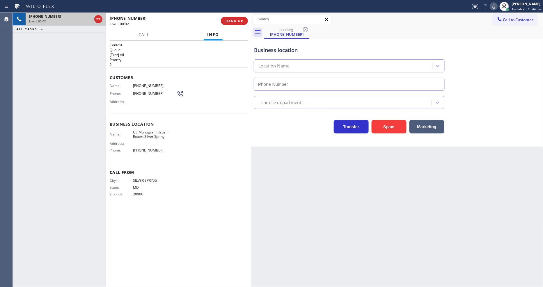
type input "[PHONE_NUMBER]"
click at [394, 191] on div "Back to Dashboard Change Sender ID Customers Technicians Select a contact Outbo…" at bounding box center [398, 150] width 292 height 275
click at [230, 22] on span "HANG UP" at bounding box center [235, 21] width 18 height 4
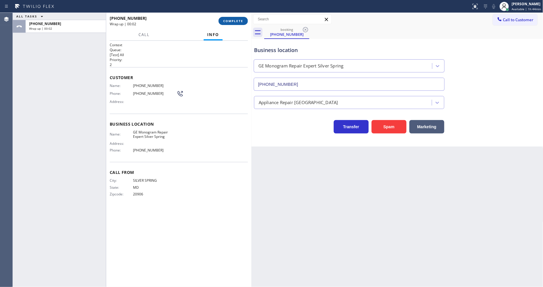
click at [230, 22] on span "COMPLETE" at bounding box center [233, 21] width 20 height 4
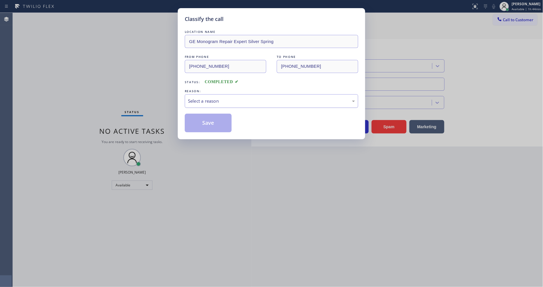
drag, startPoint x: 218, startPoint y: 98, endPoint x: 216, endPoint y: 105, distance: 7.6
click at [217, 98] on div "Select a reason" at bounding box center [271, 101] width 167 height 7
click at [218, 123] on button "Save" at bounding box center [208, 123] width 47 height 19
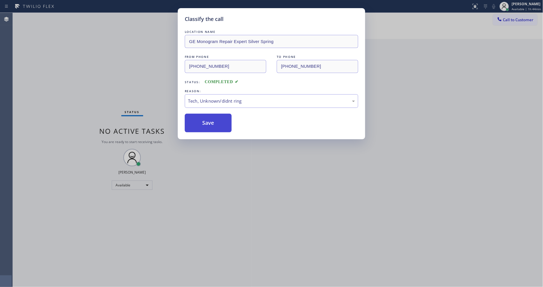
click at [218, 123] on button "Save" at bounding box center [208, 123] width 47 height 19
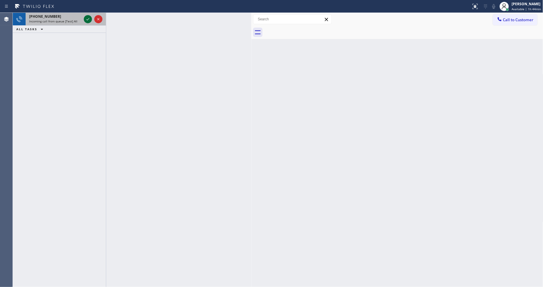
click at [85, 17] on icon at bounding box center [87, 19] width 7 height 7
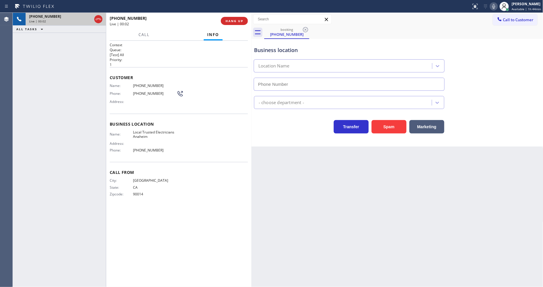
type input "[PHONE_NUMBER]"
click at [368, 196] on div "Back to Dashboard Change Sender ID Customers Technicians Select a contact Outbo…" at bounding box center [398, 150] width 292 height 275
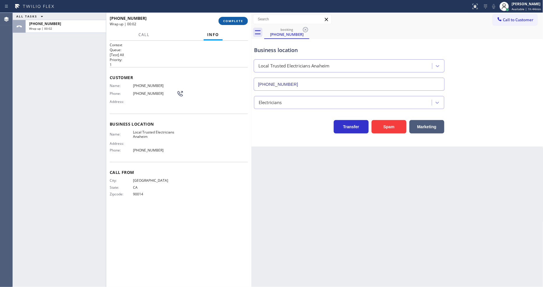
click at [241, 19] on span "COMPLETE" at bounding box center [233, 21] width 20 height 4
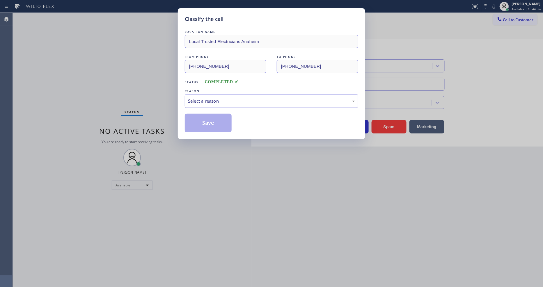
click at [222, 98] on div "Select a reason" at bounding box center [271, 101] width 167 height 7
click at [210, 120] on button "Save" at bounding box center [208, 123] width 47 height 19
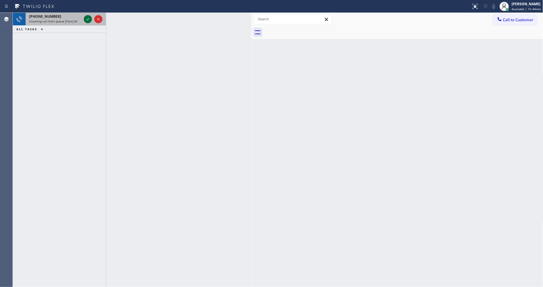
click at [86, 17] on icon at bounding box center [87, 19] width 7 height 7
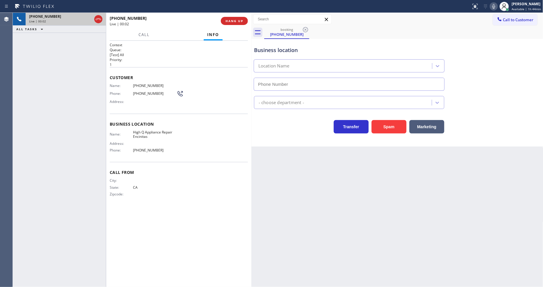
type input "[PHONE_NUMBER]"
click at [232, 20] on span "HANG UP" at bounding box center [235, 21] width 18 height 4
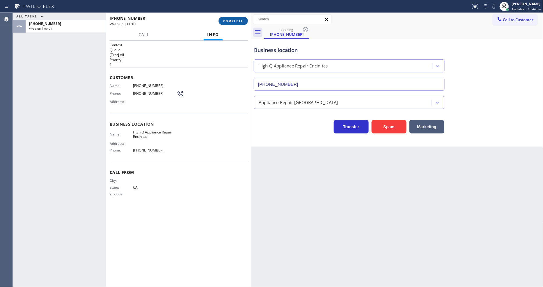
click at [232, 20] on span "COMPLETE" at bounding box center [233, 21] width 20 height 4
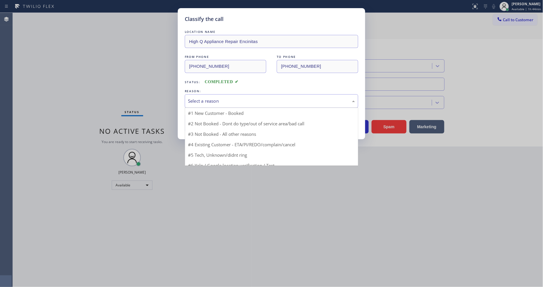
click at [210, 102] on div "Select a reason" at bounding box center [271, 101] width 167 height 7
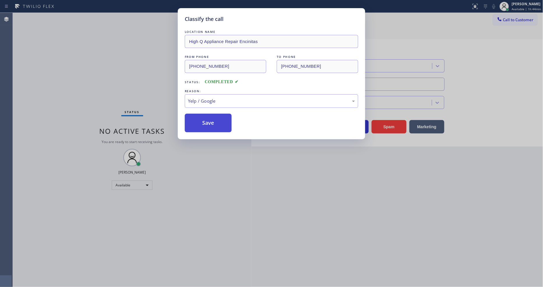
click at [206, 119] on button "Save" at bounding box center [208, 123] width 47 height 19
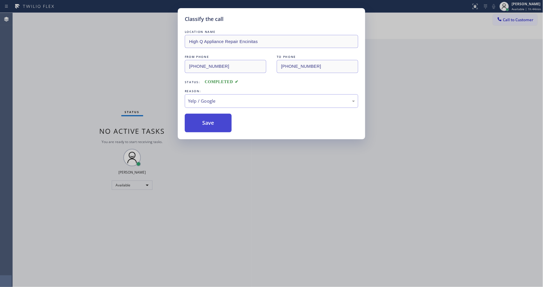
click at [206, 119] on button "Save" at bounding box center [208, 123] width 47 height 19
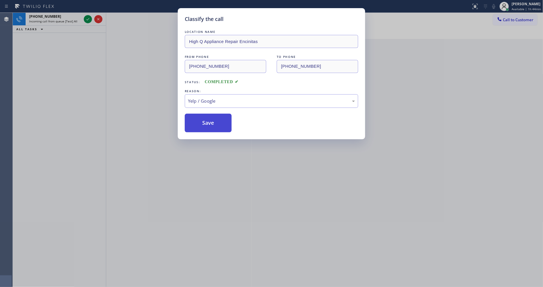
click at [206, 119] on button "Save" at bounding box center [208, 123] width 47 height 19
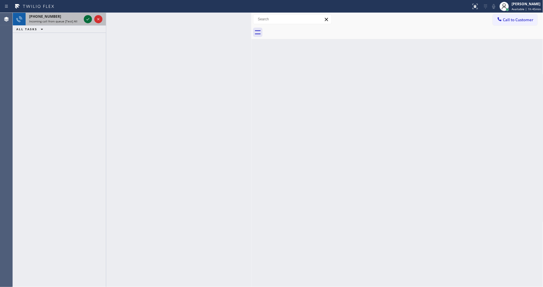
click at [91, 17] on icon at bounding box center [87, 19] width 7 height 7
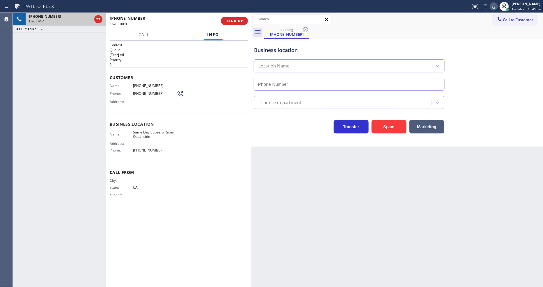
type input "[PHONE_NUMBER]"
click at [232, 22] on span "HANG UP" at bounding box center [235, 21] width 18 height 4
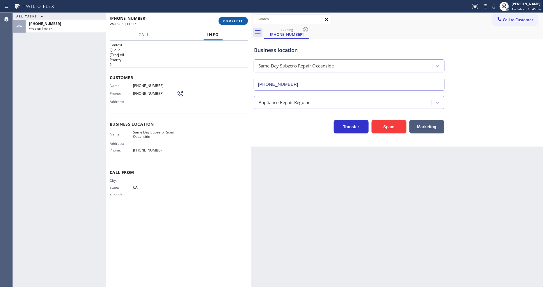
click at [234, 24] on button "COMPLETE" at bounding box center [233, 21] width 29 height 8
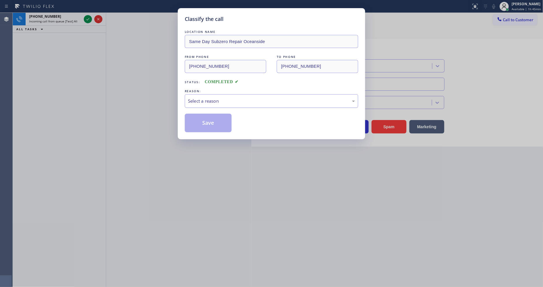
click at [218, 103] on div "Select a reason" at bounding box center [272, 101] width 174 height 14
drag, startPoint x: 214, startPoint y: 129, endPoint x: 213, endPoint y: 124, distance: 5.1
click at [214, 128] on button "Save" at bounding box center [208, 123] width 47 height 19
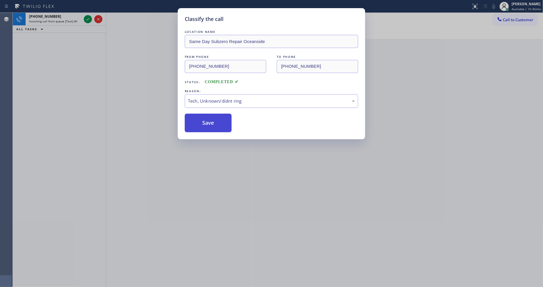
click at [213, 124] on button "Save" at bounding box center [208, 123] width 47 height 19
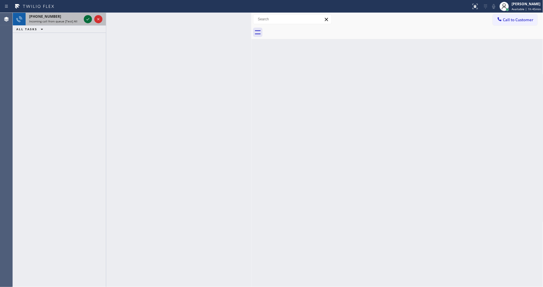
click at [85, 19] on icon at bounding box center [87, 19] width 7 height 7
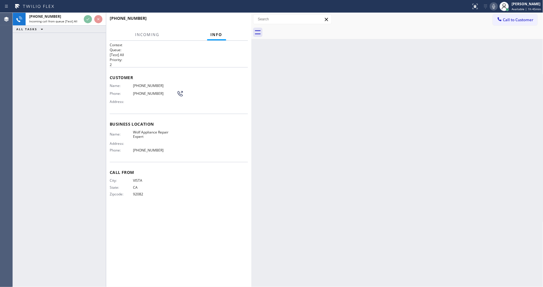
click at [402, 195] on div "Back to Dashboard Change Sender ID Customers Technicians Select a contact Outbo…" at bounding box center [398, 150] width 292 height 275
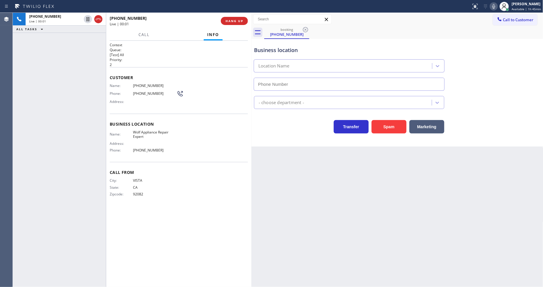
type input "[PHONE_NUMBER]"
drag, startPoint x: 446, startPoint y: 179, endPoint x: 445, endPoint y: 174, distance: 5.1
click at [445, 176] on div "Back to Dashboard Change Sender ID Customers Technicians Select a contact Outbo…" at bounding box center [398, 150] width 292 height 275
click at [144, 132] on span "Wolf Appliance Repair Expert" at bounding box center [155, 134] width 44 height 9
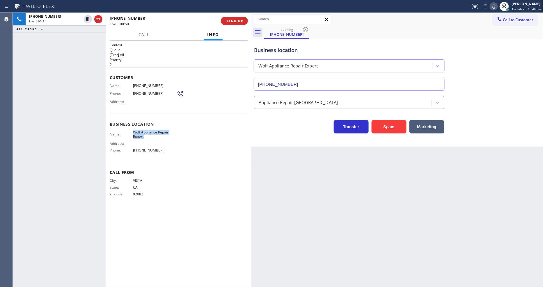
click at [144, 132] on span "Wolf Appliance Repair Expert" at bounding box center [155, 134] width 44 height 9
click at [141, 84] on span "[PHONE_NUMBER]" at bounding box center [155, 86] width 44 height 4
drag, startPoint x: 370, startPoint y: 180, endPoint x: 365, endPoint y: 269, distance: 89.9
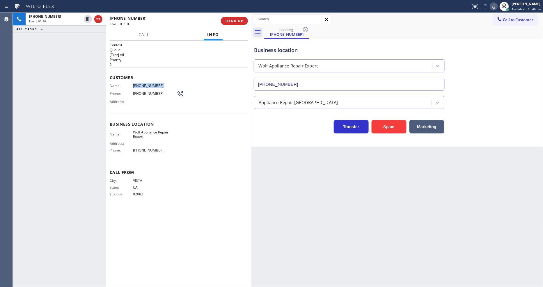
click at [370, 180] on div "Back to Dashboard Change Sender ID Customers Technicians Select a contact Outbo…" at bounding box center [398, 150] width 292 height 275
drag, startPoint x: 88, startPoint y: 20, endPoint x: 113, endPoint y: 19, distance: 25.1
click at [88, 20] on icon at bounding box center [87, 19] width 7 height 7
click at [498, 7] on icon at bounding box center [494, 6] width 7 height 7
click at [446, 184] on div "Back to Dashboard Change Sender ID Customers Technicians Select a contact Outbo…" at bounding box center [398, 150] width 292 height 275
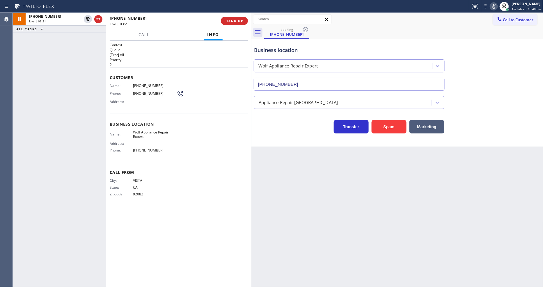
click at [188, 143] on div "Name: Wolf Appliance Repair Expert Address: Phone: [PHONE_NUMBER]" at bounding box center [179, 142] width 138 height 25
click at [88, 21] on icon at bounding box center [88, 19] width 4 height 4
click at [496, 8] on icon at bounding box center [494, 6] width 3 height 5
click at [235, 22] on span "HANG UP" at bounding box center [235, 21] width 18 height 4
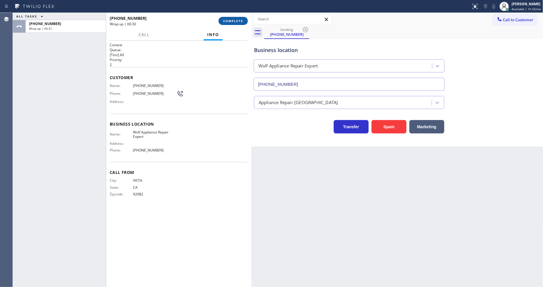
click at [234, 19] on span "COMPLETE" at bounding box center [233, 21] width 20 height 4
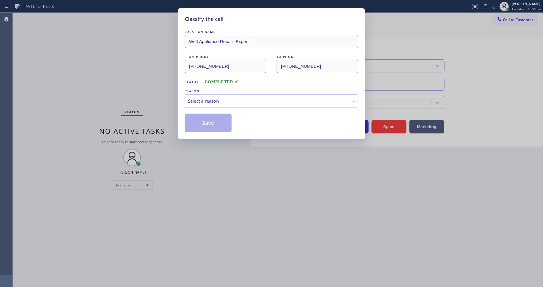
click at [220, 98] on div "Select a reason" at bounding box center [271, 101] width 167 height 7
click at [211, 118] on button "Save" at bounding box center [208, 123] width 47 height 19
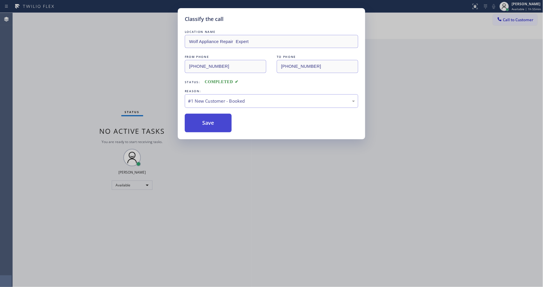
click at [211, 118] on button "Save" at bounding box center [208, 123] width 47 height 19
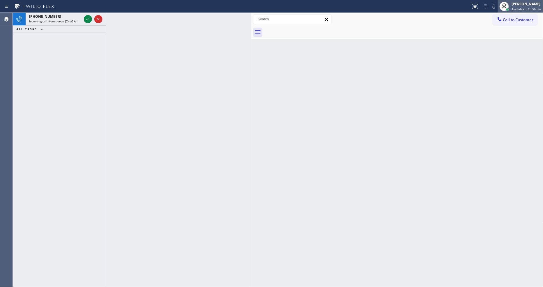
click at [514, 10] on span "Available | 1h 56min" at bounding box center [526, 9] width 29 height 4
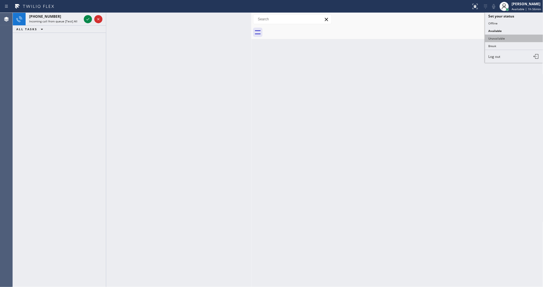
click at [503, 41] on button "Unavailable" at bounding box center [514, 39] width 58 height 8
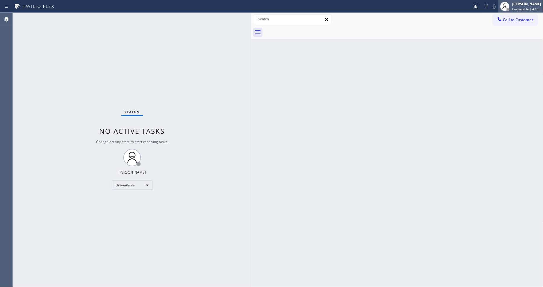
click at [512, 3] on div at bounding box center [505, 6] width 13 height 13
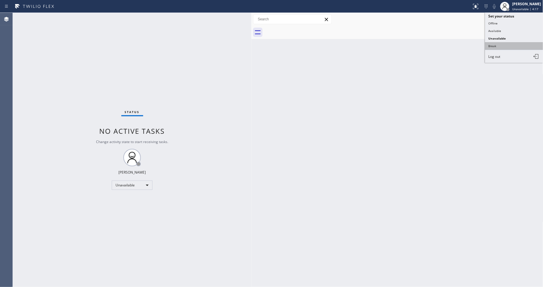
click at [507, 48] on button "Break" at bounding box center [514, 46] width 58 height 8
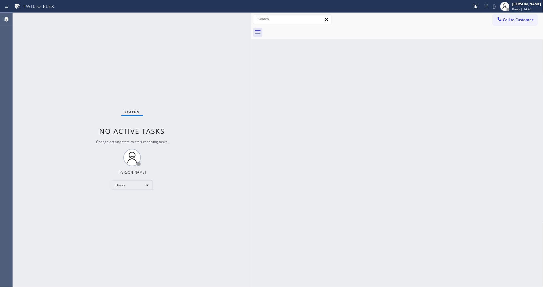
click at [326, 186] on div "Back to Dashboard Change Sender ID Customers Technicians Select a contact Outbo…" at bounding box center [398, 150] width 292 height 275
click at [525, 7] on span "Break | 15:12" at bounding box center [522, 9] width 19 height 4
drag, startPoint x: 513, startPoint y: 30, endPoint x: 510, endPoint y: 32, distance: 3.9
click at [513, 31] on button "Available" at bounding box center [514, 31] width 58 height 8
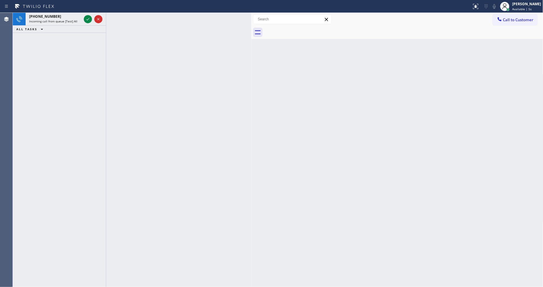
click at [86, 18] on icon at bounding box center [87, 19] width 7 height 7
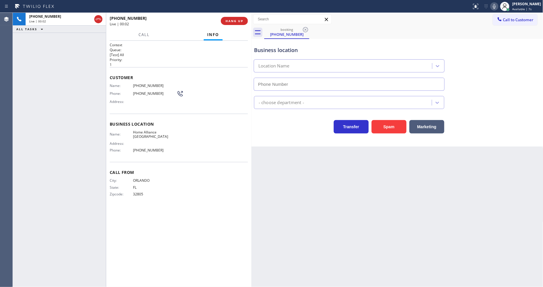
type input "[PHONE_NUMBER]"
click at [324, 195] on div "Back to Dashboard Change Sender ID Customers Technicians Select a contact Outbo…" at bounding box center [398, 150] width 292 height 275
drag, startPoint x: 266, startPoint y: 227, endPoint x: 419, endPoint y: 153, distance: 170.0
click at [266, 227] on div "Back to Dashboard Change Sender ID Customers Technicians Select a contact Outbo…" at bounding box center [398, 150] width 292 height 275
click at [239, 22] on span "HANG UP" at bounding box center [235, 21] width 18 height 4
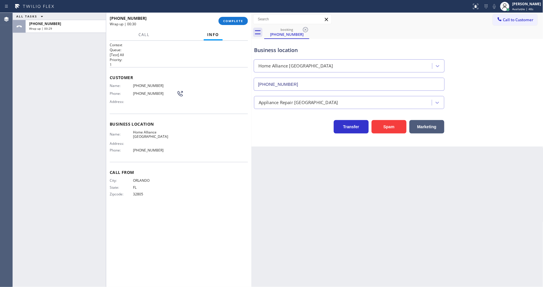
drag, startPoint x: 246, startPoint y: 10, endPoint x: 245, endPoint y: 14, distance: 3.2
click at [246, 11] on div "Status report No issues detected If you experience an issue, please download th…" at bounding box center [271, 6] width 543 height 13
click at [242, 20] on span "COMPLETE" at bounding box center [233, 21] width 20 height 4
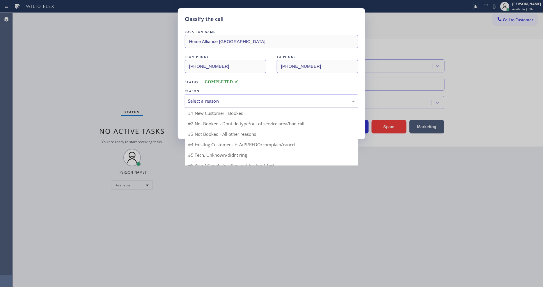
click at [219, 94] on div "Select a reason" at bounding box center [272, 101] width 174 height 14
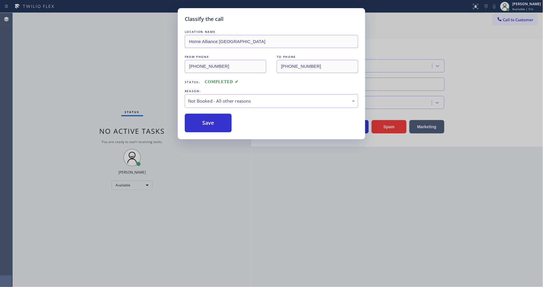
click at [216, 120] on button "Save" at bounding box center [208, 123] width 47 height 19
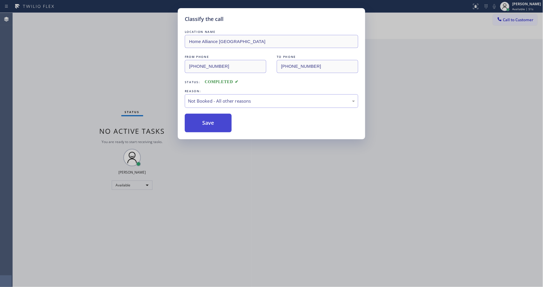
click at [216, 120] on button "Save" at bounding box center [208, 123] width 47 height 19
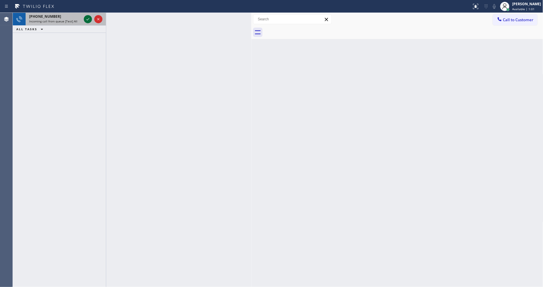
click at [86, 18] on icon at bounding box center [87, 19] width 7 height 7
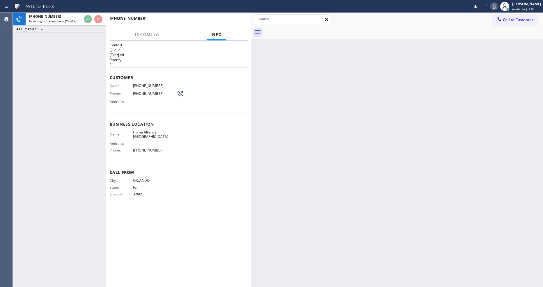
click at [238, 22] on div at bounding box center [177, 24] width 134 height 5
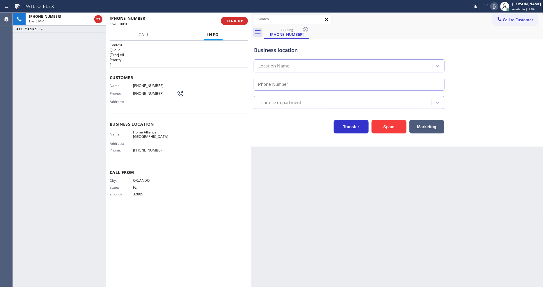
type input "[PHONE_NUMBER]"
click at [238, 21] on span "HANG UP" at bounding box center [235, 21] width 18 height 4
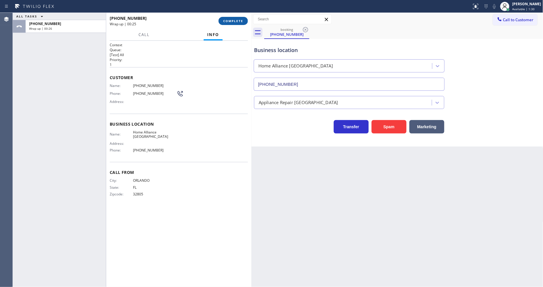
click at [237, 20] on span "COMPLETE" at bounding box center [233, 21] width 20 height 4
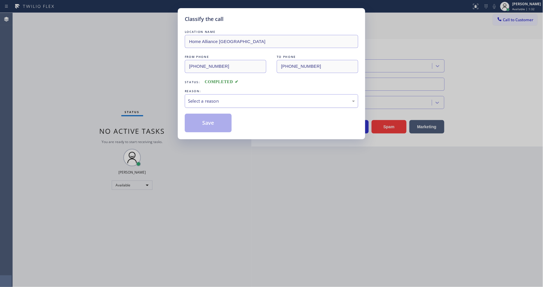
click at [197, 95] on div "Select a reason" at bounding box center [272, 101] width 174 height 14
click at [196, 123] on button "Save" at bounding box center [208, 123] width 47 height 19
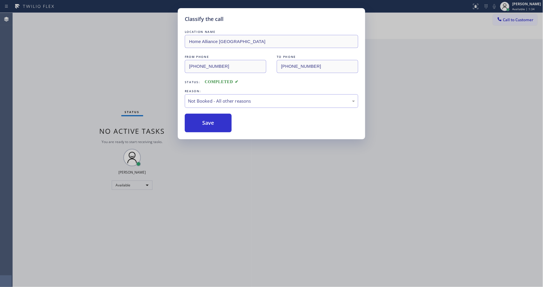
drag, startPoint x: 196, startPoint y: 123, endPoint x: 177, endPoint y: 285, distance: 163.0
click at [195, 123] on button "Save" at bounding box center [208, 123] width 47 height 19
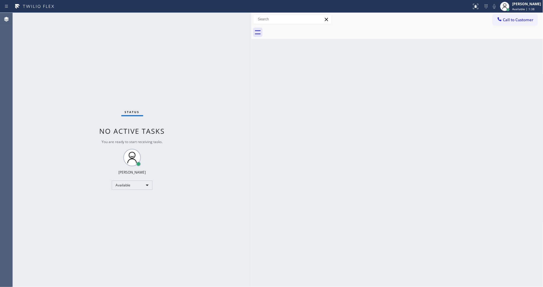
drag, startPoint x: 78, startPoint y: 88, endPoint x: 205, endPoint y: 123, distance: 131.5
click at [78, 88] on div "Status No active tasks You are ready to start receiving tasks. [PERSON_NAME] Av…" at bounding box center [132, 150] width 239 height 275
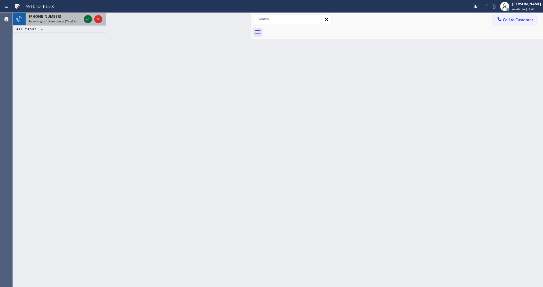
click at [88, 20] on icon at bounding box center [87, 19] width 7 height 7
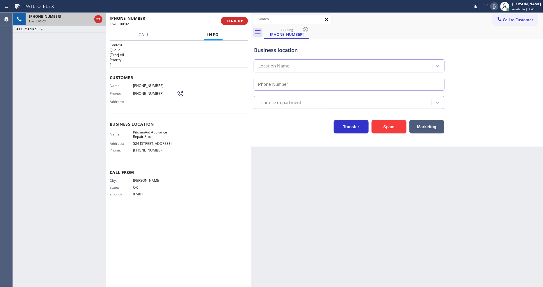
type input "[PHONE_NUMBER]"
click at [374, 180] on div "Back to Dashboard Change Sender ID Customers Technicians Select a contact Outbo…" at bounding box center [398, 150] width 292 height 275
click at [148, 130] on span "KitchenAid Appliance Repair Pros -" at bounding box center [155, 134] width 44 height 9
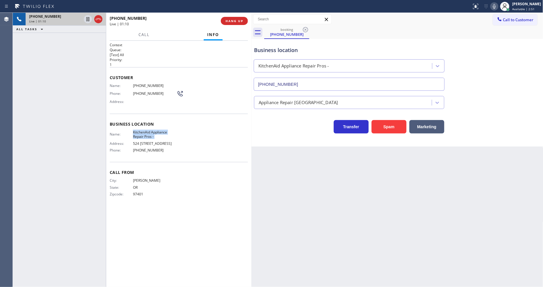
click at [146, 84] on span "[PHONE_NUMBER]" at bounding box center [155, 86] width 44 height 4
click at [89, 18] on icon at bounding box center [87, 19] width 7 height 7
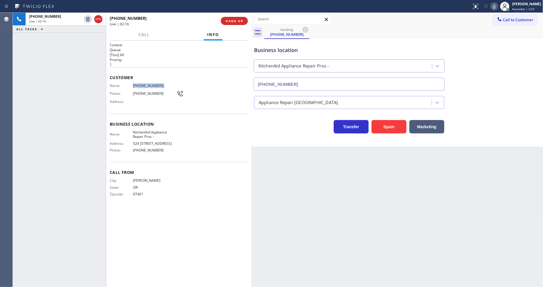
click at [498, 7] on icon at bounding box center [494, 6] width 7 height 7
click at [87, 19] on icon at bounding box center [87, 19] width 7 height 7
click at [496, 6] on icon at bounding box center [494, 6] width 3 height 5
click at [211, 208] on div "Context Queue: [Test] All Priority: 1 Customer Name: [PHONE_NUMBER] Phone: [PHO…" at bounding box center [179, 164] width 138 height 243
click at [241, 23] on span "HANG UP" at bounding box center [235, 21] width 18 height 4
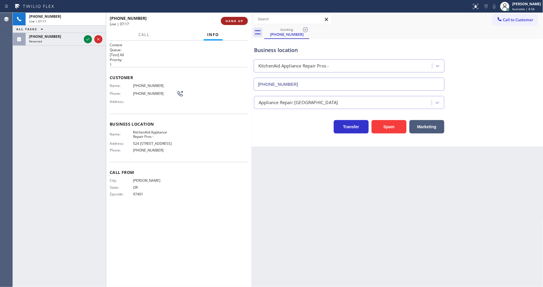
click at [240, 23] on span "HANG UP" at bounding box center [235, 21] width 18 height 4
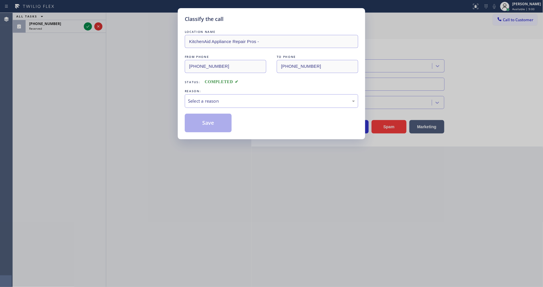
click at [207, 99] on div "Select a reason" at bounding box center [271, 101] width 167 height 7
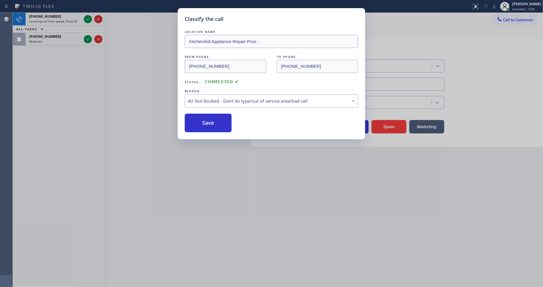
click at [205, 121] on button "Save" at bounding box center [208, 123] width 47 height 19
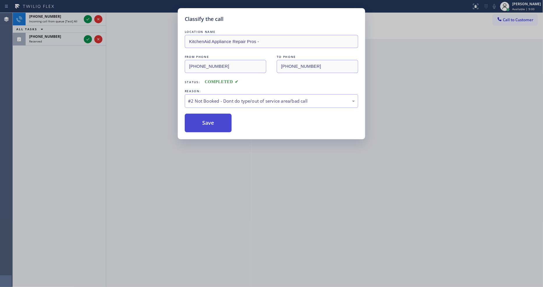
click at [206, 121] on button "Save" at bounding box center [208, 123] width 47 height 19
click at [207, 121] on button "Save" at bounding box center [208, 123] width 47 height 19
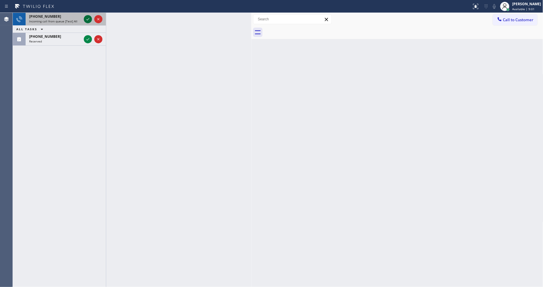
click at [89, 20] on icon at bounding box center [87, 19] width 7 height 7
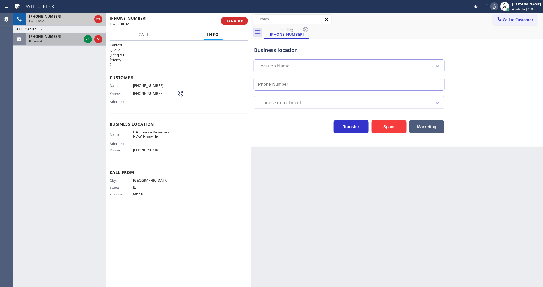
type input "[PHONE_NUMBER]"
click at [89, 40] on icon at bounding box center [87, 39] width 7 height 7
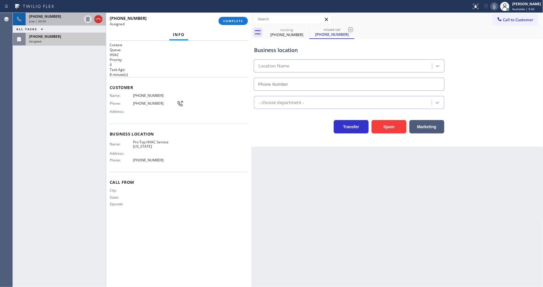
type input "[PHONE_NUMBER]"
click at [226, 18] on button "COMPLETE" at bounding box center [233, 21] width 29 height 8
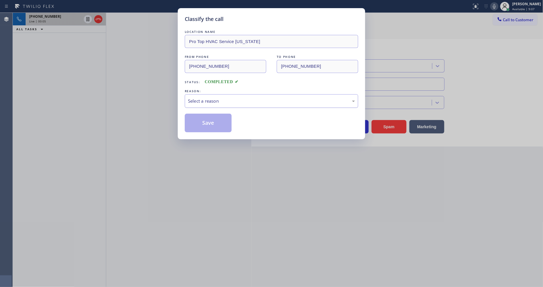
drag, startPoint x: 190, startPoint y: 118, endPoint x: 195, endPoint y: 105, distance: 13.6
click at [194, 100] on div "Select a reason" at bounding box center [271, 101] width 167 height 7
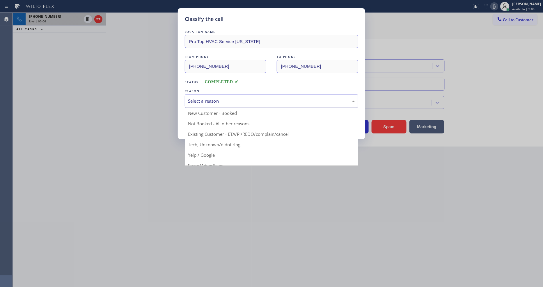
drag, startPoint x: 199, startPoint y: 153, endPoint x: 203, endPoint y: 129, distance: 24.0
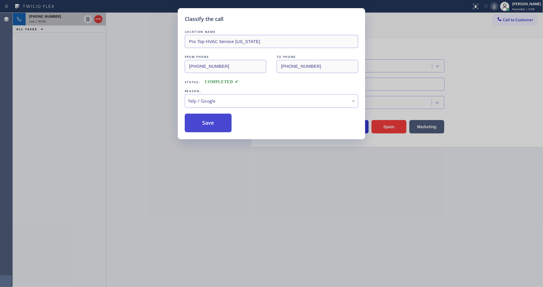
click at [203, 126] on button "Save" at bounding box center [208, 123] width 47 height 19
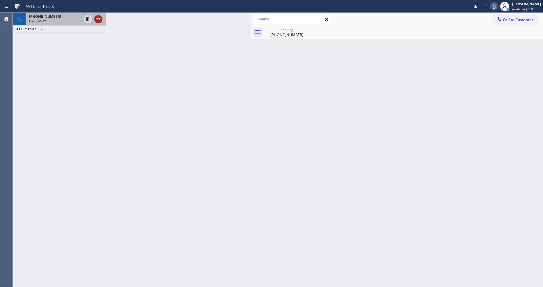
click at [100, 18] on icon at bounding box center [98, 19] width 7 height 7
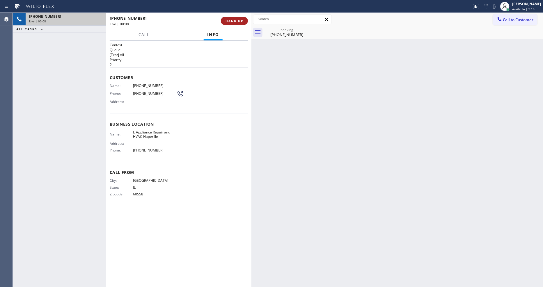
click at [246, 22] on button "HANG UP" at bounding box center [234, 21] width 27 height 8
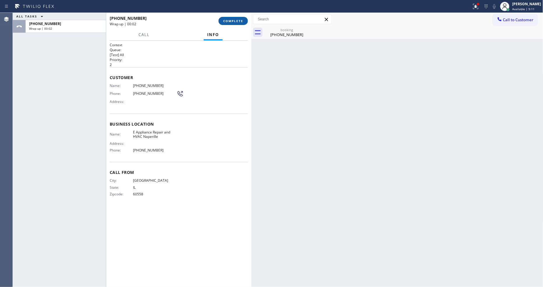
click at [238, 20] on span "COMPLETE" at bounding box center [233, 21] width 20 height 4
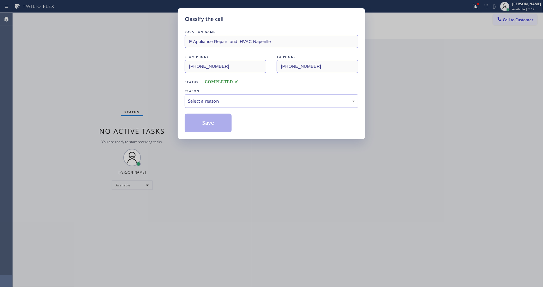
click at [224, 102] on div "Select a reason" at bounding box center [271, 101] width 167 height 7
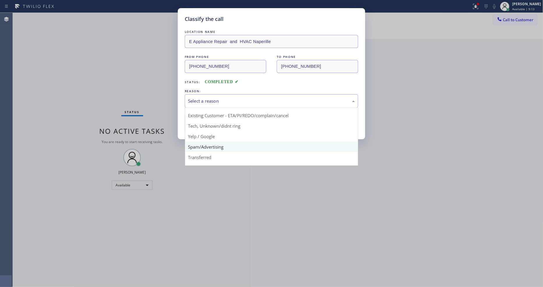
scroll to position [36, 0]
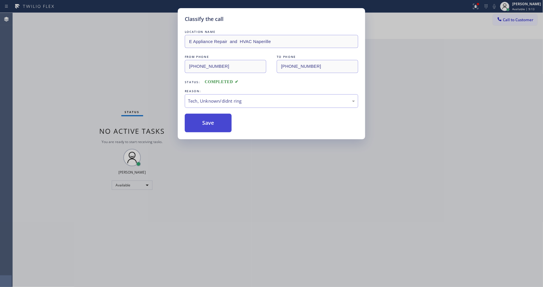
click at [217, 118] on button "Save" at bounding box center [208, 123] width 47 height 19
drag, startPoint x: 217, startPoint y: 118, endPoint x: 241, endPoint y: 119, distance: 24.2
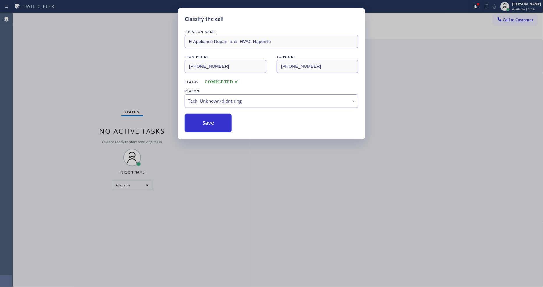
click at [218, 119] on button "Save" at bounding box center [208, 123] width 47 height 19
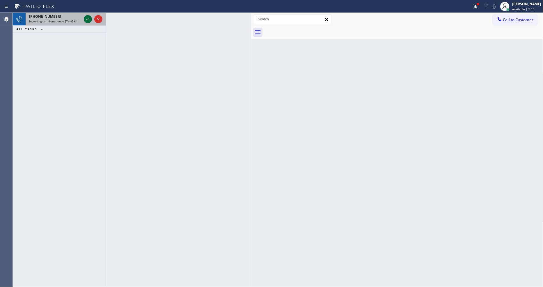
click at [89, 19] on icon at bounding box center [87, 19] width 7 height 7
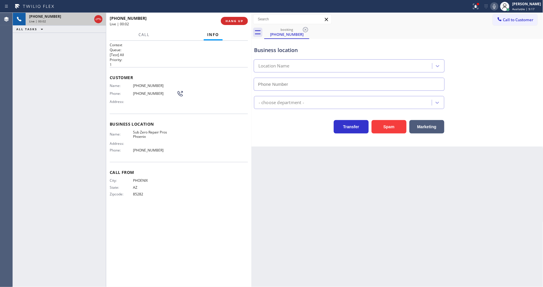
type input "[PHONE_NUMBER]"
click at [480, 9] on icon at bounding box center [476, 6] width 7 height 7
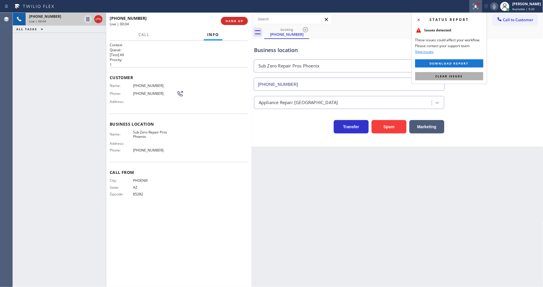
click at [459, 74] on span "Clear issues" at bounding box center [449, 76] width 27 height 4
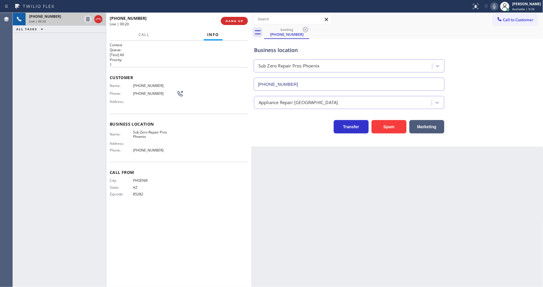
click at [151, 133] on span "Sub Zero Repair Pros Phoenix" at bounding box center [155, 134] width 44 height 9
click at [151, 132] on span "Sub Zero Repair Pros Phoenix" at bounding box center [155, 134] width 44 height 9
click at [142, 79] on div "Customer Name: [PHONE_NUMBER] Phone: [PHONE_NUMBER] Address:" at bounding box center [179, 90] width 138 height 47
click at [141, 84] on span "[PHONE_NUMBER]" at bounding box center [155, 86] width 44 height 4
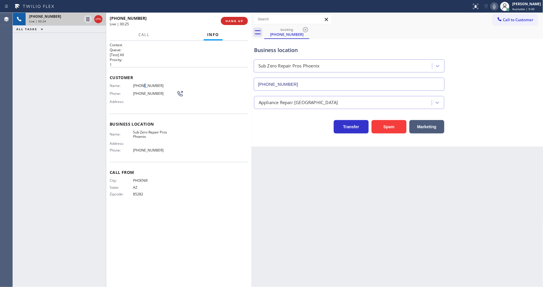
click at [141, 84] on span "[PHONE_NUMBER]" at bounding box center [155, 86] width 44 height 4
drag, startPoint x: 65, startPoint y: 63, endPoint x: 160, endPoint y: 10, distance: 109.2
click at [65, 63] on div "[PHONE_NUMBER] Live | 02:07 ALL TASKS ALL TASKS ACTIVE TASKS TASKS IN WRAP UP" at bounding box center [59, 150] width 93 height 275
drag, startPoint x: 374, startPoint y: 161, endPoint x: 324, endPoint y: 172, distance: 51.1
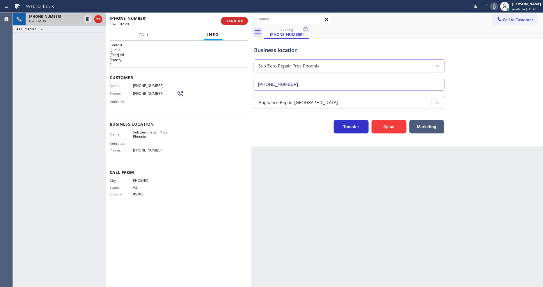
click at [374, 161] on div "Back to Dashboard Change Sender ID Customers Technicians Select a contact Outbo…" at bounding box center [398, 150] width 292 height 275
click at [142, 84] on span "[PHONE_NUMBER]" at bounding box center [155, 86] width 44 height 4
click at [141, 84] on span "[PHONE_NUMBER]" at bounding box center [155, 86] width 44 height 4
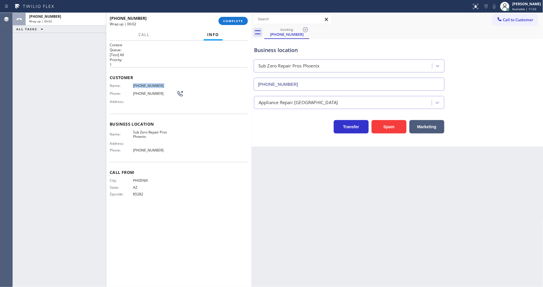
click at [141, 84] on span "[PHONE_NUMBER]" at bounding box center [155, 86] width 44 height 4
click at [236, 21] on span "COMPLETE" at bounding box center [233, 21] width 20 height 4
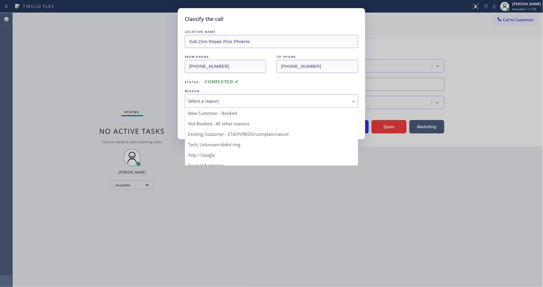
click at [219, 99] on div "Select a reason" at bounding box center [271, 101] width 167 height 7
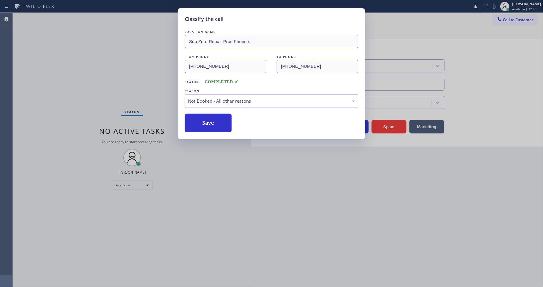
click at [208, 123] on button "Save" at bounding box center [208, 123] width 47 height 19
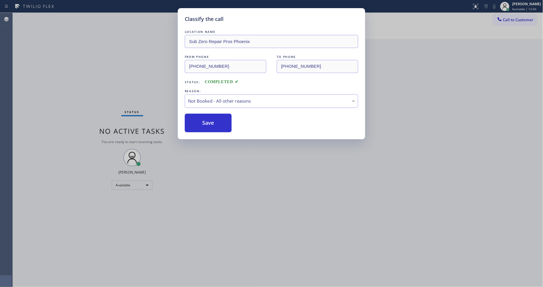
click at [208, 123] on button "Save" at bounding box center [208, 123] width 47 height 19
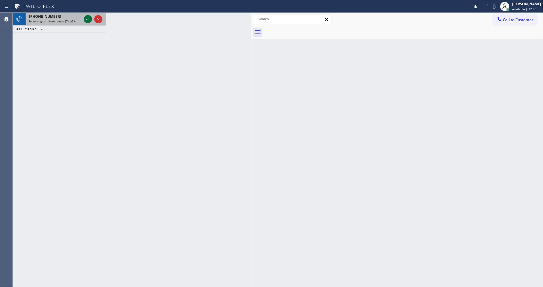
click at [87, 21] on icon at bounding box center [87, 19] width 7 height 7
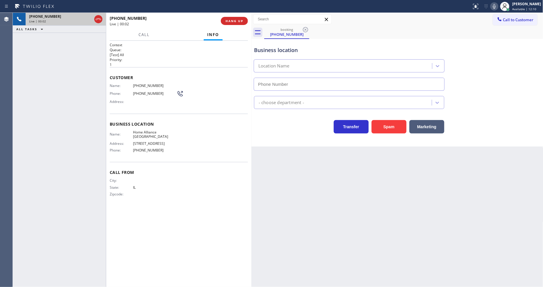
type input "[PHONE_NUMBER]"
click at [101, 202] on div "[PHONE_NUMBER] Live | 00:02 ALL TASKS ALL TASKS ACTIVE TASKS TASKS IN WRAP UP" at bounding box center [59, 150] width 93 height 275
click at [158, 130] on span "Home Alliance [GEOGRAPHIC_DATA]" at bounding box center [155, 134] width 44 height 9
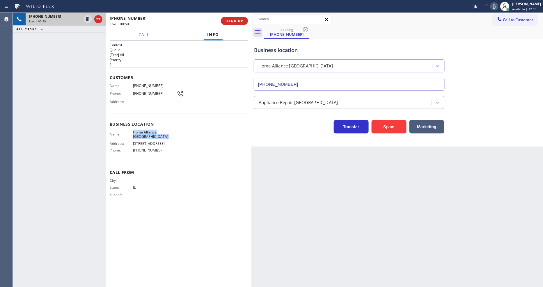
click at [153, 84] on span "[PHONE_NUMBER]" at bounding box center [155, 86] width 44 height 4
click at [152, 84] on span "[PHONE_NUMBER]" at bounding box center [155, 86] width 44 height 4
click at [86, 19] on icon at bounding box center [87, 19] width 7 height 7
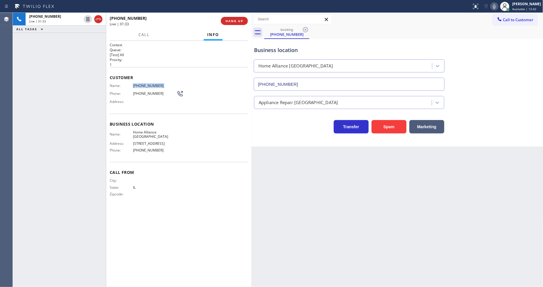
click at [498, 6] on icon at bounding box center [494, 6] width 7 height 7
drag, startPoint x: 86, startPoint y: 19, endPoint x: 107, endPoint y: 18, distance: 21.3
click at [86, 19] on icon at bounding box center [87, 19] width 7 height 7
click at [498, 5] on icon at bounding box center [494, 6] width 7 height 7
click at [498, 8] on icon at bounding box center [494, 6] width 7 height 7
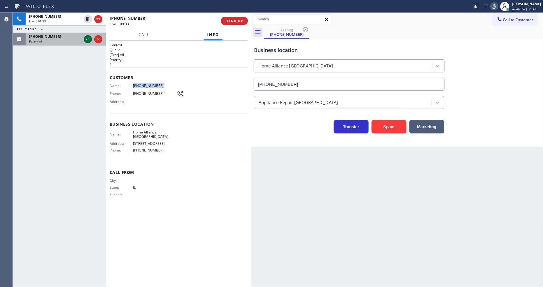
click at [89, 38] on icon at bounding box center [87, 39] width 3 height 2
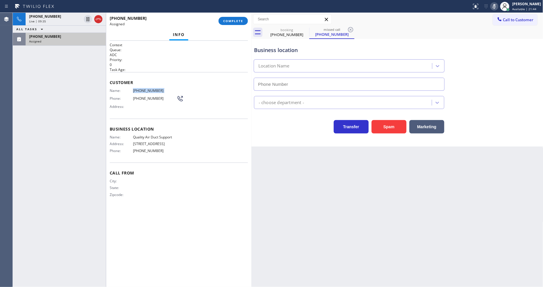
type input "[PHONE_NUMBER]"
click at [133, 135] on span "Quality Air Duct Support" at bounding box center [155, 137] width 44 height 4
click at [229, 19] on span "COMPLETE" at bounding box center [233, 21] width 20 height 4
click at [211, 101] on div "Name: [PHONE_NUMBER] Phone: [PHONE_NUMBER] Address:" at bounding box center [179, 100] width 138 height 23
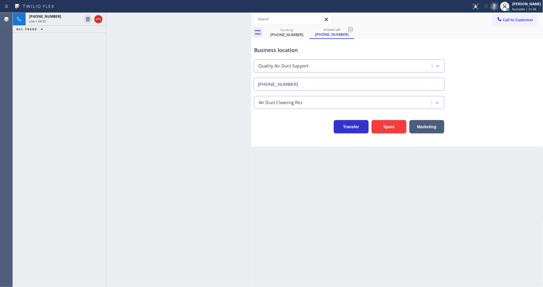
click at [211, 101] on div at bounding box center [178, 150] width 145 height 275
click at [61, 17] on div "[PHONE_NUMBER]" at bounding box center [55, 16] width 52 height 5
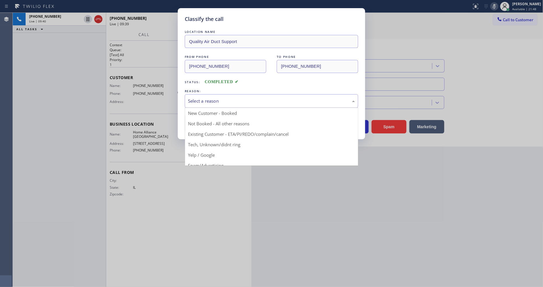
drag, startPoint x: 204, startPoint y: 96, endPoint x: 197, endPoint y: 114, distance: 18.7
click at [203, 98] on div "Select a reason" at bounding box center [271, 101] width 167 height 7
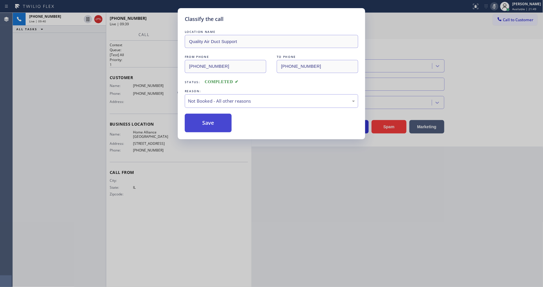
click at [197, 120] on button "Save" at bounding box center [208, 123] width 47 height 19
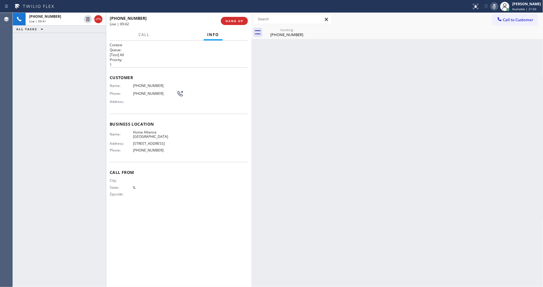
click at [496, 5] on icon at bounding box center [494, 6] width 3 height 5
click at [498, 5] on icon at bounding box center [494, 6] width 7 height 7
click at [271, 35] on div "[PHONE_NUMBER]" at bounding box center [287, 34] width 44 height 5
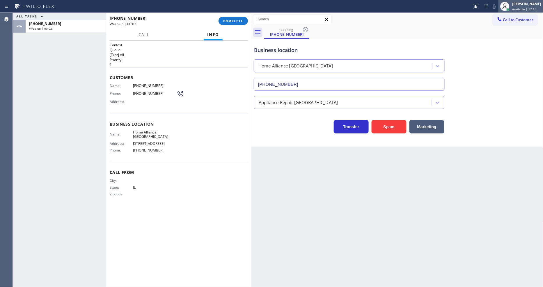
click at [528, 5] on div "[PERSON_NAME]" at bounding box center [527, 3] width 29 height 5
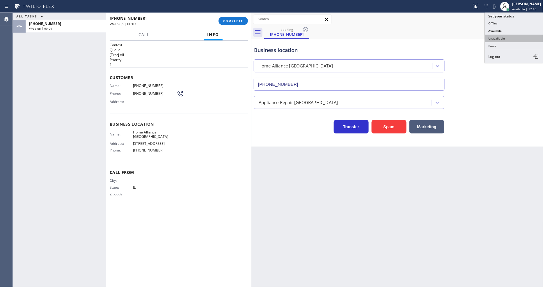
click at [500, 40] on button "Unavailable" at bounding box center [514, 39] width 58 height 8
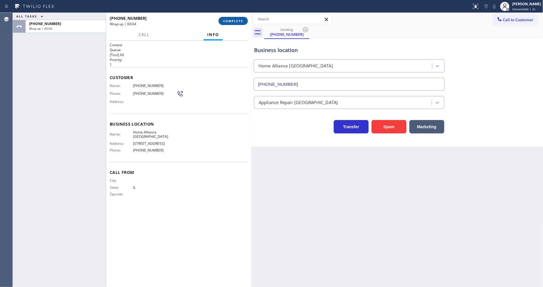
click at [236, 21] on span "COMPLETE" at bounding box center [233, 21] width 20 height 4
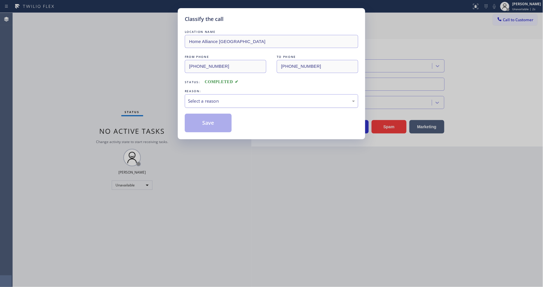
click at [197, 94] on div "Select a reason" at bounding box center [272, 101] width 174 height 14
click at [194, 118] on button "Save" at bounding box center [208, 123] width 47 height 19
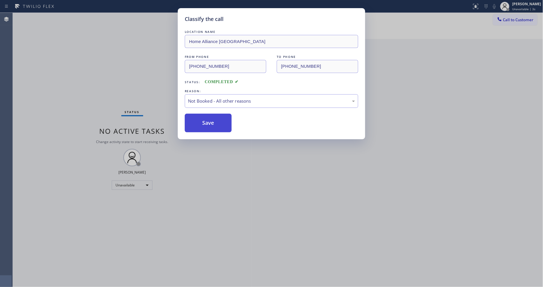
click at [194, 118] on button "Save" at bounding box center [208, 123] width 47 height 19
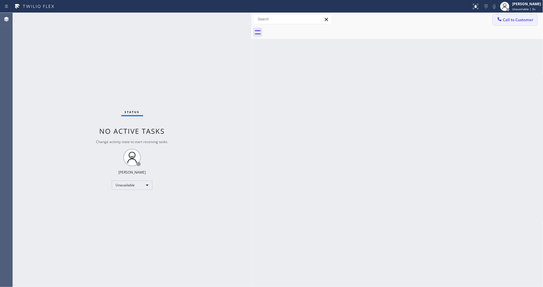
click at [525, 21] on span "Call to Customer" at bounding box center [519, 19] width 31 height 5
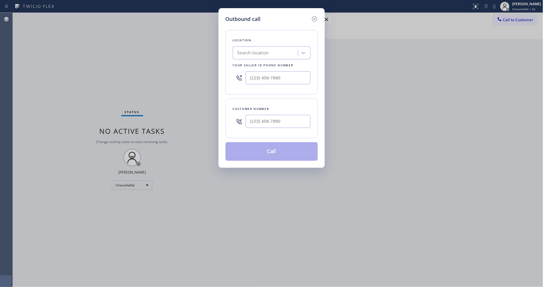
click at [252, 54] on div "Search location" at bounding box center [266, 53] width 63 height 10
paste input "Home Alliance [GEOGRAPHIC_DATA]"
type input "Home Alliance [GEOGRAPHIC_DATA]"
click at [251, 62] on div "Home Alliance [GEOGRAPHIC_DATA]" at bounding box center [272, 68] width 78 height 16
type input "[PHONE_NUMBER]"
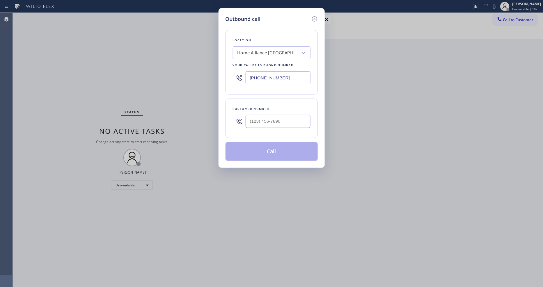
click at [132, 26] on div "Outbound call Location Home Alliance [GEOGRAPHIC_DATA] Your caller id phone num…" at bounding box center [271, 143] width 543 height 287
click at [259, 115] on input "(___) ___-____" at bounding box center [278, 121] width 65 height 13
paste input "708) 682-0760"
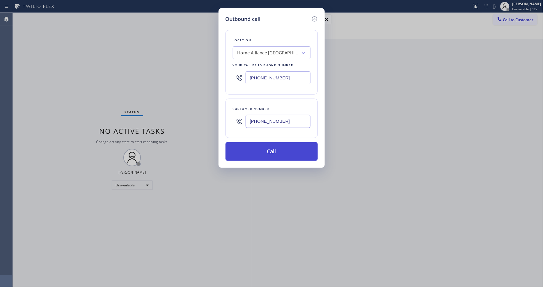
type input "[PHONE_NUMBER]"
click at [252, 149] on button "Call" at bounding box center [272, 151] width 92 height 19
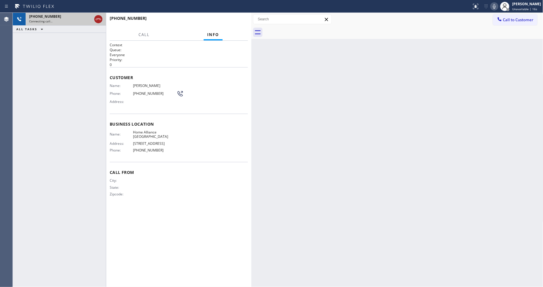
click at [98, 19] on icon at bounding box center [98, 19] width 7 height 7
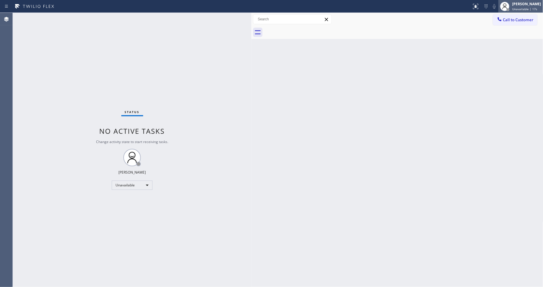
click at [525, 9] on span "Unavailable | 17s" at bounding box center [525, 9] width 25 height 4
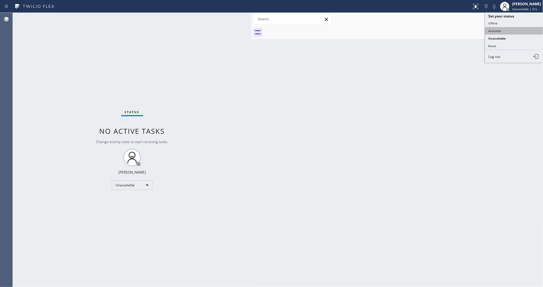
click at [504, 28] on button "Available" at bounding box center [514, 31] width 58 height 8
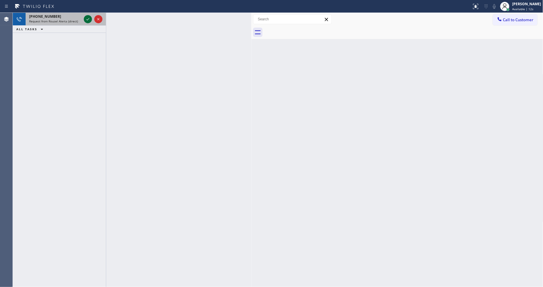
click at [84, 17] on div at bounding box center [88, 19] width 8 height 7
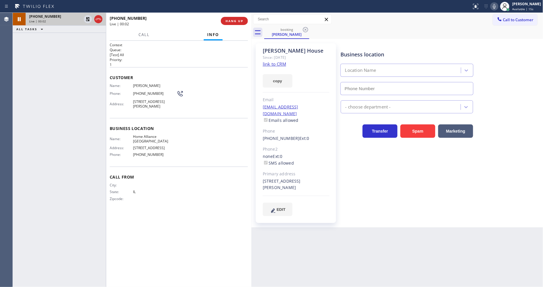
type input "[PHONE_NUMBER]"
click at [231, 20] on span "HANG UP" at bounding box center [235, 21] width 18 height 4
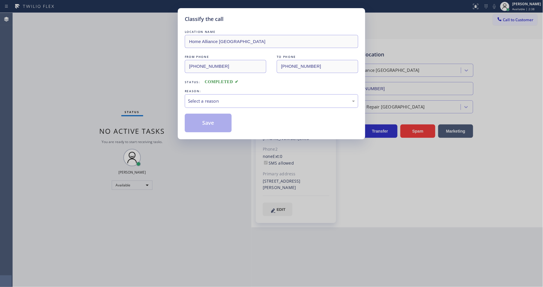
click at [211, 99] on div "Select a reason" at bounding box center [271, 101] width 167 height 7
click at [207, 117] on button "Save" at bounding box center [208, 123] width 47 height 19
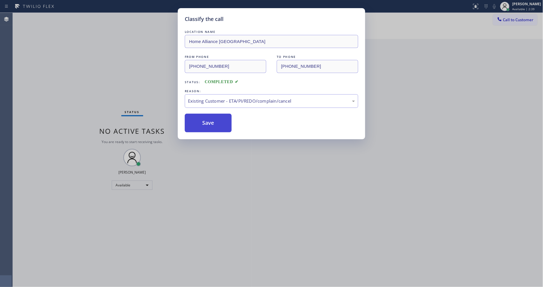
click at [207, 117] on button "Save" at bounding box center [208, 123] width 47 height 19
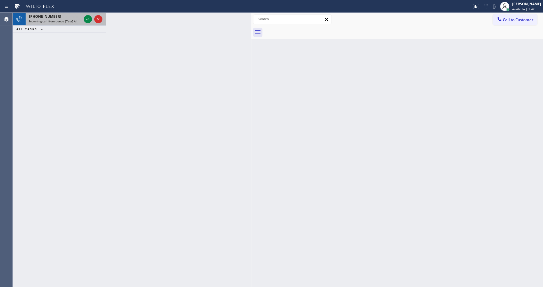
drag, startPoint x: 91, startPoint y: 21, endPoint x: 82, endPoint y: 20, distance: 9.1
click at [91, 21] on div at bounding box center [88, 19] width 8 height 7
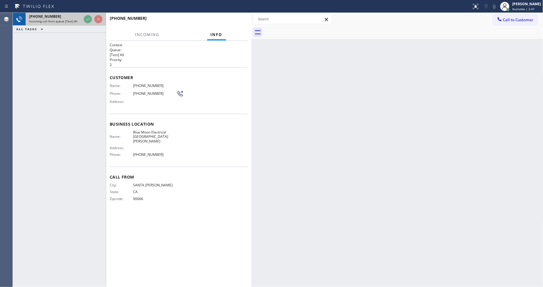
click at [82, 20] on div "[PHONE_NUMBER] Incoming call from queue [Test] All" at bounding box center [54, 19] width 57 height 13
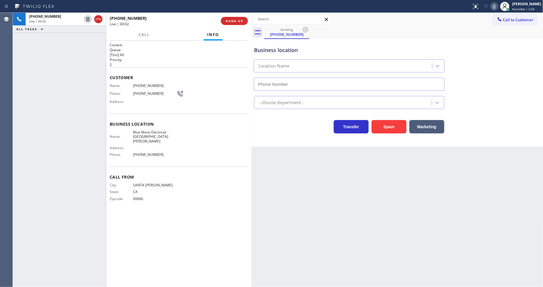
type input "[PHONE_NUMBER]"
click at [359, 179] on div "Back to Dashboard Change Sender ID Customers Technicians Select a contact Outbo…" at bounding box center [398, 150] width 292 height 275
click at [441, 151] on div "Back to Dashboard Change Sender ID Customers Technicians Select a contact Outbo…" at bounding box center [398, 150] width 292 height 275
click at [147, 130] on span "Blue Moon Electrical [GEOGRAPHIC_DATA][PERSON_NAME]" at bounding box center [155, 136] width 44 height 13
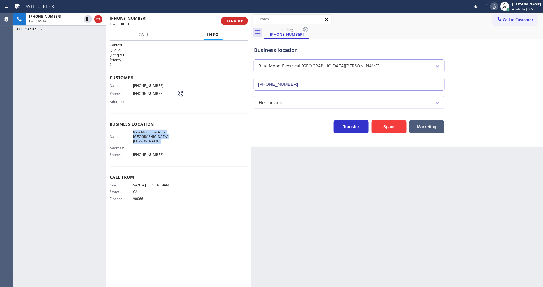
click at [147, 130] on span "Blue Moon Electrical [GEOGRAPHIC_DATA][PERSON_NAME]" at bounding box center [155, 136] width 44 height 13
click at [148, 84] on span "[PHONE_NUMBER]" at bounding box center [155, 86] width 44 height 4
drag, startPoint x: 89, startPoint y: 18, endPoint x: 107, endPoint y: 18, distance: 18.1
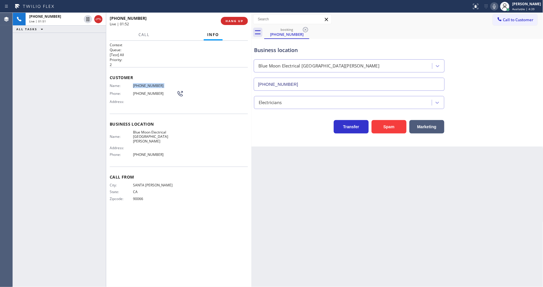
click at [89, 19] on icon at bounding box center [87, 19] width 7 height 7
click at [498, 7] on icon at bounding box center [494, 6] width 7 height 7
click at [88, 21] on icon at bounding box center [88, 19] width 4 height 4
drag, startPoint x: 497, startPoint y: 8, endPoint x: 487, endPoint y: 33, distance: 26.6
click at [497, 8] on icon at bounding box center [494, 6] width 7 height 7
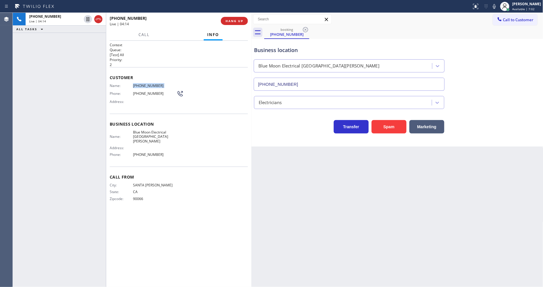
drag, startPoint x: 385, startPoint y: 216, endPoint x: 235, endPoint y: 233, distance: 151.3
click at [385, 215] on div "Back to Dashboard Change Sender ID Customers Technicians Select a contact Outbo…" at bounding box center [398, 150] width 292 height 275
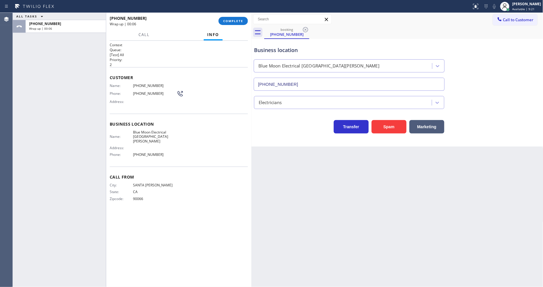
click at [24, 62] on div "ALL TASKS ALL TASKS ACTIVE TASKS TASKS IN WRAP UP [PHONE_NUMBER] Wrap up | 00:06" at bounding box center [59, 150] width 93 height 275
click at [228, 21] on span "COMPLETE" at bounding box center [233, 21] width 20 height 4
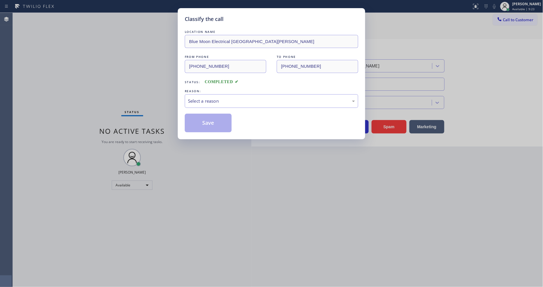
click at [195, 99] on div "Select a reason" at bounding box center [271, 101] width 167 height 7
click at [195, 116] on button "Save" at bounding box center [208, 123] width 47 height 19
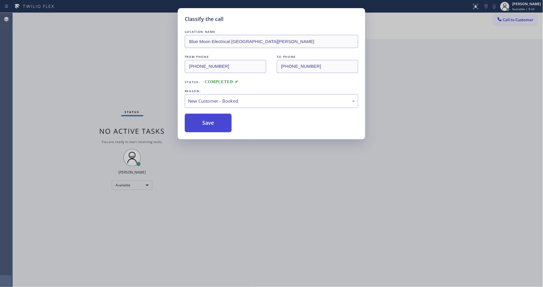
click at [195, 117] on button "Save" at bounding box center [208, 123] width 47 height 19
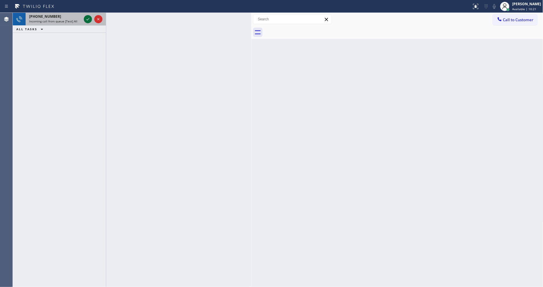
click at [86, 16] on icon at bounding box center [87, 19] width 7 height 7
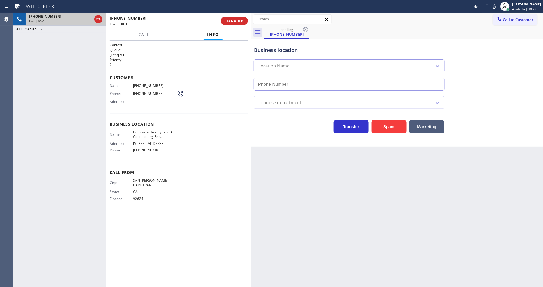
type input "[PHONE_NUMBER]"
click at [239, 20] on span "HANG UP" at bounding box center [235, 21] width 18 height 4
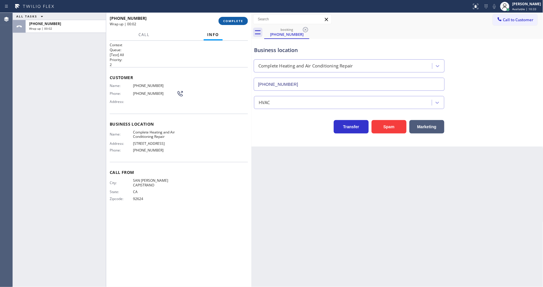
click at [240, 20] on span "COMPLETE" at bounding box center [233, 21] width 20 height 4
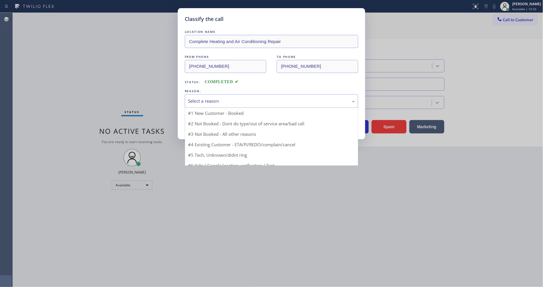
click at [198, 98] on div "Select a reason" at bounding box center [271, 101] width 167 height 7
drag, startPoint x: 201, startPoint y: 138, endPoint x: 204, endPoint y: 120, distance: 18.1
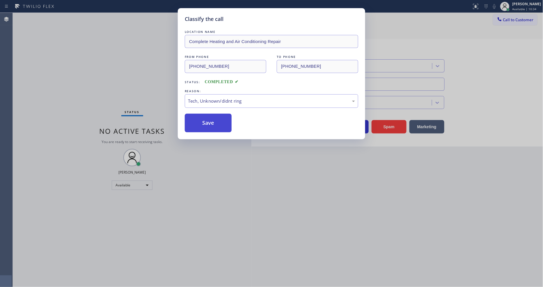
click at [204, 120] on button "Save" at bounding box center [208, 123] width 47 height 19
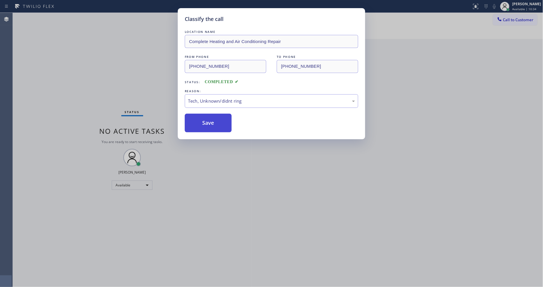
click at [204, 120] on button "Save" at bounding box center [208, 123] width 47 height 19
drag, startPoint x: 204, startPoint y: 120, endPoint x: 203, endPoint y: 104, distance: 16.1
click at [204, 115] on button "Save" at bounding box center [208, 123] width 47 height 19
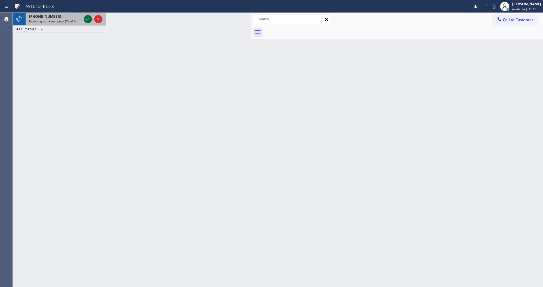
click at [86, 21] on icon at bounding box center [87, 19] width 7 height 7
click at [85, 17] on icon at bounding box center [87, 19] width 7 height 7
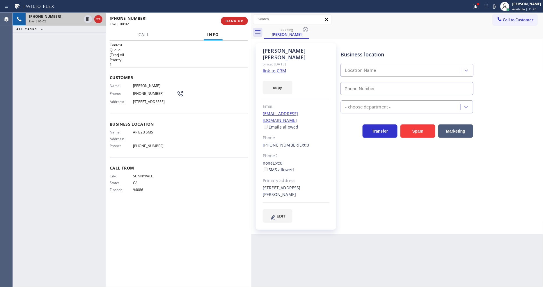
type input "[PHONE_NUMBER]"
click at [268, 68] on link "link to CRM" at bounding box center [274, 71] width 23 height 6
click at [87, 18] on icon at bounding box center [87, 19] width 7 height 7
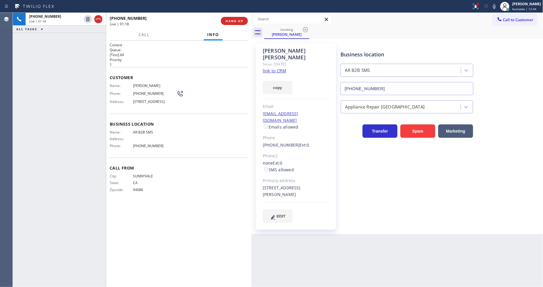
click at [496, 6] on icon at bounding box center [494, 6] width 3 height 5
drag, startPoint x: 484, startPoint y: 9, endPoint x: 471, endPoint y: 25, distance: 20.6
click at [480, 9] on icon at bounding box center [476, 6] width 7 height 7
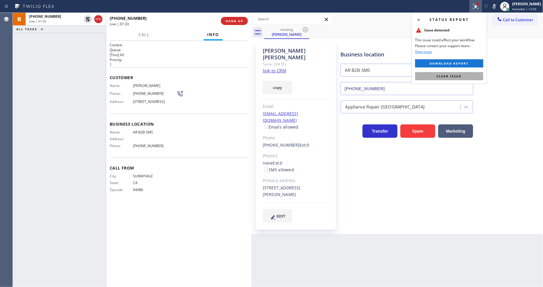
click at [468, 77] on button "Clear issue" at bounding box center [450, 76] width 68 height 8
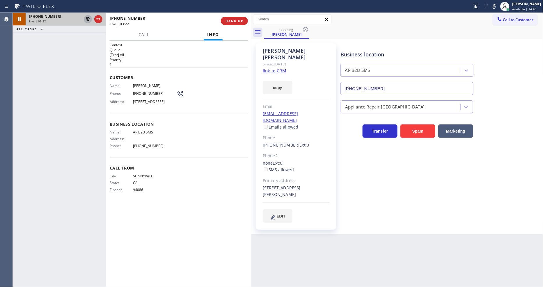
click at [86, 18] on icon at bounding box center [88, 19] width 4 height 4
click at [497, 7] on rect at bounding box center [495, 6] width 4 height 4
click at [230, 19] on span "HANG UP" at bounding box center [235, 21] width 18 height 4
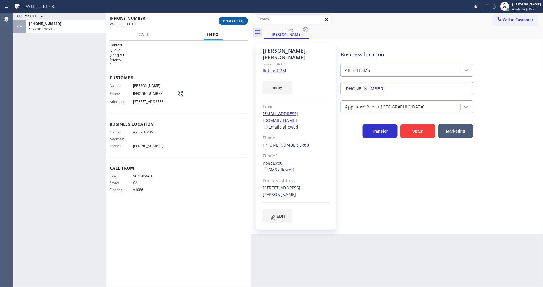
click at [229, 20] on span "COMPLETE" at bounding box center [233, 21] width 20 height 4
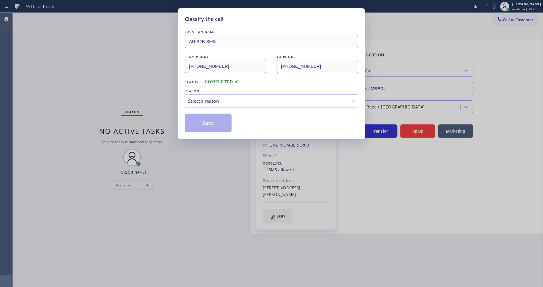
click at [197, 99] on div "Select a reason" at bounding box center [271, 101] width 167 height 7
click at [196, 119] on button "Save" at bounding box center [208, 123] width 47 height 19
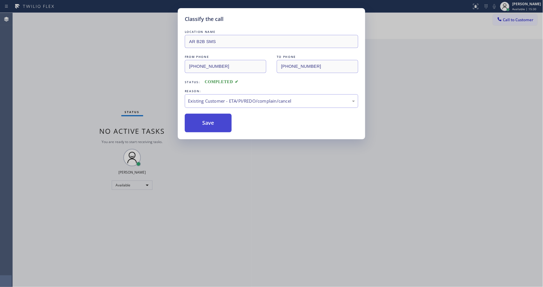
click at [196, 119] on button "Save" at bounding box center [208, 123] width 47 height 19
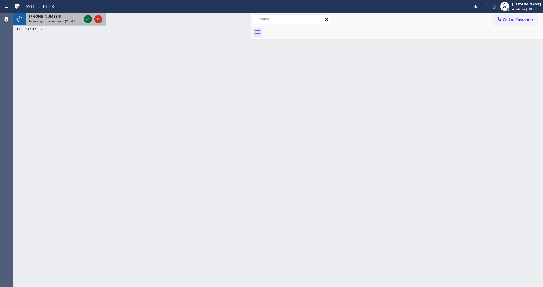
click at [90, 20] on icon at bounding box center [87, 19] width 7 height 7
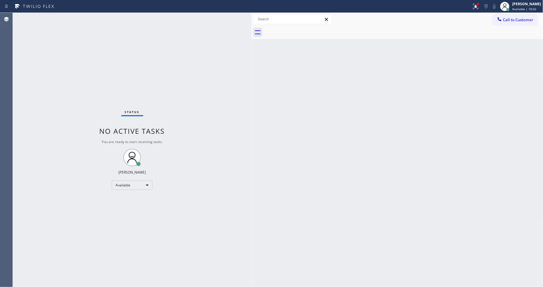
click at [88, 19] on div "Status No active tasks You are ready to start receiving tasks. [PERSON_NAME] Av…" at bounding box center [132, 150] width 239 height 275
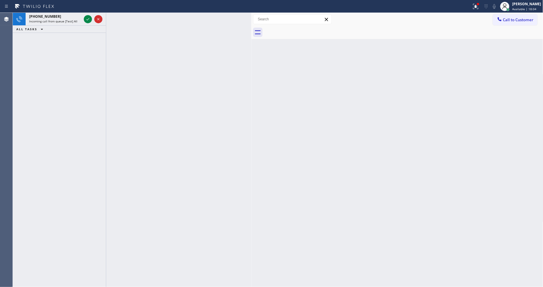
drag, startPoint x: 482, startPoint y: 9, endPoint x: 474, endPoint y: 58, distance: 50.2
click at [480, 9] on icon at bounding box center [476, 6] width 7 height 7
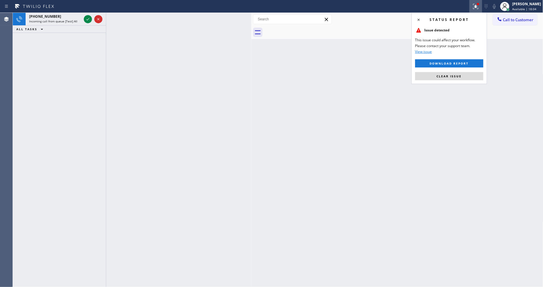
click at [472, 77] on button "Clear issue" at bounding box center [450, 76] width 68 height 8
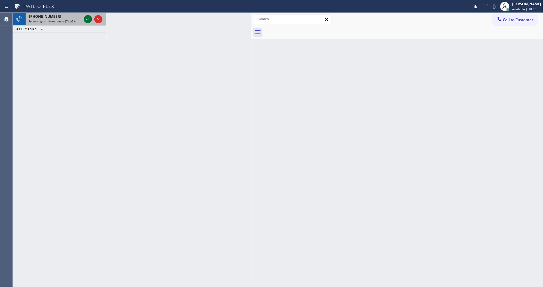
click at [86, 18] on icon at bounding box center [87, 19] width 7 height 7
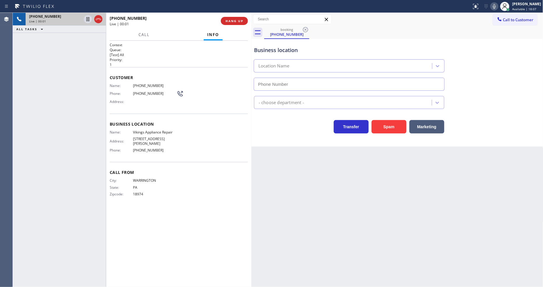
type input "[PHONE_NUMBER]"
click at [241, 21] on span "HANG UP" at bounding box center [235, 21] width 18 height 4
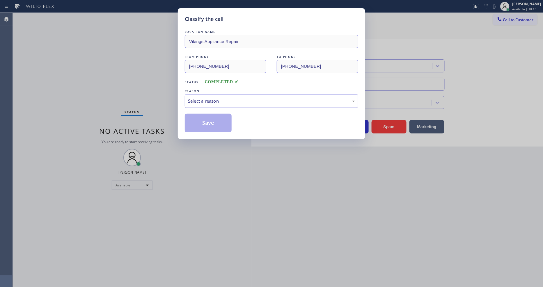
click at [211, 100] on div "Select a reason" at bounding box center [271, 101] width 167 height 7
click at [214, 121] on button "Save" at bounding box center [208, 123] width 47 height 19
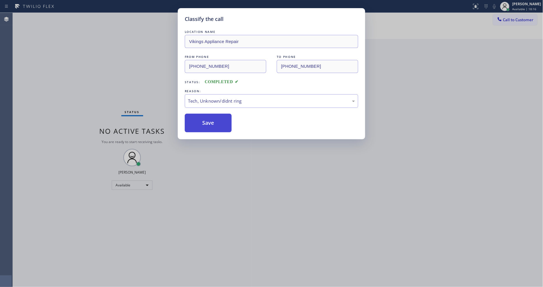
click at [214, 121] on button "Save" at bounding box center [208, 123] width 47 height 19
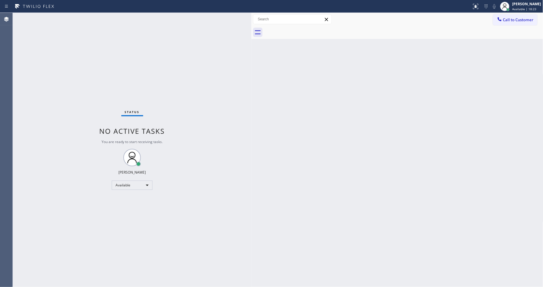
click at [326, 126] on div "Back to Dashboard Change Sender ID Customers Technicians Select a contact Outbo…" at bounding box center [398, 150] width 292 height 275
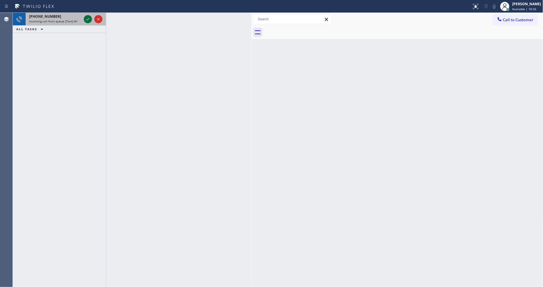
click at [86, 19] on icon at bounding box center [87, 19] width 7 height 7
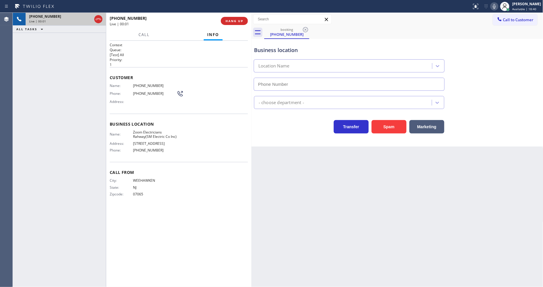
type input "[PHONE_NUMBER]"
click at [154, 139] on div "Name: Zoom Electricians Rahway(SM Electric Co Inc) Address: [STREET_ADDRESS] Ph…" at bounding box center [143, 142] width 67 height 25
drag, startPoint x: 154, startPoint y: 139, endPoint x: 154, endPoint y: 134, distance: 5.0
click at [154, 139] on div "Name: Zoom Electricians Rahway(SM Electric Co Inc) Address: [STREET_ADDRESS] Ph…" at bounding box center [143, 142] width 67 height 25
click at [154, 134] on span "Zoom Electricians Rahway(SM Electric Co Inc)" at bounding box center [155, 134] width 44 height 9
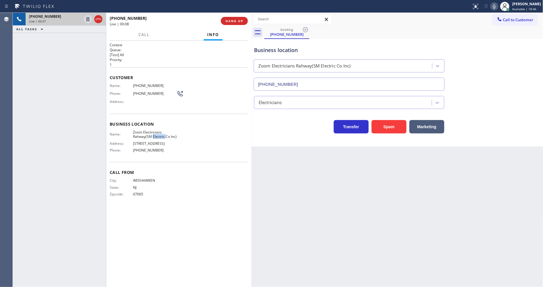
click at [154, 134] on span "Zoom Electricians Rahway(SM Electric Co Inc)" at bounding box center [155, 134] width 44 height 9
click at [243, 22] on span "HANG UP" at bounding box center [235, 21] width 18 height 4
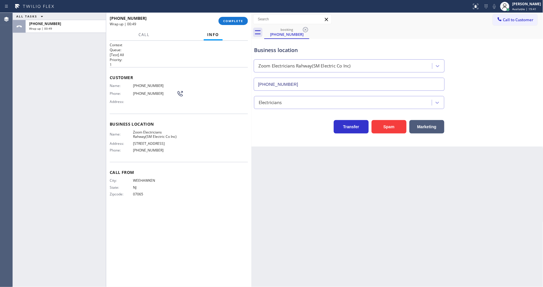
click at [247, 24] on div "[PHONE_NUMBER] Wrap up | 00:49 COMPLETE" at bounding box center [179, 20] width 138 height 15
click at [234, 21] on span "COMPLETE" at bounding box center [233, 21] width 20 height 4
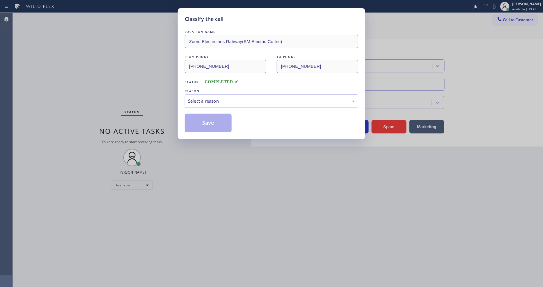
click at [211, 98] on div "Select a reason" at bounding box center [271, 101] width 167 height 7
click at [207, 121] on button "Save" at bounding box center [208, 123] width 47 height 19
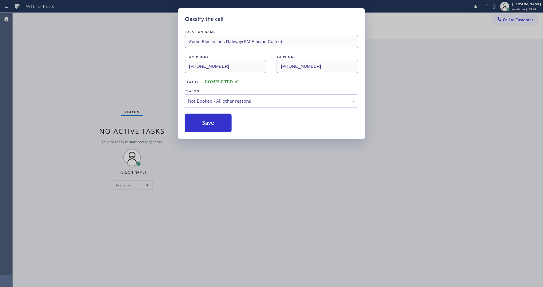
click at [207, 121] on button "Save" at bounding box center [208, 123] width 47 height 19
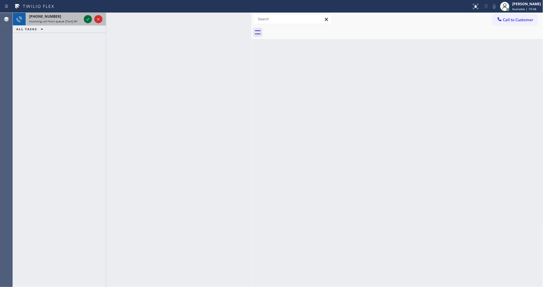
click at [88, 16] on icon at bounding box center [87, 19] width 7 height 7
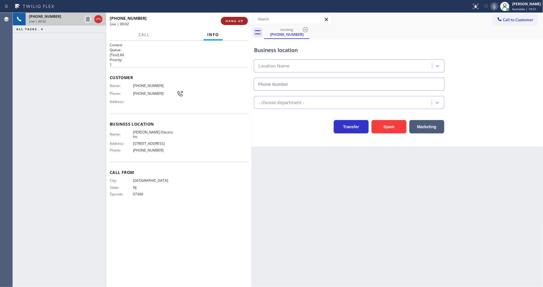
type input "[PHONE_NUMBER]"
click at [242, 18] on button "HANG UP" at bounding box center [234, 21] width 27 height 8
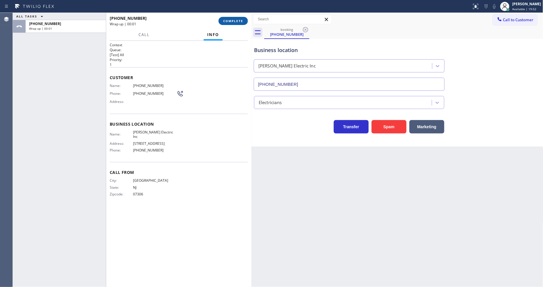
click at [242, 20] on span "COMPLETE" at bounding box center [233, 21] width 20 height 4
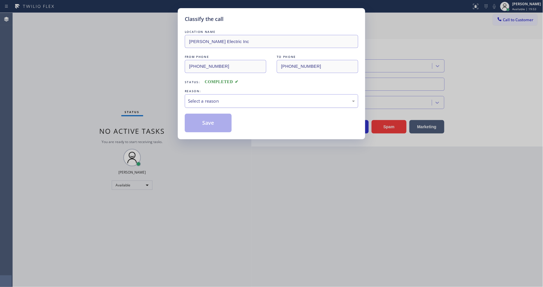
click at [222, 94] on div "Select a reason" at bounding box center [272, 101] width 174 height 14
drag, startPoint x: 209, startPoint y: 156, endPoint x: 209, endPoint y: 124, distance: 31.5
click at [209, 124] on button "Save" at bounding box center [208, 123] width 47 height 19
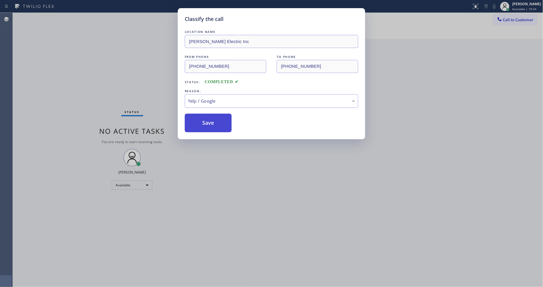
click at [209, 124] on button "Save" at bounding box center [208, 123] width 47 height 19
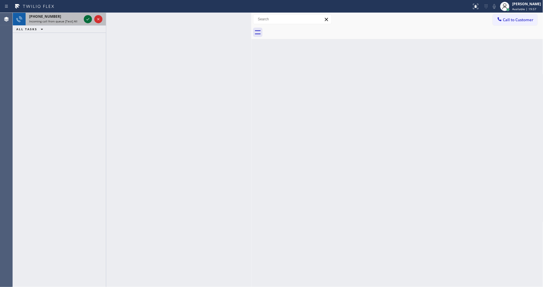
click at [87, 19] on icon at bounding box center [87, 19] width 7 height 7
click at [85, 18] on icon at bounding box center [87, 19] width 7 height 7
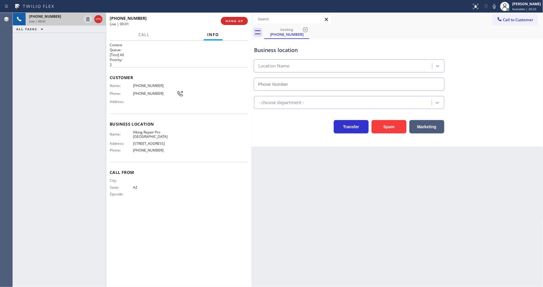
type input "(602) 932-0903"
drag, startPoint x: 146, startPoint y: 185, endPoint x: 191, endPoint y: 112, distance: 85.3
click at [146, 185] on div "City: State: AZ Zipcode:" at bounding box center [143, 189] width 67 height 20
click at [241, 15] on div "+19283944290 Live | 00:02 HANG UP" at bounding box center [179, 20] width 138 height 15
click at [239, 22] on span "HANG UP" at bounding box center [235, 21] width 18 height 4
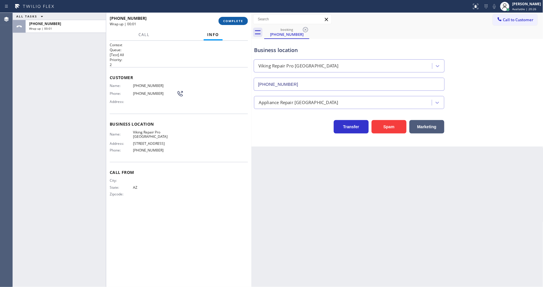
click at [238, 22] on span "COMPLETE" at bounding box center [233, 21] width 20 height 4
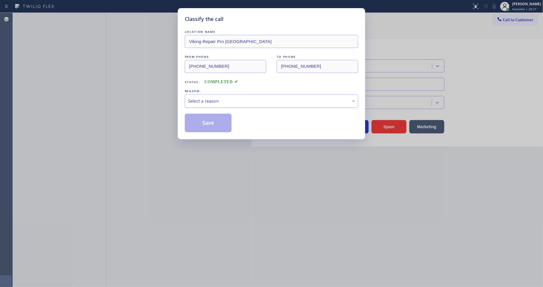
click at [222, 98] on div "Select a reason" at bounding box center [271, 101] width 167 height 7
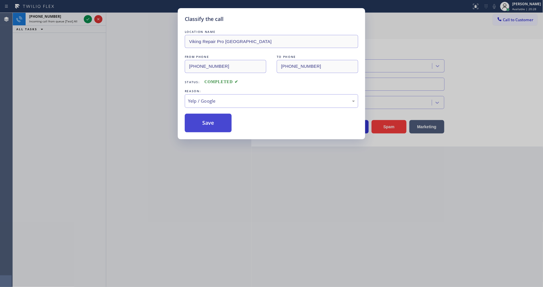
click at [207, 126] on button "Save" at bounding box center [208, 123] width 47 height 19
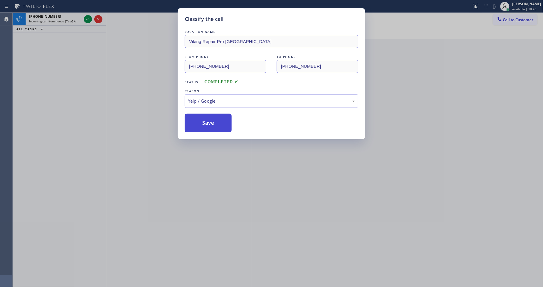
click at [207, 126] on button "Save" at bounding box center [208, 123] width 47 height 19
drag, startPoint x: 207, startPoint y: 126, endPoint x: 197, endPoint y: 277, distance: 151.8
click at [206, 128] on button "Save" at bounding box center [208, 123] width 47 height 19
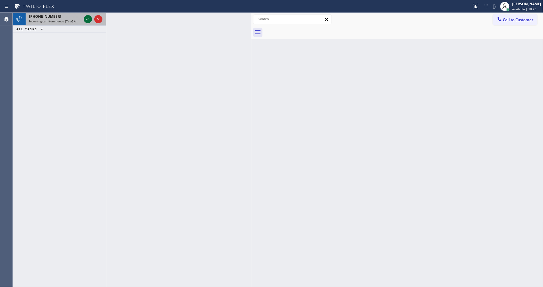
click at [86, 18] on icon at bounding box center [87, 19] width 7 height 7
click at [87, 20] on icon at bounding box center [87, 19] width 3 height 2
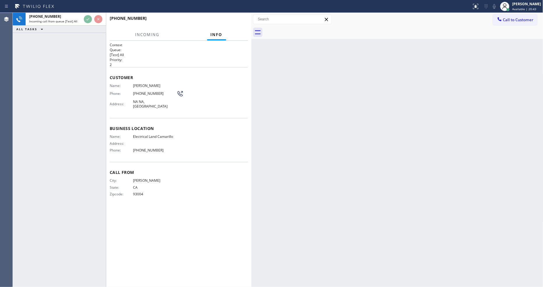
drag, startPoint x: 124, startPoint y: 185, endPoint x: 118, endPoint y: 195, distance: 12.0
click at [124, 186] on span "State:" at bounding box center [121, 188] width 23 height 4
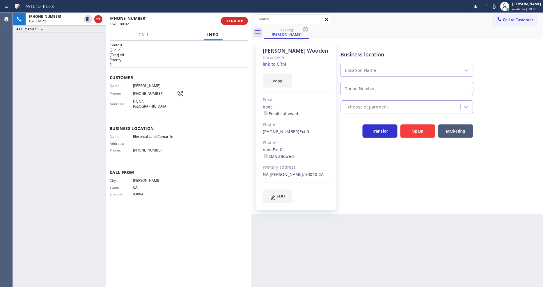
type input "(805) 892-6898"
click at [276, 63] on link "link to CRM" at bounding box center [275, 64] width 24 height 6
click at [150, 135] on span "Electrical Land Camarillo" at bounding box center [155, 137] width 44 height 4
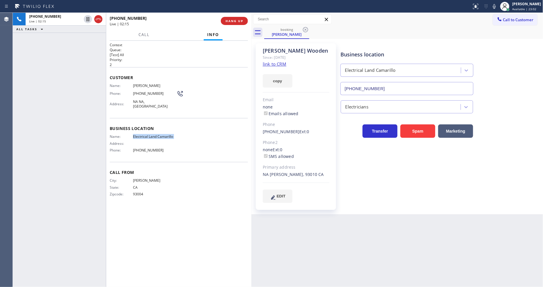
copy span "Electrical Land Camarillo"
click at [144, 91] on span "(805) 797-4099" at bounding box center [155, 93] width 44 height 4
copy div "(805) 797-4099"
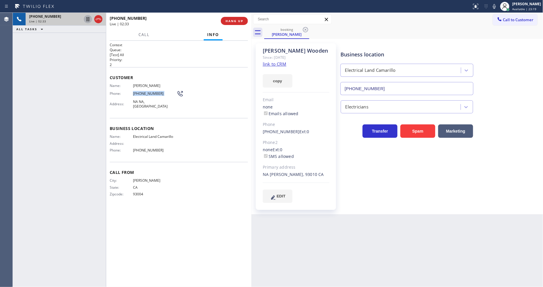
click at [89, 20] on icon at bounding box center [87, 19] width 7 height 7
click at [496, 3] on icon at bounding box center [494, 6] width 7 height 7
drag, startPoint x: 91, startPoint y: 19, endPoint x: 86, endPoint y: 19, distance: 4.7
click at [89, 19] on icon at bounding box center [87, 19] width 7 height 7
click at [498, 5] on icon at bounding box center [494, 6] width 7 height 7
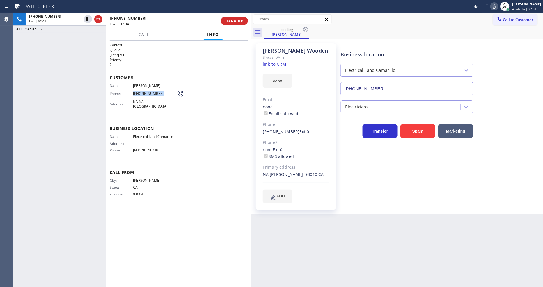
drag, startPoint x: 86, startPoint y: 20, endPoint x: 447, endPoint y: 24, distance: 360.9
click at [86, 20] on icon at bounding box center [87, 19] width 7 height 7
click at [498, 4] on icon at bounding box center [494, 6] width 7 height 7
click at [86, 20] on icon at bounding box center [87, 19] width 7 height 7
click at [498, 4] on icon at bounding box center [494, 6] width 7 height 7
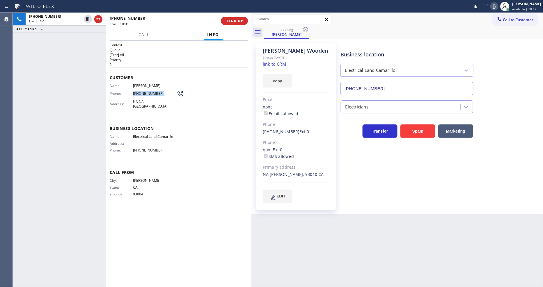
click at [498, 5] on icon at bounding box center [494, 6] width 7 height 7
click at [498, 6] on icon at bounding box center [494, 6] width 7 height 7
click at [238, 20] on span "HANG UP" at bounding box center [235, 21] width 18 height 4
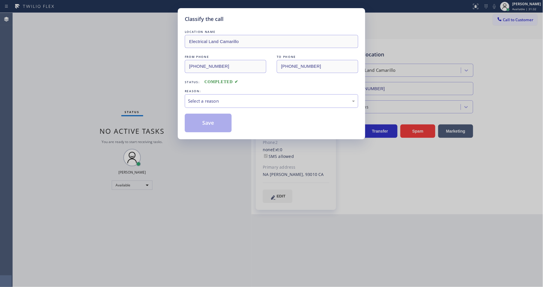
click at [203, 98] on div "Select a reason" at bounding box center [271, 101] width 167 height 7
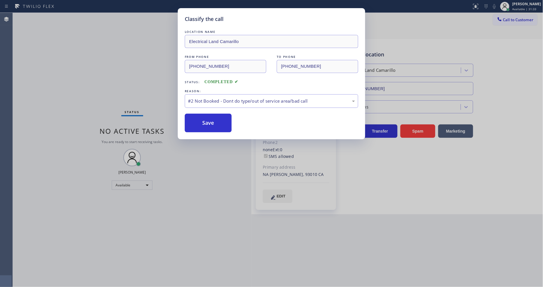
click at [205, 122] on button "Save" at bounding box center [208, 123] width 47 height 19
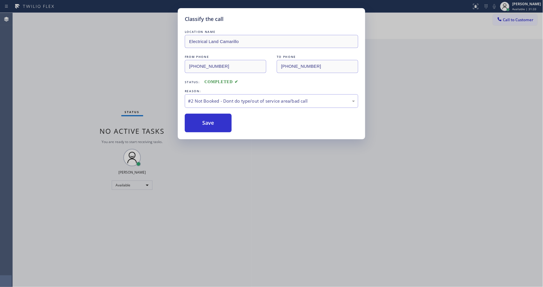
click at [205, 122] on button "Save" at bounding box center [208, 123] width 47 height 19
click at [205, 121] on button "Save" at bounding box center [208, 123] width 47 height 19
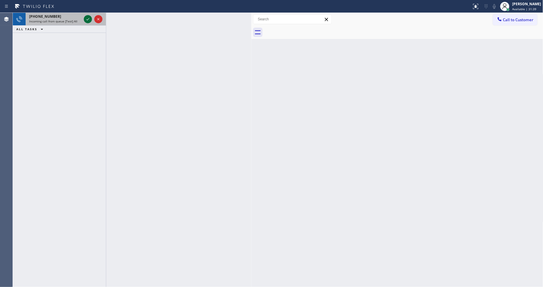
click at [88, 19] on icon at bounding box center [87, 19] width 7 height 7
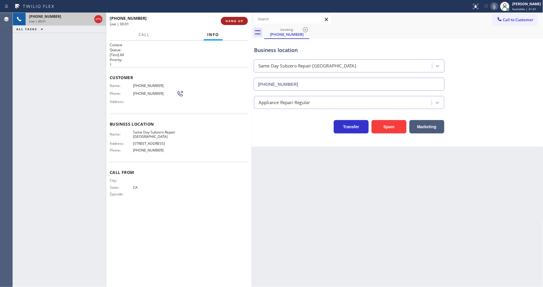
type input "(818) 862-3836"
click at [234, 19] on span "HANG UP" at bounding box center [235, 21] width 18 height 4
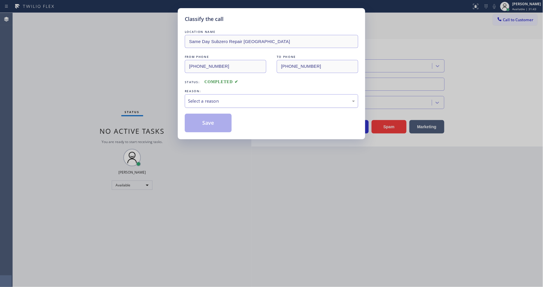
click at [196, 98] on div "Select a reason" at bounding box center [271, 101] width 167 height 7
drag, startPoint x: 201, startPoint y: 154, endPoint x: 210, endPoint y: 126, distance: 29.6
click at [210, 126] on button "Save" at bounding box center [208, 123] width 47 height 19
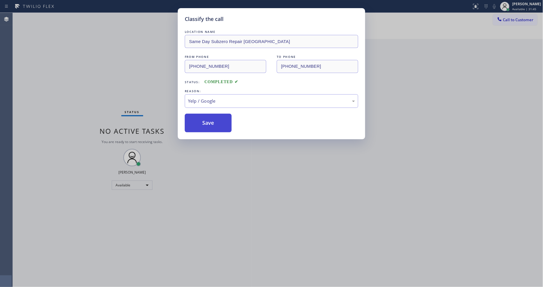
click at [210, 126] on button "Save" at bounding box center [208, 123] width 47 height 19
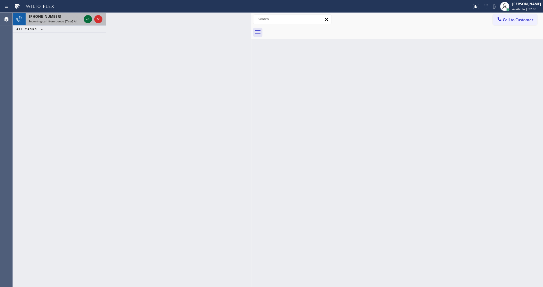
click at [86, 20] on icon at bounding box center [87, 19] width 7 height 7
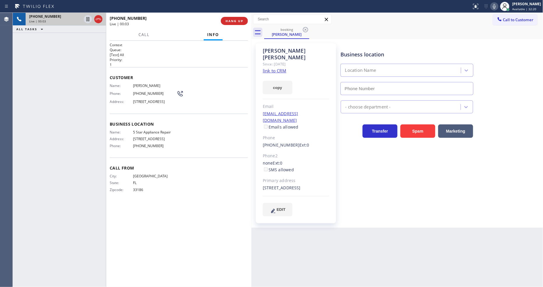
type input "[PHONE_NUMBER]"
click at [277, 68] on link "link to CRM" at bounding box center [275, 71] width 24 height 6
click at [232, 23] on button "HANG UP" at bounding box center [234, 21] width 27 height 8
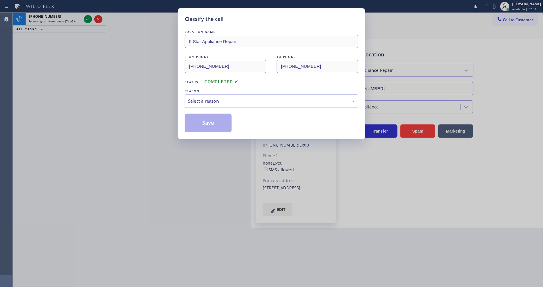
click at [204, 98] on div "Select a reason" at bounding box center [271, 101] width 167 height 7
click at [210, 107] on div "LOCATION NAME 5 Star Appliance Repair FROM PHONE (305) 510-5945 TO PHONE (855) …" at bounding box center [272, 81] width 174 height 104
click at [211, 119] on button "Save" at bounding box center [208, 123] width 47 height 19
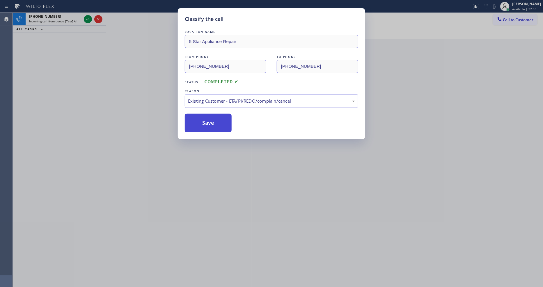
click at [211, 119] on button "Save" at bounding box center [208, 123] width 47 height 19
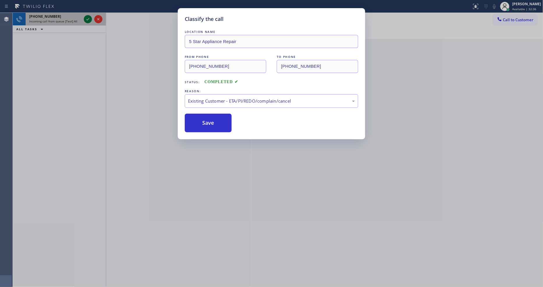
click at [86, 18] on icon at bounding box center [87, 19] width 7 height 7
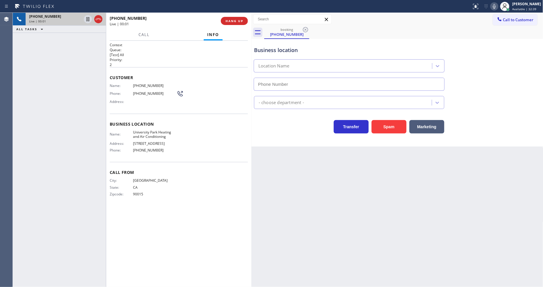
type input "(949) 239-0307"
drag, startPoint x: 384, startPoint y: 194, endPoint x: 220, endPoint y: 284, distance: 186.5
click at [384, 194] on div "Back to Dashboard Change Sender ID Customers Technicians Select a contact Outbo…" at bounding box center [398, 150] width 292 height 275
click at [106, 91] on div at bounding box center [106, 150] width 0 height 275
click at [233, 18] on button "HANG UP" at bounding box center [234, 21] width 27 height 8
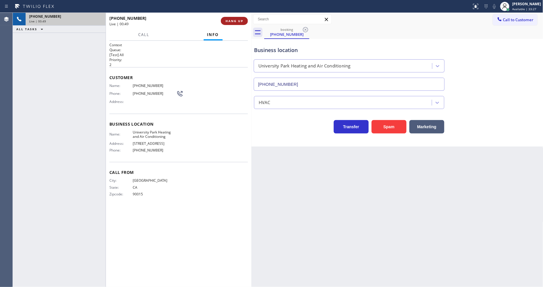
click at [233, 18] on button "HANG UP" at bounding box center [234, 21] width 27 height 8
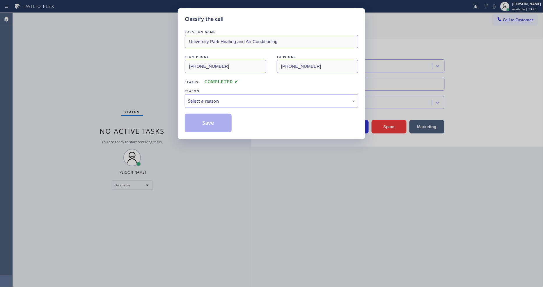
click at [211, 100] on div "Select a reason" at bounding box center [271, 101] width 167 height 7
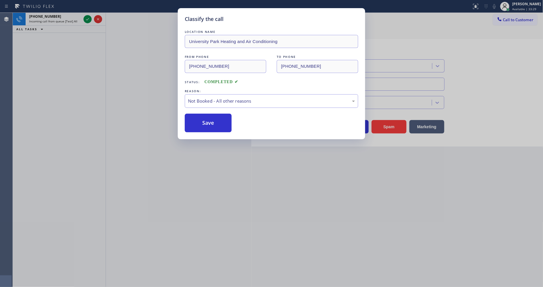
click at [200, 124] on button "Save" at bounding box center [208, 123] width 47 height 19
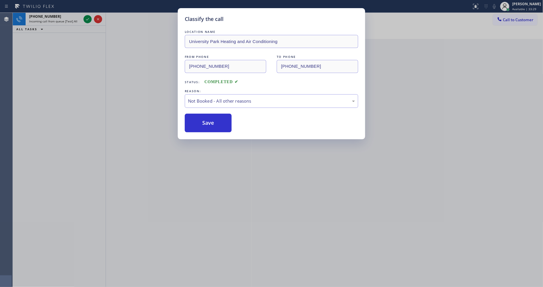
drag, startPoint x: 200, startPoint y: 123, endPoint x: 135, endPoint y: 34, distance: 110.9
click at [200, 123] on button "Save" at bounding box center [208, 123] width 47 height 19
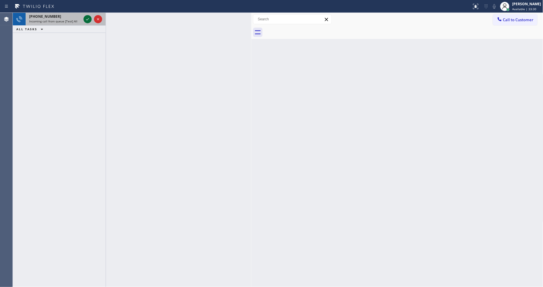
click at [89, 17] on icon at bounding box center [87, 19] width 7 height 7
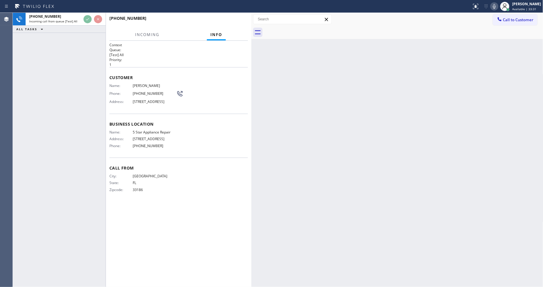
click at [210, 67] on div "Customer Name: Manuel Solares Phone: (305) 510-5945 Address: 490 Leucadendra Dr…" at bounding box center [179, 90] width 139 height 47
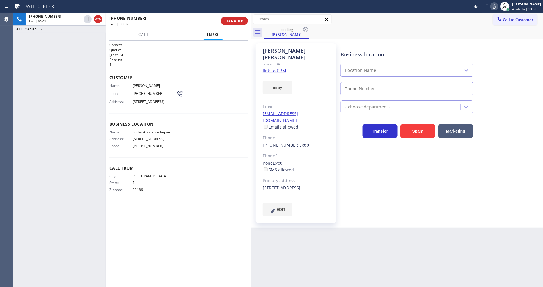
type input "[PHONE_NUMBER]"
click at [266, 68] on link "link to CRM" at bounding box center [275, 71] width 24 height 6
click at [146, 139] on div "Name: 5 Star Appliance Repair Address: 510 Foothill Rd Phone: (855) 731-4952" at bounding box center [143, 140] width 67 height 20
click at [146, 138] on div "Name: 5 Star Appliance Repair Address: 510 Foothill Rd Phone: (855) 731-4952" at bounding box center [143, 140] width 67 height 20
click at [147, 135] on span "5 Star Appliance Repair" at bounding box center [155, 132] width 44 height 4
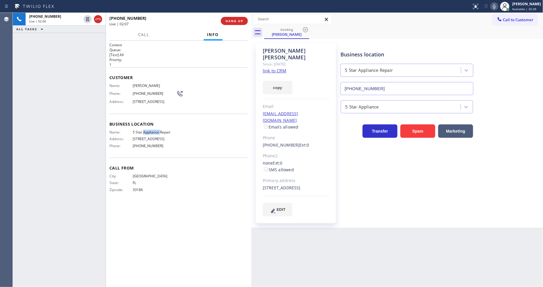
click at [147, 135] on span "5 Star Appliance Repair" at bounding box center [155, 132] width 44 height 4
copy span "5 Star Appliance Repair"
click at [86, 21] on icon at bounding box center [87, 19] width 3 height 4
click at [498, 8] on icon at bounding box center [494, 6] width 7 height 7
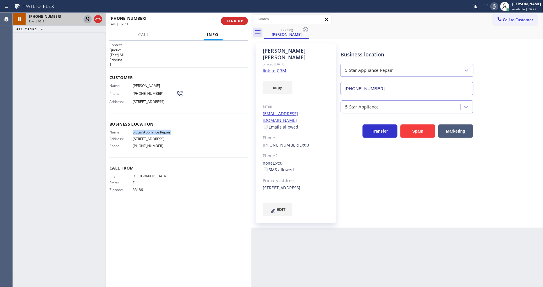
click at [89, 19] on icon at bounding box center [87, 19] width 7 height 7
click at [498, 6] on icon at bounding box center [494, 6] width 7 height 7
click at [232, 21] on span "HANG UP" at bounding box center [235, 21] width 18 height 4
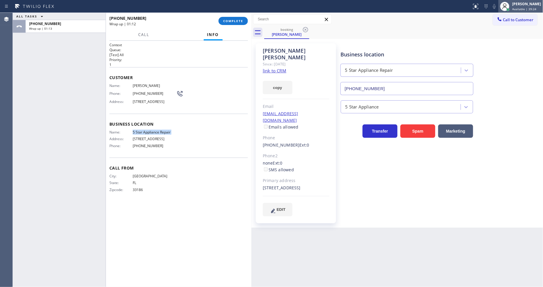
drag, startPoint x: 535, startPoint y: 3, endPoint x: 518, endPoint y: 45, distance: 45.7
click at [535, 3] on div "[PERSON_NAME]" at bounding box center [527, 3] width 29 height 5
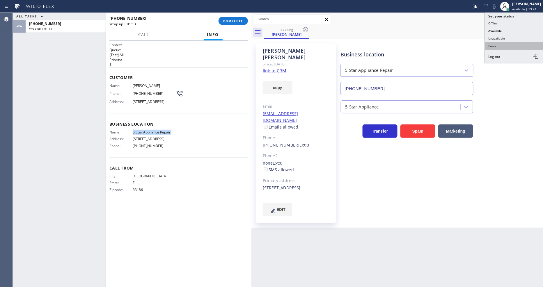
click at [515, 48] on button "Break" at bounding box center [514, 46] width 58 height 8
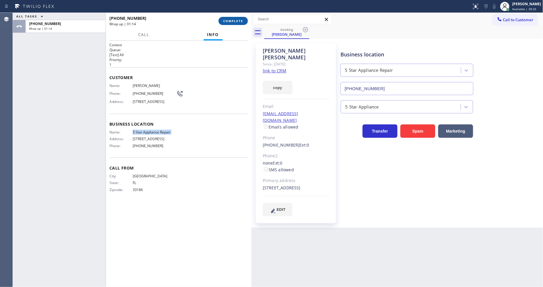
click at [234, 21] on span "COMPLETE" at bounding box center [233, 21] width 20 height 4
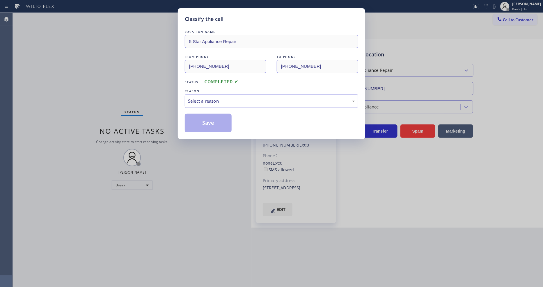
click at [212, 99] on div "Select a reason" at bounding box center [271, 101] width 167 height 7
click at [206, 118] on button "Save" at bounding box center [208, 123] width 47 height 19
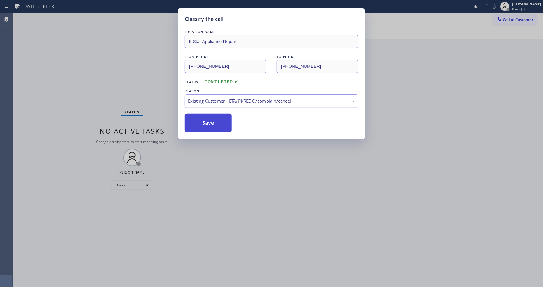
click at [206, 118] on button "Save" at bounding box center [208, 123] width 47 height 19
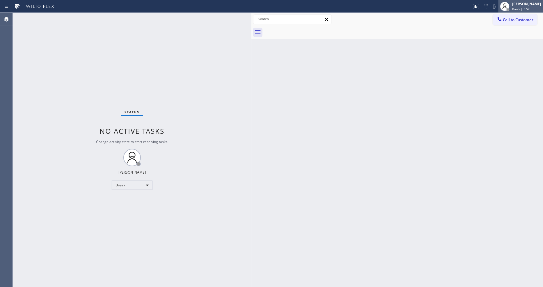
click at [527, 5] on div "[PERSON_NAME]" at bounding box center [527, 3] width 29 height 5
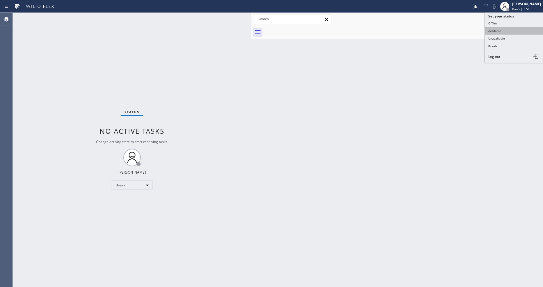
click at [510, 28] on button "Available" at bounding box center [514, 31] width 58 height 8
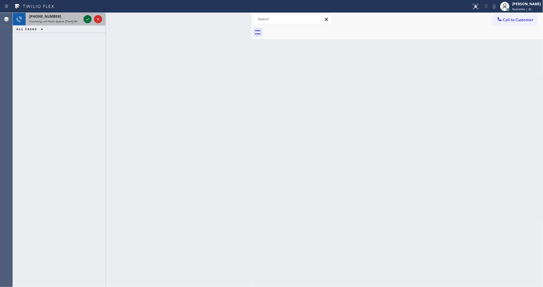
click at [88, 16] on icon at bounding box center [87, 19] width 7 height 7
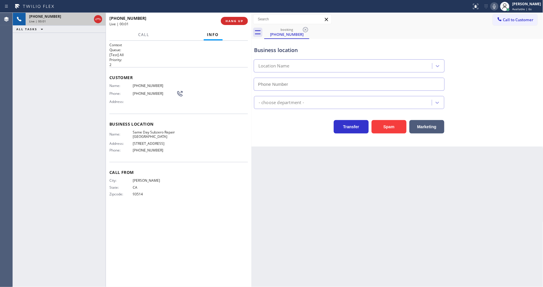
type input "(760) 388-0988"
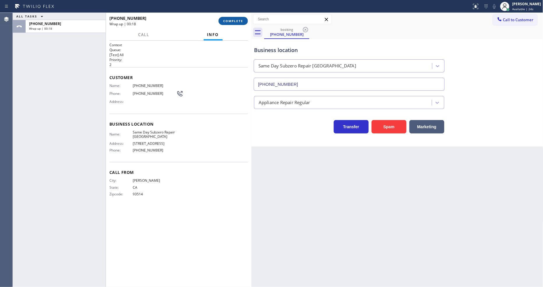
drag, startPoint x: 241, startPoint y: 19, endPoint x: 234, endPoint y: 110, distance: 91.7
click at [241, 18] on button "COMPLETE" at bounding box center [233, 21] width 29 height 8
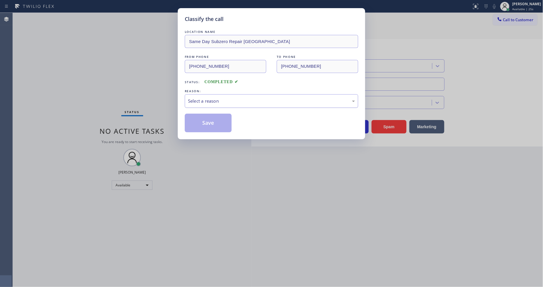
click at [226, 98] on div "Select a reason" at bounding box center [271, 101] width 167 height 7
click at [212, 118] on button "Save" at bounding box center [208, 123] width 47 height 19
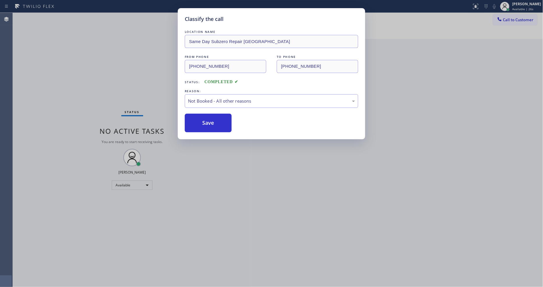
click at [212, 118] on button "Save" at bounding box center [208, 123] width 47 height 19
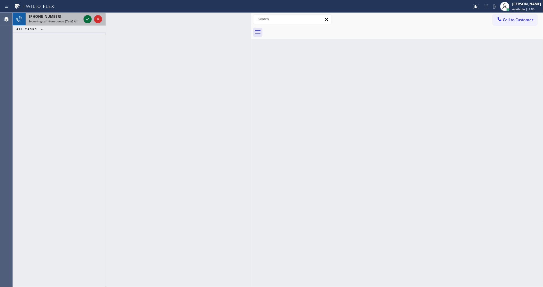
drag, startPoint x: 92, startPoint y: 22, endPoint x: 87, endPoint y: 17, distance: 7.2
click at [92, 22] on div at bounding box center [92, 19] width 21 height 13
click at [87, 17] on icon at bounding box center [87, 19] width 7 height 7
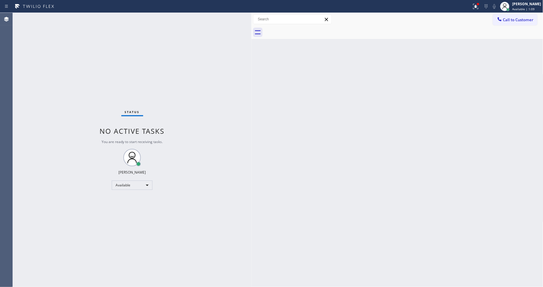
click at [86, 19] on div "Status No active tasks You are ready to start receiving tasks. [PERSON_NAME] Av…" at bounding box center [132, 150] width 239 height 275
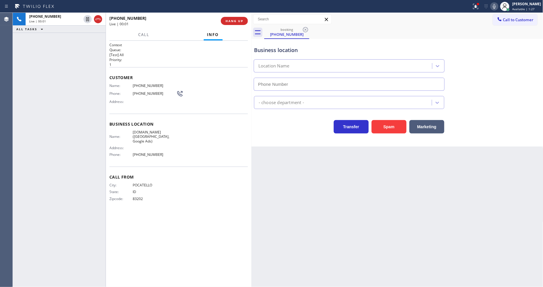
type input "(619) 374-7285"
click at [77, 126] on div "+12084064103 Live | 00:07 ALL TASKS ALL TASKS ACTIVE TASKS TASKS IN WRAP UP" at bounding box center [59, 150] width 93 height 275
click at [147, 133] on span "SubzeroExperts.online (San Diego, Google Ads)" at bounding box center [155, 136] width 44 height 13
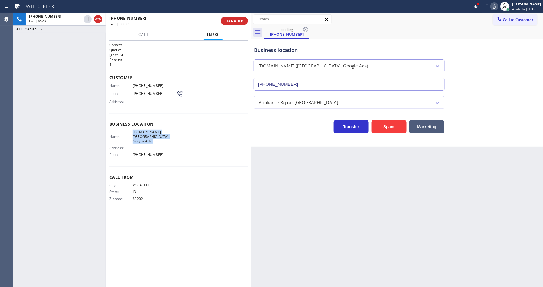
copy span "SubzeroExperts.online (San Diego, Google Ads)"
click at [480, 5] on div at bounding box center [478, 3] width 3 height 3
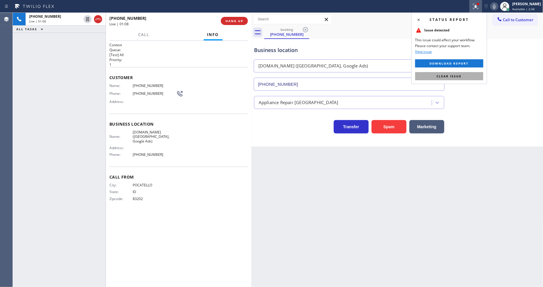
click at [481, 77] on button "Clear issue" at bounding box center [450, 76] width 68 height 8
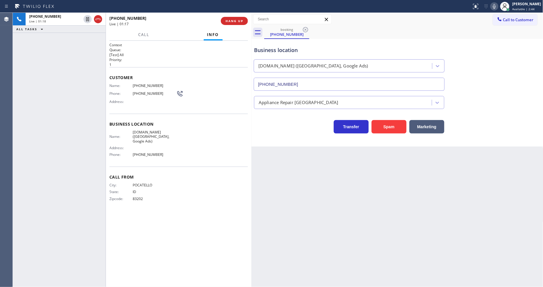
click at [178, 130] on div "Name: SubzeroExperts.online (San Diego, Google Ads) Address: Phone: (619) 374-7…" at bounding box center [179, 144] width 139 height 29
drag, startPoint x: 388, startPoint y: 184, endPoint x: 357, endPoint y: 172, distance: 33.3
click at [388, 184] on div "Back to Dashboard Change Sender ID Customers Technicians Select a contact Outbo…" at bounding box center [398, 150] width 292 height 275
click at [88, 19] on icon at bounding box center [87, 19] width 7 height 7
drag, startPoint x: 501, startPoint y: 8, endPoint x: 248, endPoint y: 162, distance: 296.4
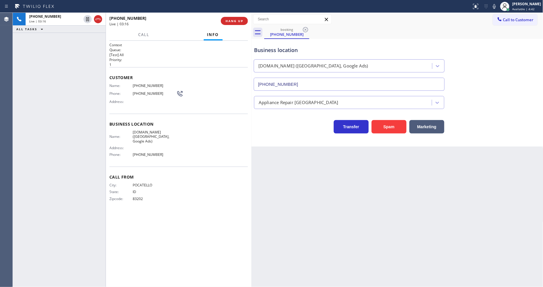
click at [498, 7] on icon at bounding box center [494, 6] width 7 height 7
click at [86, 18] on icon at bounding box center [88, 19] width 4 height 4
click at [497, 7] on icon at bounding box center [494, 6] width 7 height 7
click at [188, 261] on div "Context Queue: [Test] All Priority: 1 Customer Name: (208) 406-4103 Phone: (208…" at bounding box center [179, 164] width 139 height 243
click at [409, 155] on div "Back to Dashboard Change Sender ID Customers Technicians Select a contact Outbo…" at bounding box center [398, 150] width 292 height 275
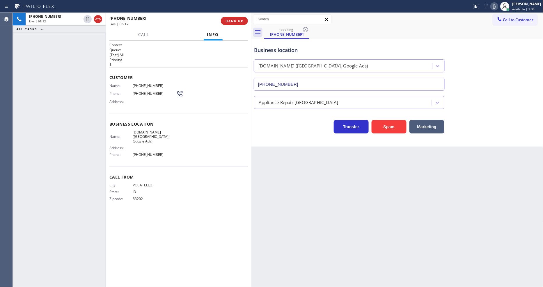
click at [144, 84] on span "(208) 406-4103" at bounding box center [155, 86] width 44 height 4
copy span "(208) 406-4103"
click at [232, 21] on span "HANG UP" at bounding box center [235, 21] width 18 height 4
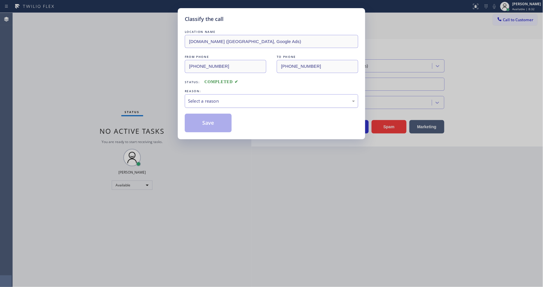
click at [203, 100] on div "Select a reason" at bounding box center [271, 101] width 167 height 7
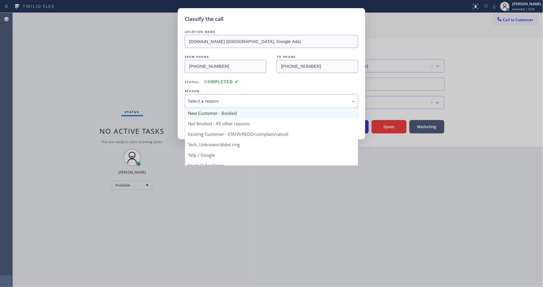
drag, startPoint x: 200, startPoint y: 112, endPoint x: 202, endPoint y: 117, distance: 5.2
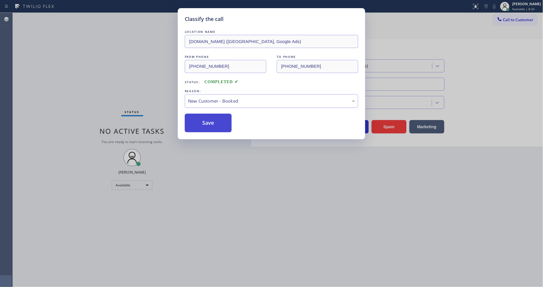
click at [202, 117] on button "Save" at bounding box center [208, 123] width 47 height 19
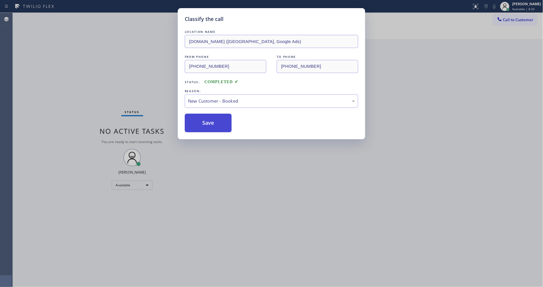
click at [202, 117] on button "Save" at bounding box center [208, 123] width 47 height 19
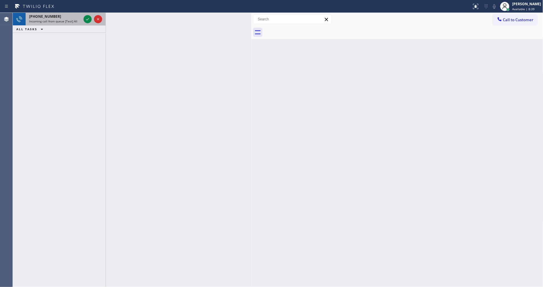
click at [82, 19] on div at bounding box center [92, 19] width 21 height 13
click at [84, 18] on div at bounding box center [92, 19] width 21 height 13
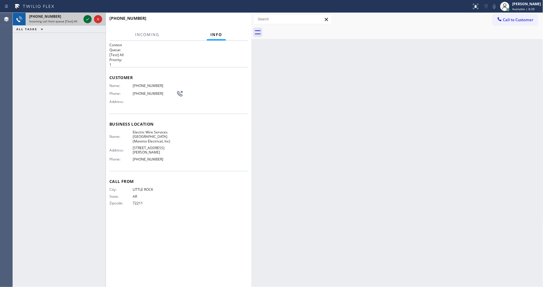
click at [85, 18] on icon at bounding box center [87, 19] width 7 height 7
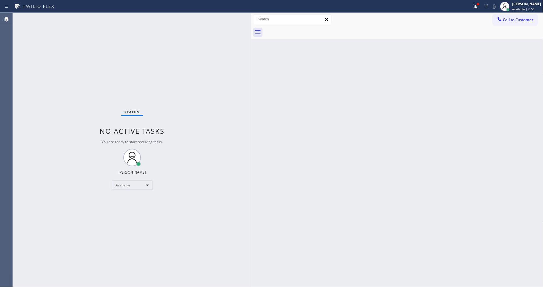
click at [90, 18] on div "Status No active tasks You are ready to start receiving tasks. [PERSON_NAME] Av…" at bounding box center [132, 150] width 239 height 275
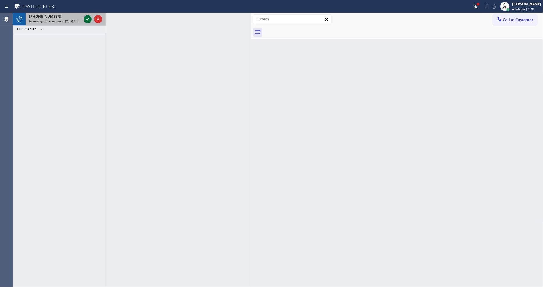
click at [87, 17] on icon at bounding box center [87, 19] width 7 height 7
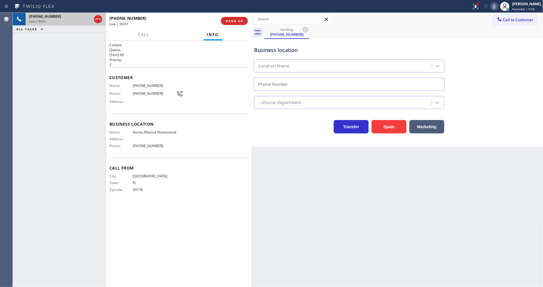
type input "(305) 501-8647"
click at [147, 205] on div "Context Queue: [Test] All Priority: 2 Customer Name: (305) 219-1345 Phone: (305…" at bounding box center [179, 164] width 139 height 243
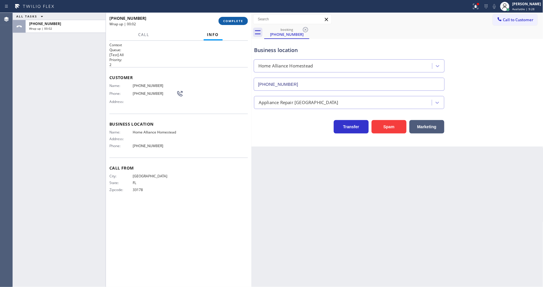
click at [229, 21] on span "COMPLETE" at bounding box center [233, 21] width 20 height 4
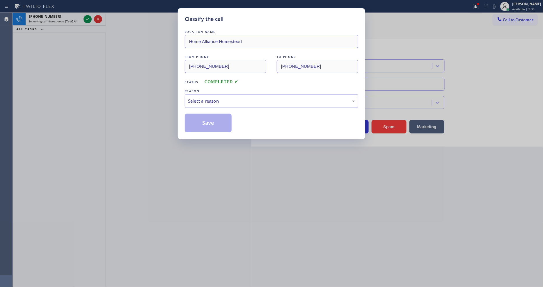
click at [206, 99] on div "Select a reason" at bounding box center [271, 101] width 167 height 7
click at [200, 122] on button "Save" at bounding box center [208, 123] width 47 height 19
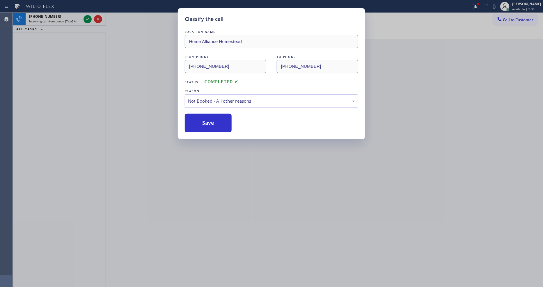
click at [200, 122] on button "Save" at bounding box center [208, 123] width 47 height 19
click at [202, 121] on button "Save" at bounding box center [208, 123] width 47 height 19
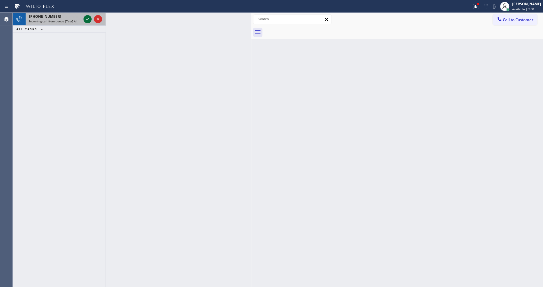
click at [86, 20] on icon at bounding box center [87, 19] width 3 height 2
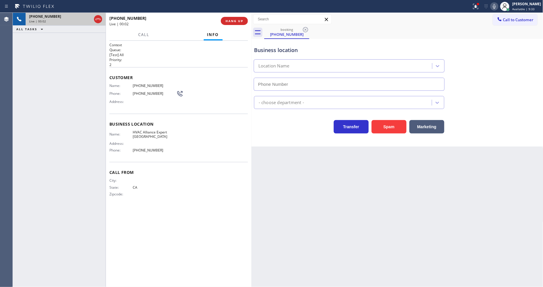
type input "(949) 894-4499"
click at [228, 20] on span "HANG UP" at bounding box center [235, 21] width 18 height 4
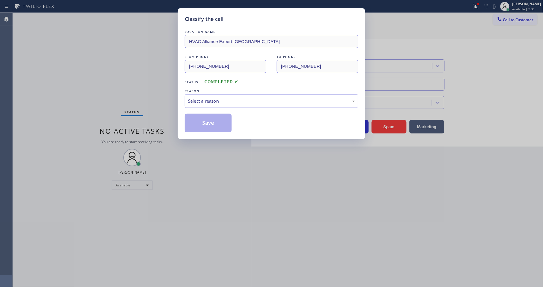
click at [221, 98] on div "Select a reason" at bounding box center [271, 101] width 167 height 7
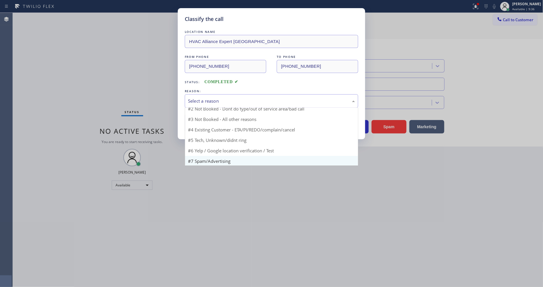
scroll to position [36, 0]
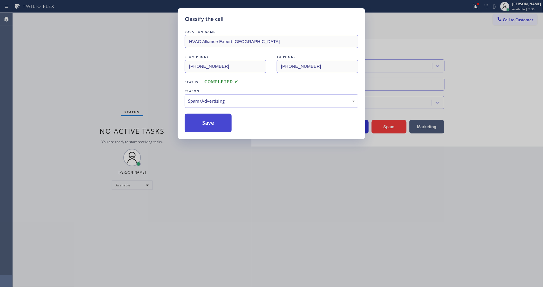
click at [212, 119] on button "Save" at bounding box center [208, 123] width 47 height 19
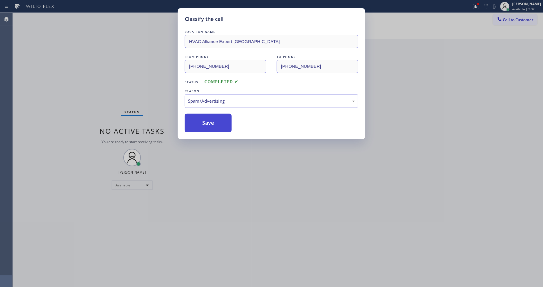
click at [212, 119] on button "Save" at bounding box center [208, 123] width 47 height 19
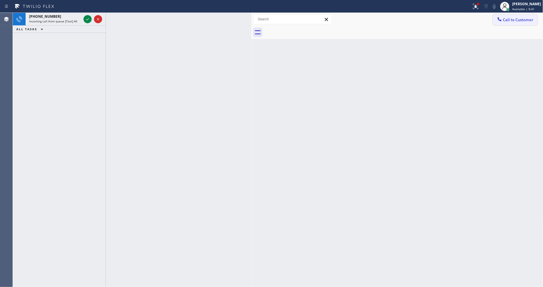
click at [517, 19] on span "Call to Customer" at bounding box center [519, 19] width 31 height 5
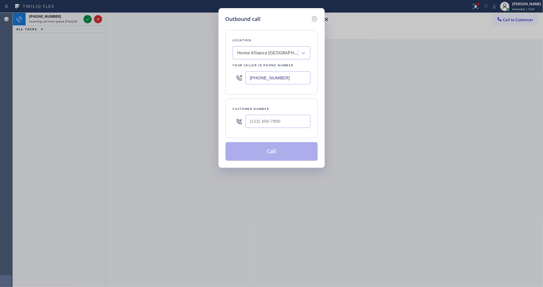
click at [316, 16] on icon at bounding box center [314, 18] width 7 height 7
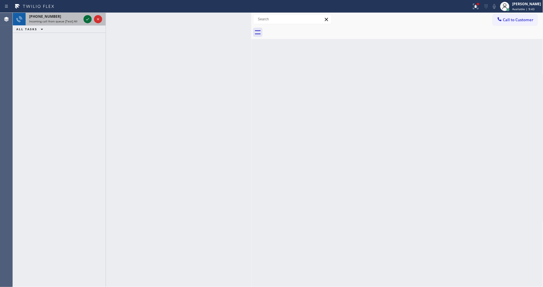
click at [87, 19] on icon at bounding box center [87, 19] width 7 height 7
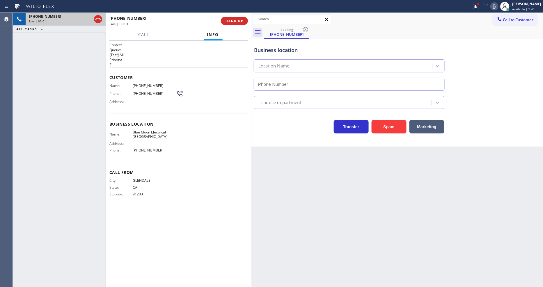
type input "(818) 532-5473"
click at [511, 18] on span "Call to Customer" at bounding box center [519, 19] width 31 height 5
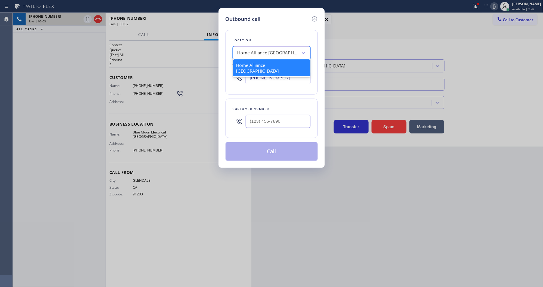
click at [259, 50] on div "Home Alliance [GEOGRAPHIC_DATA]" at bounding box center [268, 53] width 61 height 7
paste input "SubzeroExperts.online (San Diego, Google Ads)"
type input "SubzeroExperts.online (San Diego, Google Ads)"
click at [256, 64] on div "4B2.Paid SubzeroExperts.online (San Diego, Google Ads)" at bounding box center [272, 68] width 78 height 16
type input "(619) 374-7285"
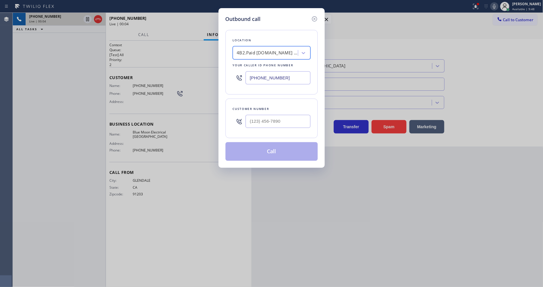
scroll to position [0, 1]
click at [266, 78] on input "(619) 374-7285" at bounding box center [278, 77] width 65 height 13
click at [314, 18] on icon at bounding box center [314, 18] width 5 height 5
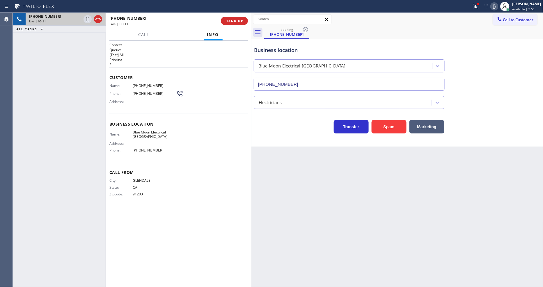
click at [144, 130] on span "Blue Moon Electrical North Hollywood" at bounding box center [155, 134] width 44 height 9
copy span "Blue Moon Electrical North Hollywood"
click at [139, 84] on span "(818) 482-8588" at bounding box center [155, 86] width 44 height 4
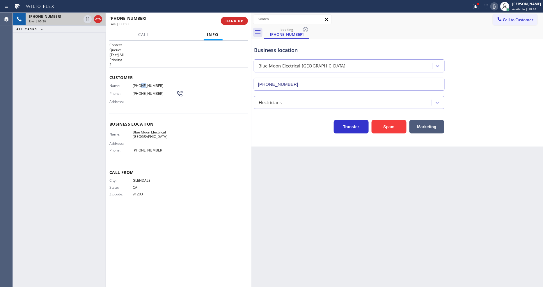
click at [139, 84] on span "(818) 482-8588" at bounding box center [155, 86] width 44 height 4
copy span "(818) 482-8588"
click at [87, 17] on icon at bounding box center [87, 19] width 3 height 4
click at [498, 6] on icon at bounding box center [494, 6] width 7 height 7
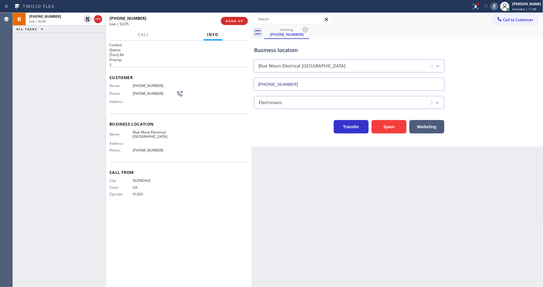
drag, startPoint x: 78, startPoint y: 36, endPoint x: 104, endPoint y: 1, distance: 43.4
click at [77, 36] on div "+18184828588 Live | 02:05 ALL TASKS ALL TASKS ACTIVE TASKS TASKS IN WRAP UP" at bounding box center [59, 150] width 93 height 275
click at [87, 17] on icon at bounding box center [88, 19] width 4 height 4
click at [496, 8] on icon at bounding box center [494, 6] width 3 height 5
click at [476, 8] on div at bounding box center [476, 6] width 13 height 7
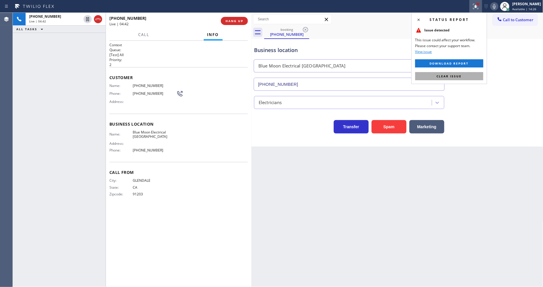
click at [451, 76] on span "Clear issue" at bounding box center [449, 76] width 25 height 4
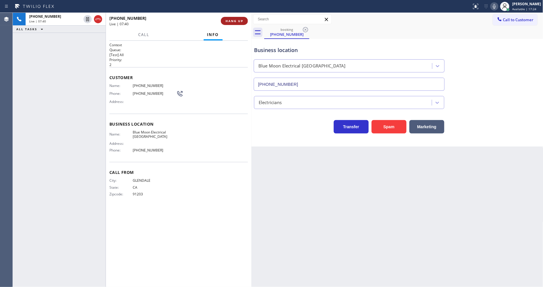
click at [239, 19] on span "HANG UP" at bounding box center [235, 21] width 18 height 4
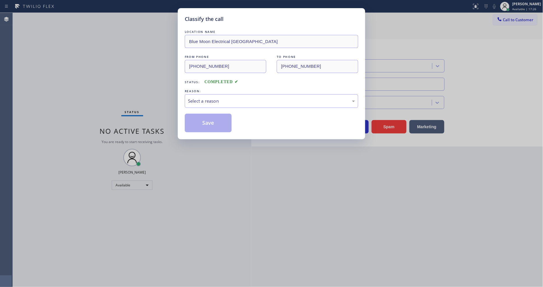
click at [204, 98] on div "Select a reason" at bounding box center [271, 101] width 167 height 7
click at [200, 116] on button "Save" at bounding box center [208, 123] width 47 height 19
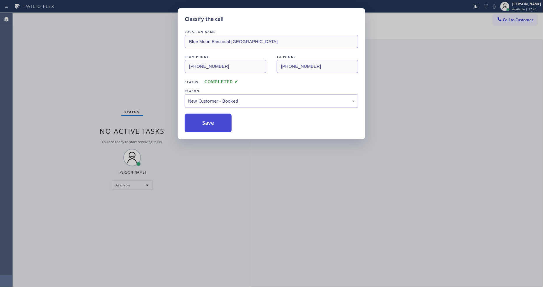
click at [200, 116] on button "Save" at bounding box center [208, 123] width 47 height 19
drag, startPoint x: 200, startPoint y: 116, endPoint x: 472, endPoint y: 240, distance: 298.7
click at [200, 116] on button "Save" at bounding box center [208, 123] width 47 height 19
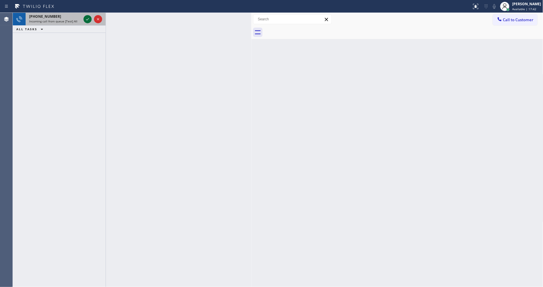
click at [89, 18] on icon at bounding box center [87, 19] width 3 height 2
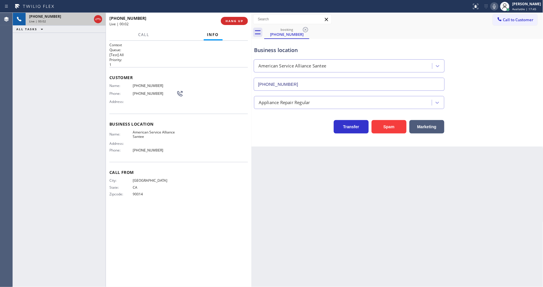
type input "(619) 658-8983"
drag, startPoint x: 132, startPoint y: 107, endPoint x: 136, endPoint y: 104, distance: 5.3
click at [132, 107] on div "Customer Name: (323) 203-3207 Phone: (323) 203-3207 Address:" at bounding box center [179, 90] width 139 height 47
click at [233, 17] on button "HANG UP" at bounding box center [234, 21] width 27 height 8
drag, startPoint x: 233, startPoint y: 17, endPoint x: 319, endPoint y: 184, distance: 187.3
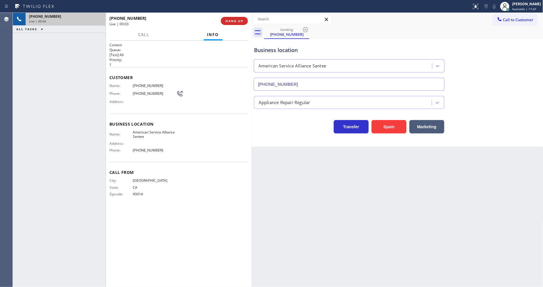
click at [233, 18] on button "HANG UP" at bounding box center [234, 21] width 27 height 8
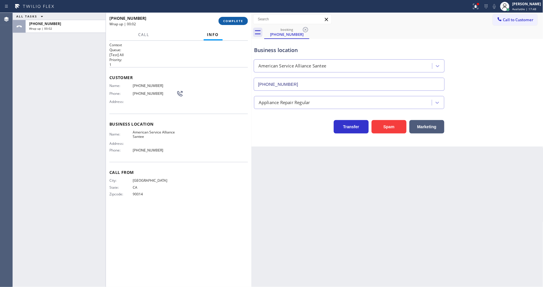
click at [235, 22] on span "COMPLETE" at bounding box center [233, 21] width 20 height 4
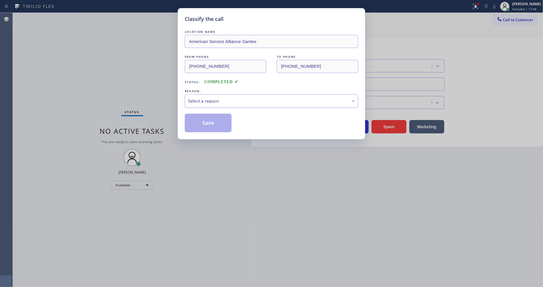
click at [216, 100] on div "Select a reason" at bounding box center [271, 101] width 167 height 7
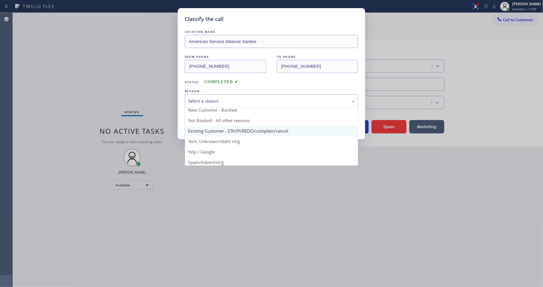
scroll to position [5, 0]
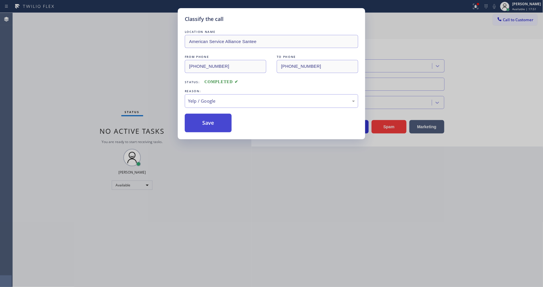
click at [213, 124] on button "Save" at bounding box center [208, 123] width 47 height 19
click at [213, 123] on button "Save" at bounding box center [208, 123] width 47 height 19
click at [213, 124] on button "Save" at bounding box center [208, 123] width 47 height 19
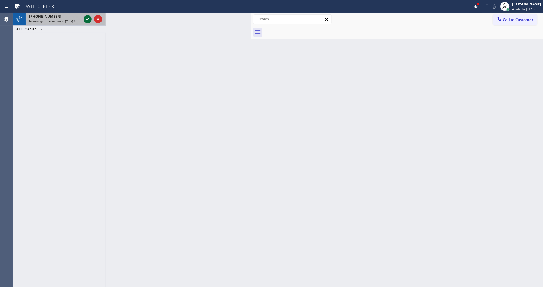
click at [87, 20] on icon at bounding box center [87, 19] width 7 height 7
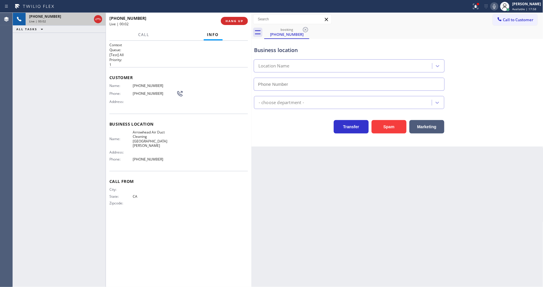
type input "(805) 549-5910"
click at [230, 21] on span "HANG UP" at bounding box center [235, 21] width 18 height 4
click at [229, 20] on span "HANG UP" at bounding box center [235, 21] width 18 height 4
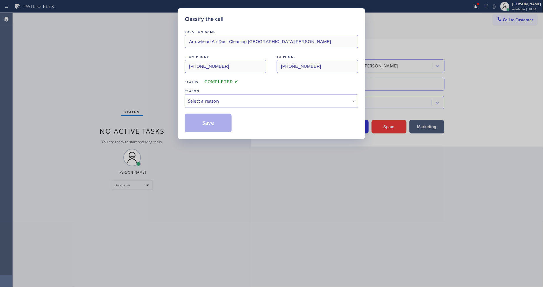
click at [210, 92] on div "REASON:" at bounding box center [272, 91] width 174 height 6
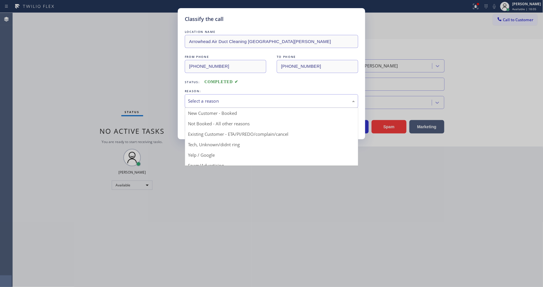
click at [213, 98] on div "Select a reason" at bounding box center [271, 101] width 167 height 7
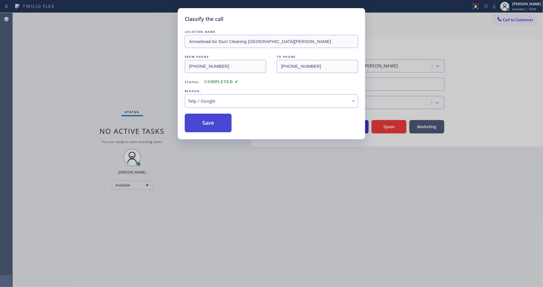
click at [207, 124] on button "Save" at bounding box center [208, 123] width 47 height 19
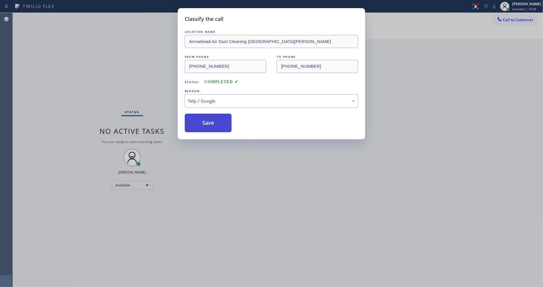
click at [207, 124] on button "Save" at bounding box center [208, 123] width 47 height 19
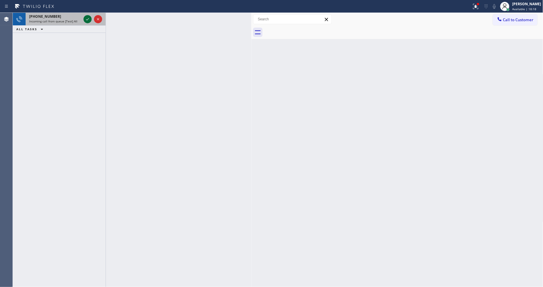
click at [87, 20] on icon at bounding box center [87, 19] width 3 height 2
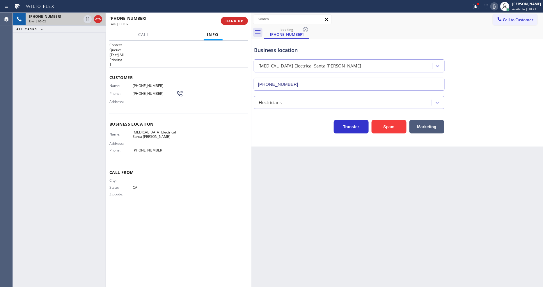
type input "(805) 222-7315"
click at [226, 21] on span "HANG UP" at bounding box center [235, 21] width 18 height 4
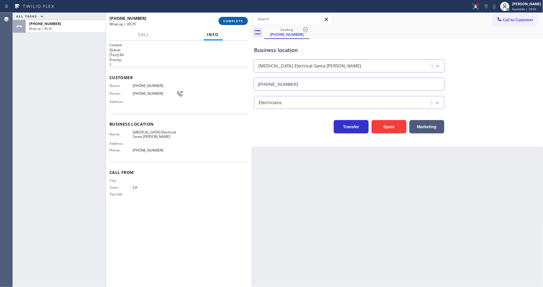
click at [236, 23] on span "COMPLETE" at bounding box center [233, 21] width 20 height 4
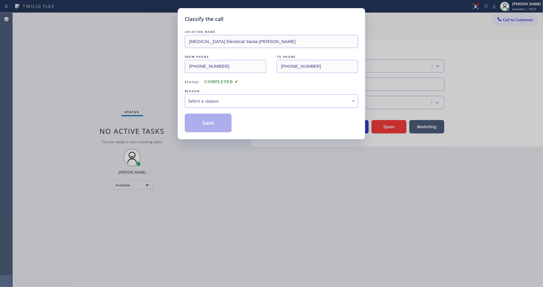
click at [206, 99] on div "Select a reason" at bounding box center [271, 101] width 167 height 7
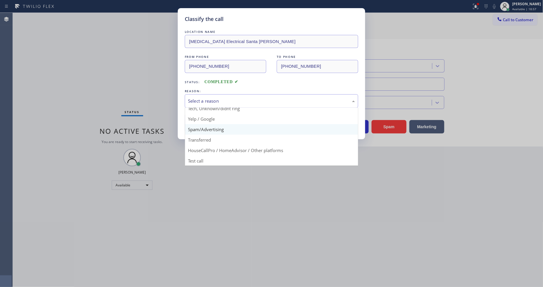
scroll to position [36, 0]
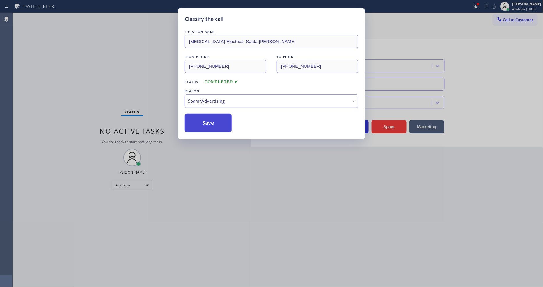
click at [211, 121] on button "Save" at bounding box center [208, 123] width 47 height 19
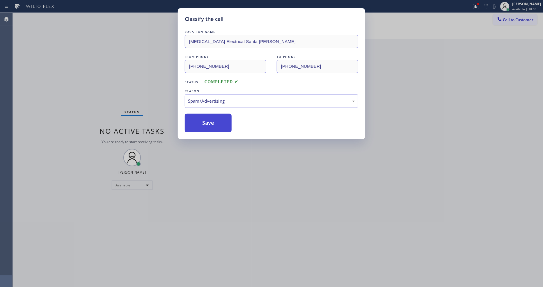
click at [211, 121] on button "Save" at bounding box center [208, 123] width 47 height 19
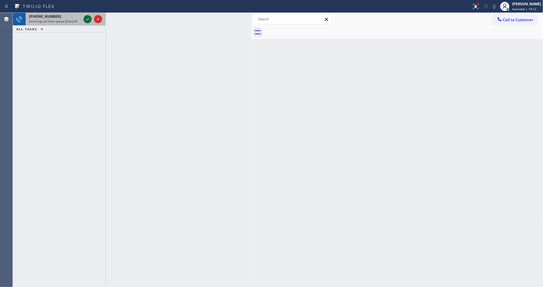
click at [88, 19] on icon at bounding box center [87, 19] width 7 height 7
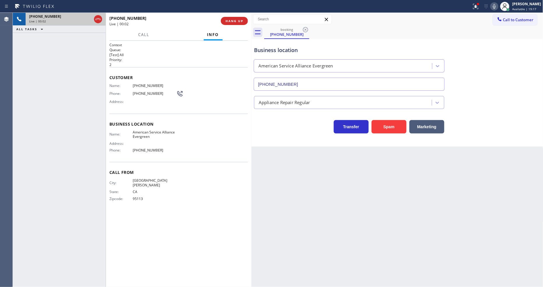
type input "(408) 767-4767"
click at [243, 21] on button "HANG UP" at bounding box center [234, 21] width 27 height 8
click at [242, 21] on span "HANG UP" at bounding box center [235, 21] width 18 height 4
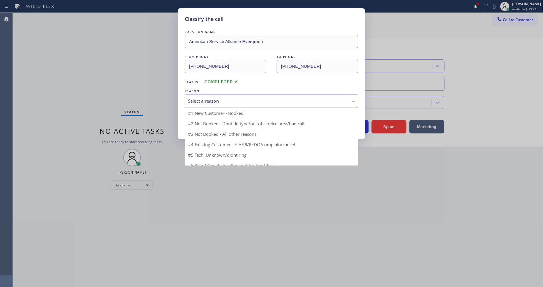
click at [212, 94] on div "Select a reason" at bounding box center [272, 101] width 174 height 14
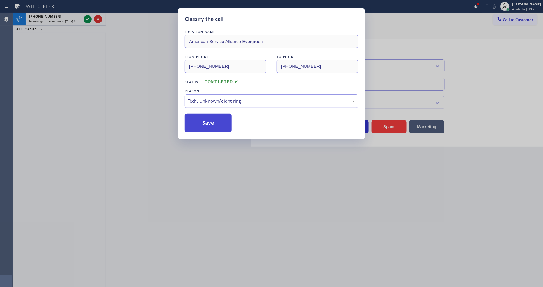
click at [206, 114] on button "Save" at bounding box center [208, 123] width 47 height 19
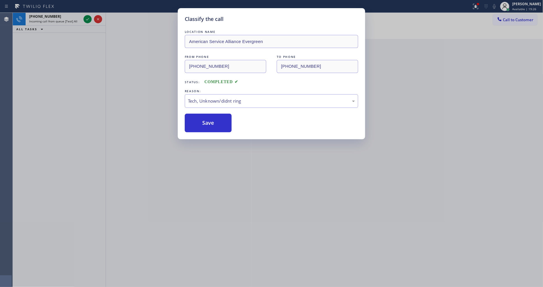
drag, startPoint x: 206, startPoint y: 115, endPoint x: 202, endPoint y: 109, distance: 6.9
click at [206, 115] on button "Save" at bounding box center [208, 123] width 47 height 19
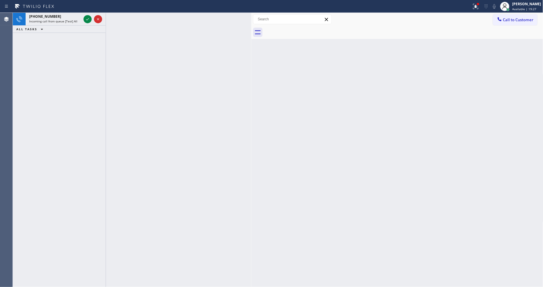
click at [88, 18] on icon at bounding box center [87, 19] width 7 height 7
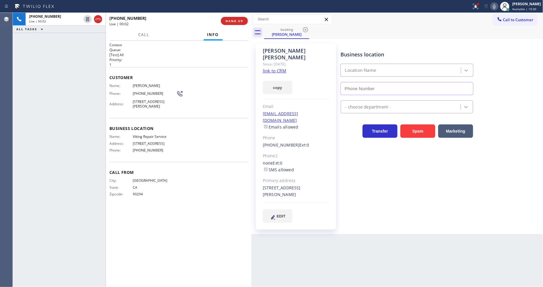
click at [280, 68] on link "link to CRM" at bounding box center [275, 71] width 24 height 6
type input "(323) 416-2342"
click at [237, 23] on button "HANG UP" at bounding box center [234, 21] width 27 height 8
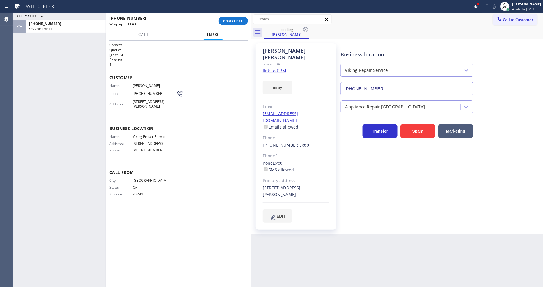
drag, startPoint x: 31, startPoint y: 124, endPoint x: 171, endPoint y: 58, distance: 155.4
click at [31, 123] on div "ALL TASKS ALL TASKS ACTIVE TASKS TASKS IN WRAP UP +13105927294 Wrap up | 00:44" at bounding box center [59, 150] width 93 height 275
click at [234, 19] on span "COMPLETE" at bounding box center [233, 21] width 20 height 4
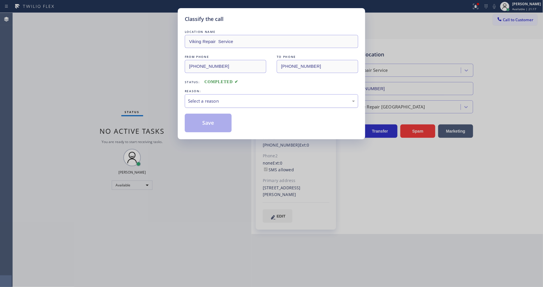
click at [208, 98] on div "Select a reason" at bounding box center [271, 101] width 167 height 7
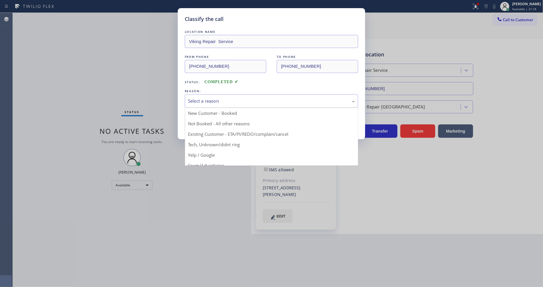
drag, startPoint x: 209, startPoint y: 133, endPoint x: 208, endPoint y: 124, distance: 8.2
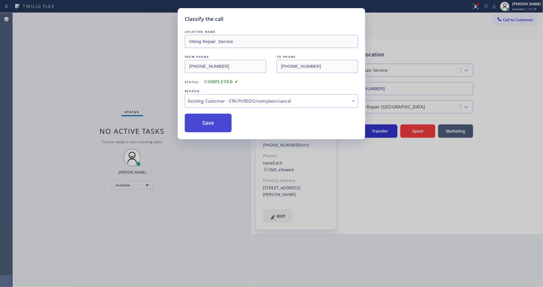
click at [208, 124] on button "Save" at bounding box center [208, 123] width 47 height 19
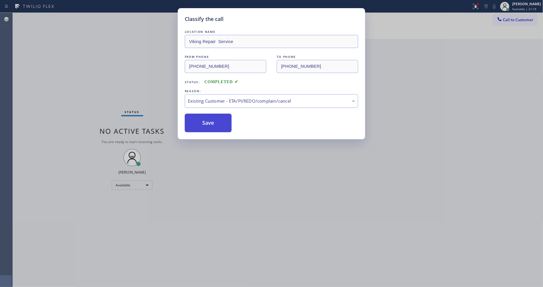
click at [208, 124] on button "Save" at bounding box center [208, 123] width 47 height 19
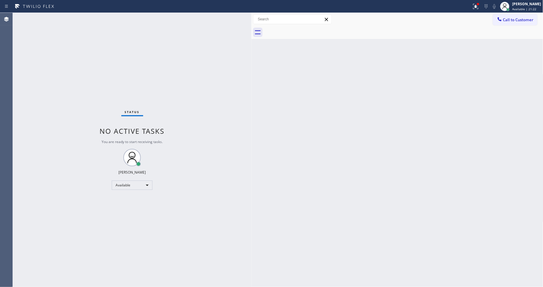
click at [149, 83] on div "Status No active tasks You are ready to start receiving tasks. [PERSON_NAME] Av…" at bounding box center [132, 150] width 239 height 275
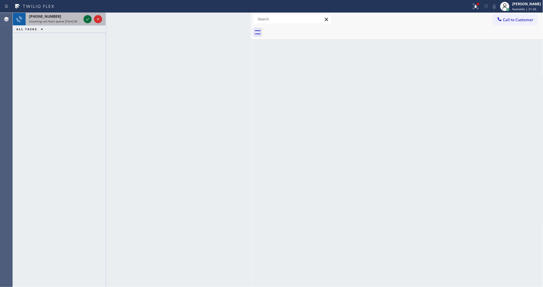
click at [87, 18] on icon at bounding box center [87, 19] width 7 height 7
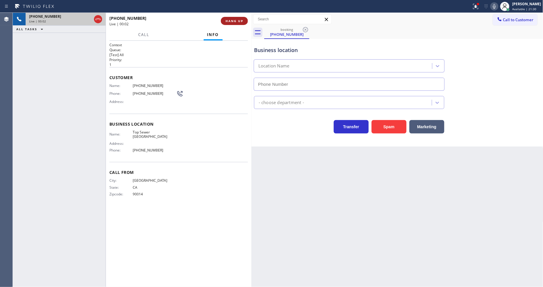
click at [235, 21] on span "HANG UP" at bounding box center [235, 21] width 18 height 4
type input "(949) 570-5033"
click at [235, 21] on span "HANG UP" at bounding box center [235, 21] width 18 height 4
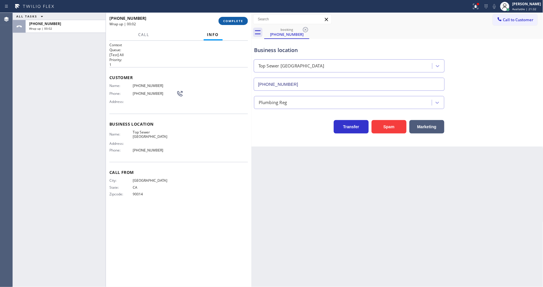
click at [232, 22] on span "COMPLETE" at bounding box center [233, 21] width 20 height 4
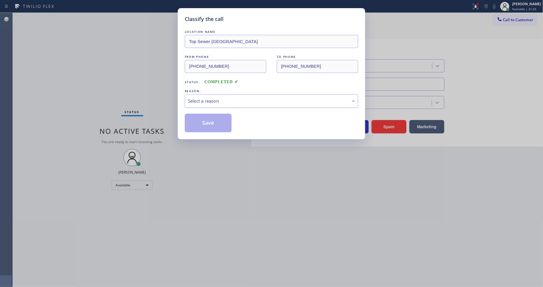
click at [215, 100] on div "Select a reason" at bounding box center [271, 101] width 167 height 7
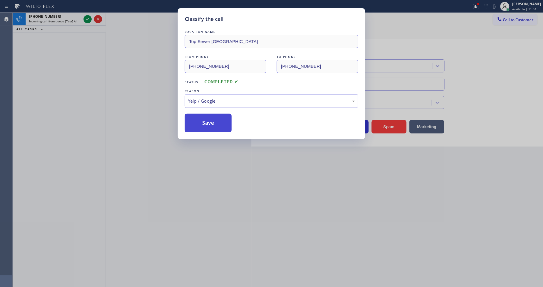
click at [210, 123] on button "Save" at bounding box center [208, 123] width 47 height 19
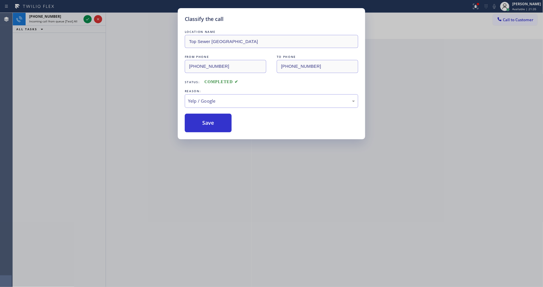
click at [84, 17] on div at bounding box center [88, 19] width 8 height 7
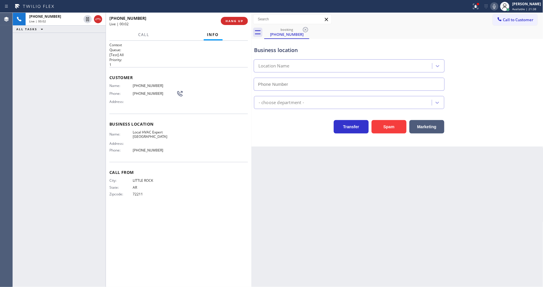
click at [232, 20] on span "HANG UP" at bounding box center [235, 21] width 18 height 4
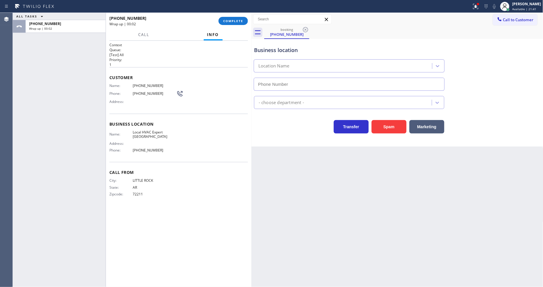
type input "(347) 202-1058"
click at [238, 22] on span "COMPLETE" at bounding box center [233, 21] width 20 height 4
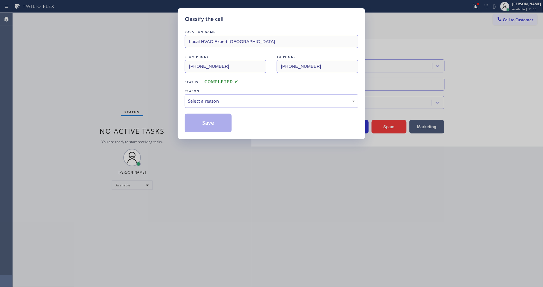
click at [203, 101] on div "Select a reason" at bounding box center [271, 101] width 167 height 7
click at [209, 122] on button "Save" at bounding box center [208, 123] width 47 height 19
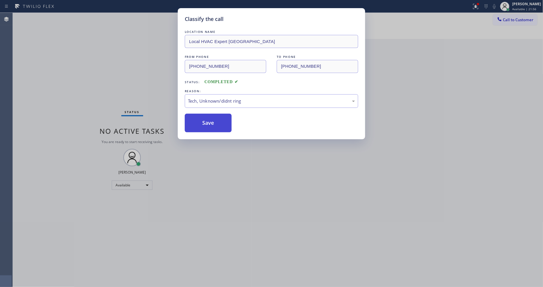
click at [209, 122] on button "Save" at bounding box center [208, 123] width 47 height 19
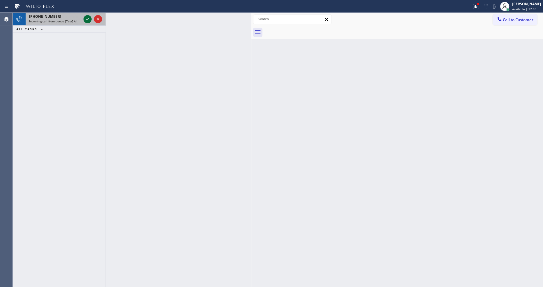
click at [87, 17] on icon at bounding box center [87, 19] width 7 height 7
click at [88, 19] on icon at bounding box center [87, 19] width 3 height 2
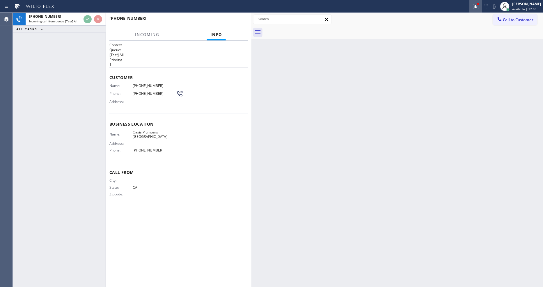
click at [480, 7] on icon at bounding box center [476, 6] width 7 height 7
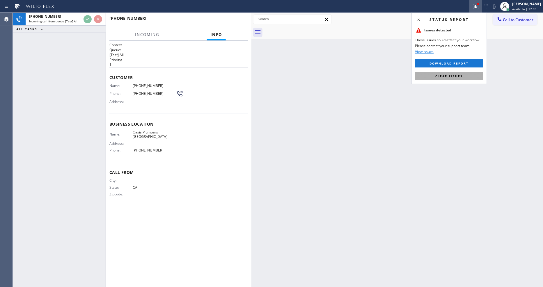
click at [465, 79] on button "Clear issues" at bounding box center [450, 76] width 68 height 8
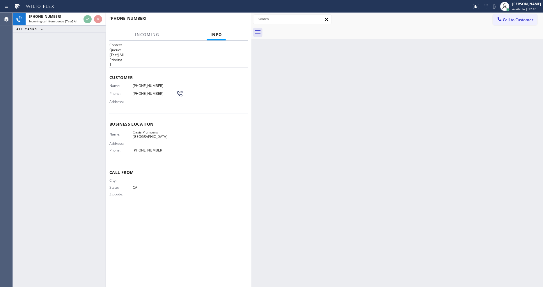
click at [181, 100] on div "Address:" at bounding box center [147, 102] width 74 height 4
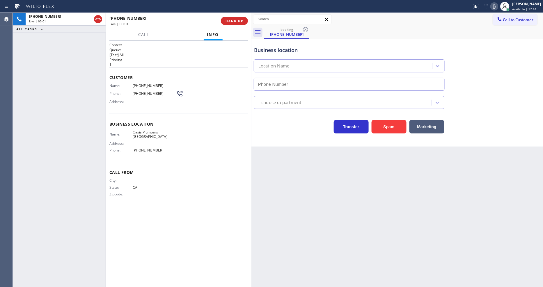
type input "(760) 388-7464"
click at [69, 106] on div "+14424655462 Live | 00:01 ALL TASKS ALL TASKS ACTIVE TASKS TASKS IN WRAP UP" at bounding box center [59, 150] width 93 height 275
click at [229, 19] on span "HANG UP" at bounding box center [235, 21] width 18 height 4
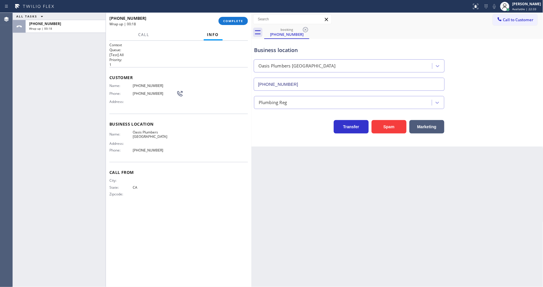
click at [395, 187] on div "Back to Dashboard Change Sender ID Customers Technicians Select a contact Outbo…" at bounding box center [398, 150] width 292 height 275
click at [240, 22] on span "COMPLETE" at bounding box center [233, 21] width 20 height 4
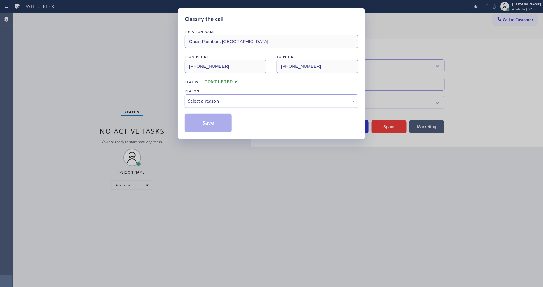
click at [225, 98] on div "Select a reason" at bounding box center [271, 101] width 167 height 7
click at [205, 117] on button "Save" at bounding box center [208, 123] width 47 height 19
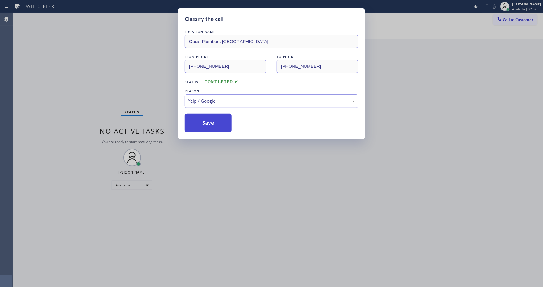
click at [204, 117] on button "Save" at bounding box center [208, 123] width 47 height 19
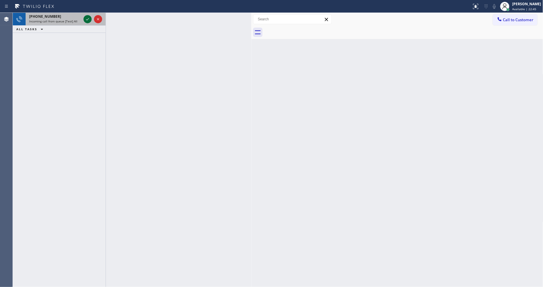
click at [86, 21] on icon at bounding box center [87, 19] width 7 height 7
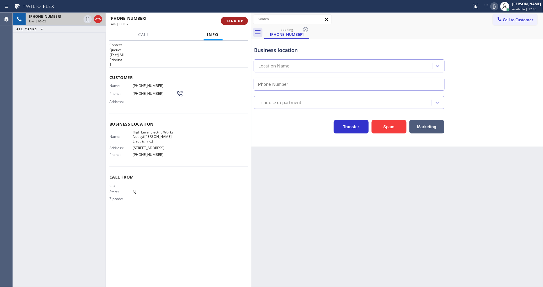
click at [234, 22] on span "HANG UP" at bounding box center [235, 21] width 18 height 4
type input "(973) 791-6234"
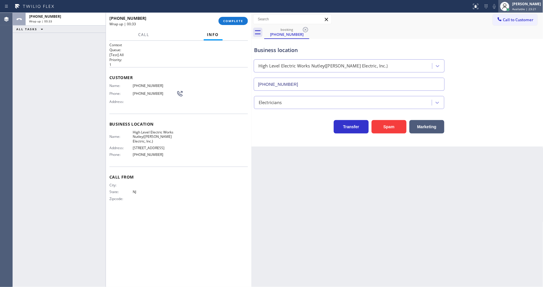
click at [235, 24] on button "COMPLETE" at bounding box center [233, 21] width 29 height 8
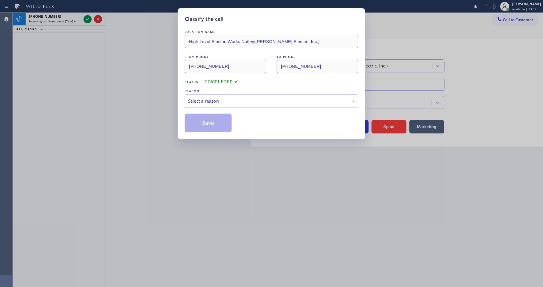
click at [204, 101] on div "Select a reason" at bounding box center [271, 101] width 167 height 7
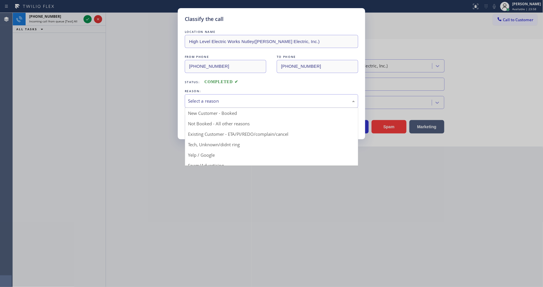
drag, startPoint x: 208, startPoint y: 155, endPoint x: 206, endPoint y: 135, distance: 20.2
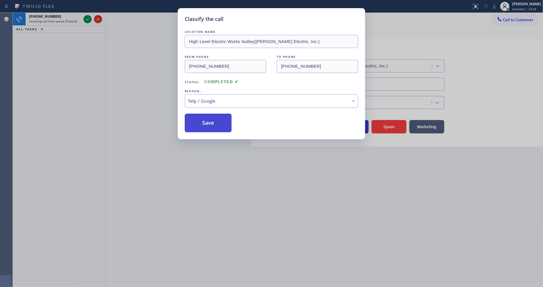
click at [203, 123] on button "Save" at bounding box center [208, 123] width 47 height 19
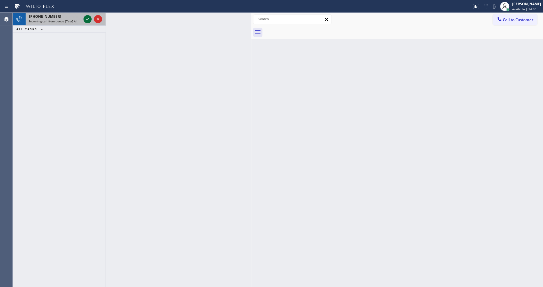
click at [87, 18] on icon at bounding box center [87, 19] width 7 height 7
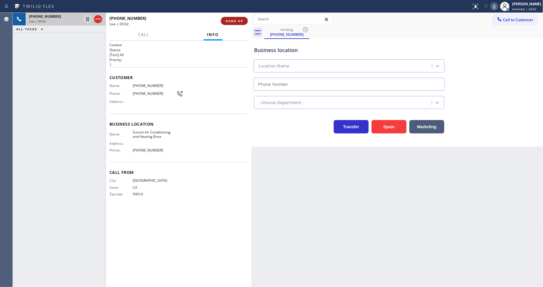
click at [223, 20] on button "HANG UP" at bounding box center [234, 21] width 27 height 8
type input "(714) 844-0830"
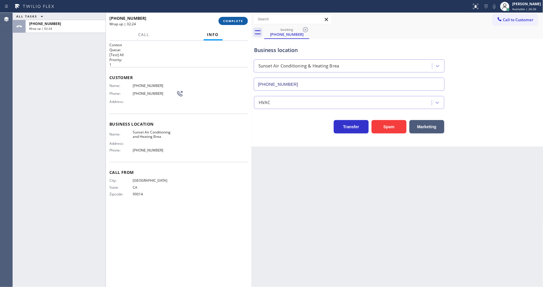
click at [232, 22] on span "COMPLETE" at bounding box center [233, 21] width 20 height 4
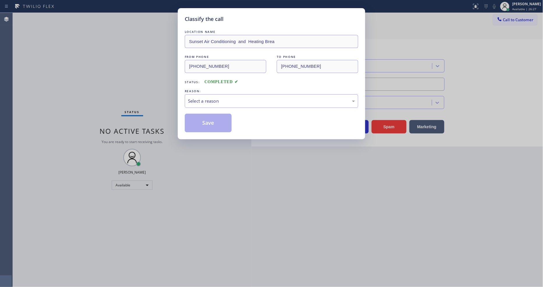
click at [207, 94] on div "Select a reason" at bounding box center [272, 101] width 174 height 14
click at [211, 124] on button "Save" at bounding box center [208, 123] width 47 height 19
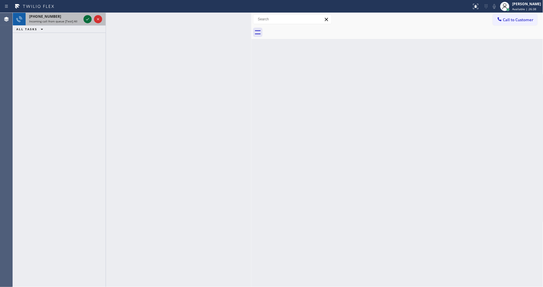
click at [87, 19] on icon at bounding box center [87, 19] width 7 height 7
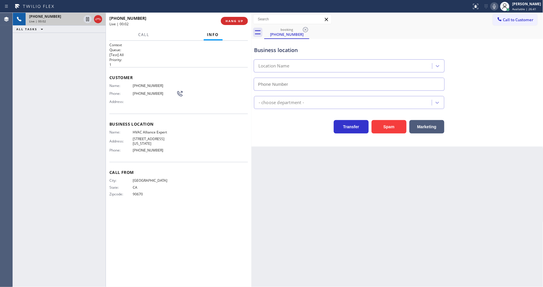
type input "(855) 999-4417"
click at [432, 165] on div "Back to Dashboard Change Sender ID Customers Technicians Select a contact Outbo…" at bounding box center [398, 150] width 292 height 275
click at [183, 214] on div "Context Queue: [Test] All Priority: 1 Customer Name: (562) 326-6613 Phone: (562…" at bounding box center [179, 164] width 139 height 243
click at [229, 19] on span "HANG UP" at bounding box center [235, 21] width 18 height 4
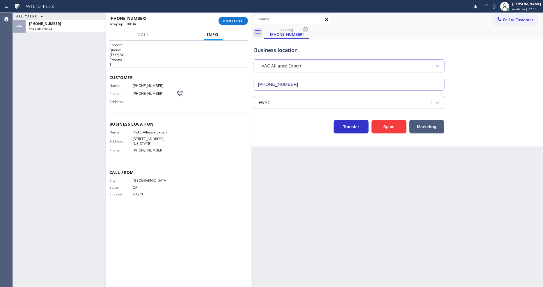
click at [150, 127] on div "Business location Name: HVAC Alliance Expert Address: 10866 Washington Blvd Pho…" at bounding box center [179, 138] width 139 height 49
copy span "HVAC Alliance Expert"
click at [133, 185] on div "City: SANTA FE SPRINGS State: CA Zipcode: 90670" at bounding box center [143, 189] width 67 height 20
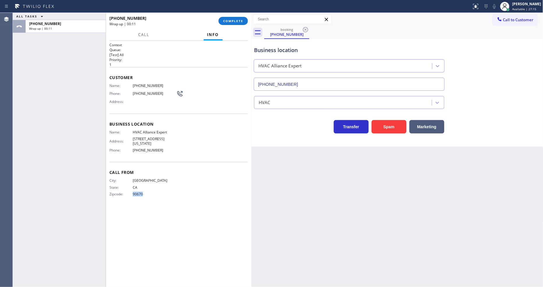
click at [133, 185] on div "City: SANTA FE SPRINGS State: CA Zipcode: 90670" at bounding box center [143, 189] width 67 height 20
click at [134, 185] on div "City: SANTA FE SPRINGS State: CA Zipcode: 90670" at bounding box center [143, 189] width 67 height 20
copy div "90670 Outbound call Location HVAC Alliance Expert Your caller id phone number C…"
click at [151, 86] on span "(562) 326-6613" at bounding box center [155, 86] width 44 height 4
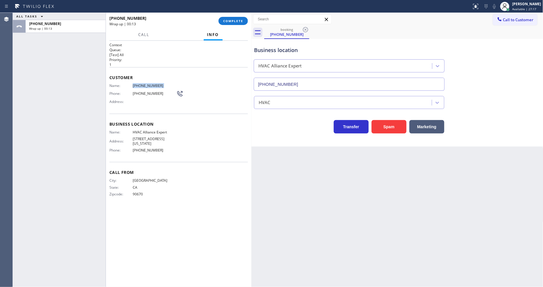
click at [151, 86] on span "(562) 326-6613" at bounding box center [155, 86] width 44 height 4
copy span "(562) 326-6613"
click at [0, 105] on div "Agent Desktop" at bounding box center [6, 150] width 13 height 275
click at [248, 18] on div "+15623266613 Wrap up | 00:27 COMPLETE" at bounding box center [179, 21] width 146 height 16
click at [240, 22] on span "COMPLETE" at bounding box center [233, 21] width 20 height 4
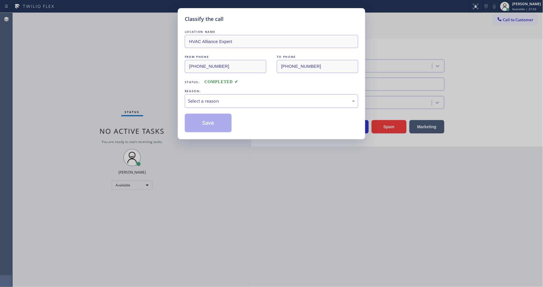
click at [212, 100] on div "Select a reason" at bounding box center [271, 101] width 167 height 7
click at [204, 126] on button "Save" at bounding box center [208, 123] width 47 height 19
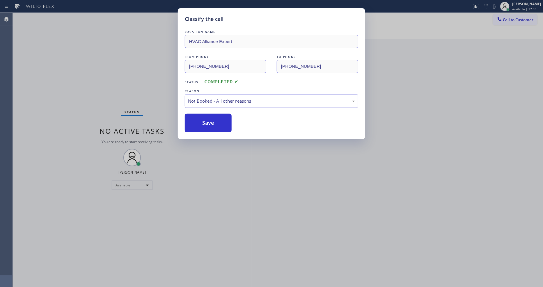
drag, startPoint x: 212, startPoint y: 103, endPoint x: 177, endPoint y: 242, distance: 143.8
click at [204, 126] on button "Save" at bounding box center [208, 123] width 47 height 19
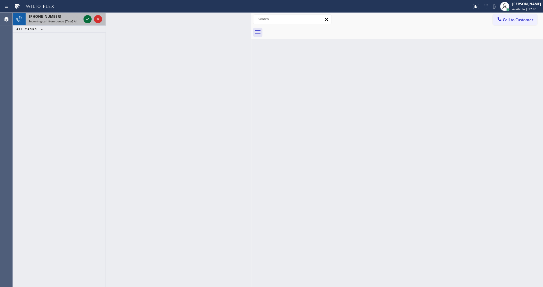
click at [87, 18] on icon at bounding box center [87, 19] width 7 height 7
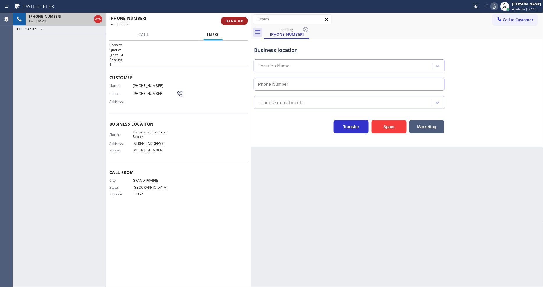
click at [234, 22] on span "HANG UP" at bounding box center [235, 21] width 18 height 4
type input "(469) 887-4429"
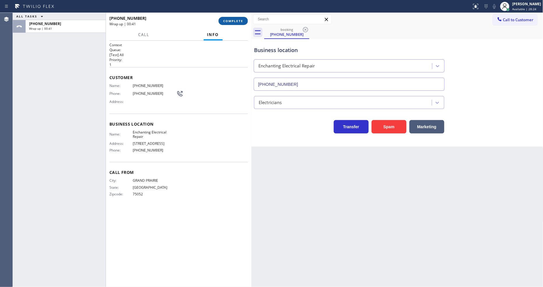
click at [234, 23] on button "COMPLETE" at bounding box center [233, 21] width 29 height 8
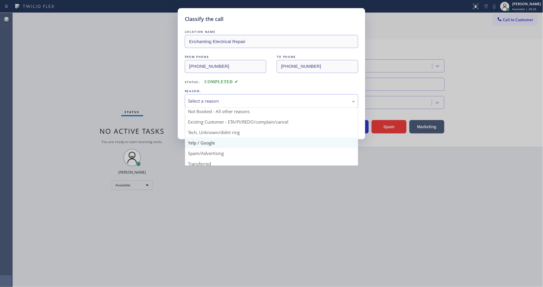
scroll to position [16, 0]
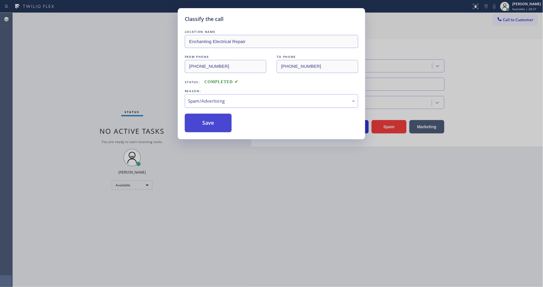
click at [207, 120] on button "Save" at bounding box center [208, 123] width 47 height 19
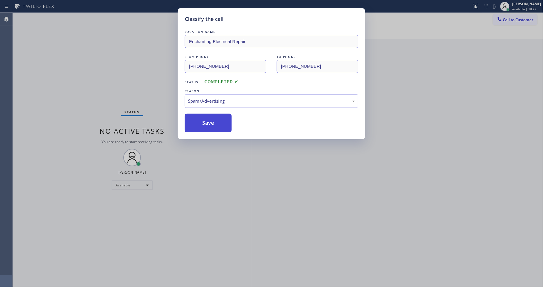
click at [207, 120] on button "Save" at bounding box center [208, 123] width 47 height 19
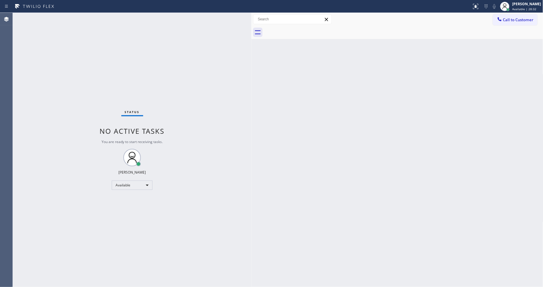
click at [184, 274] on div "Status No active tasks You are ready to start receiving tasks. [PERSON_NAME] Av…" at bounding box center [132, 150] width 239 height 275
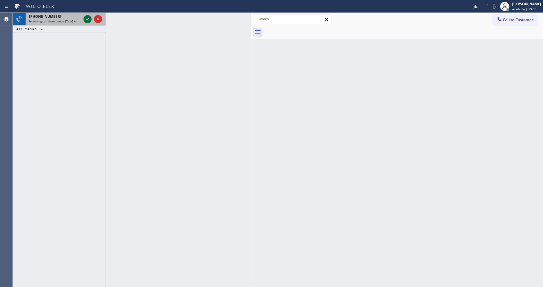
click at [86, 17] on icon at bounding box center [87, 19] width 7 height 7
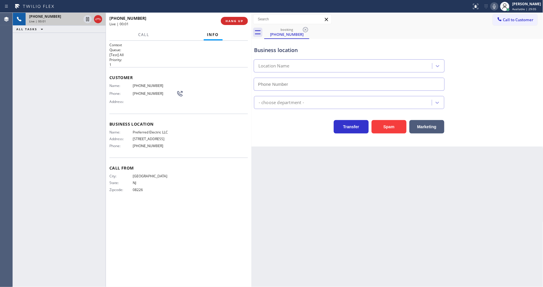
type input "(848) 360-5267"
click at [226, 21] on span "HANG UP" at bounding box center [235, 21] width 18 height 4
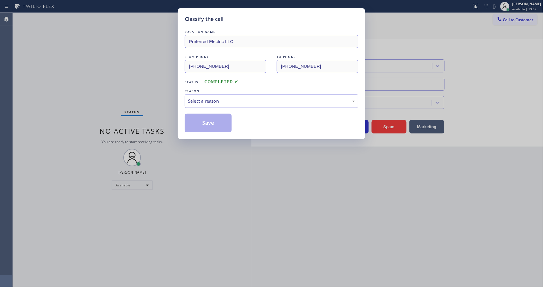
click at [230, 95] on div "Select a reason" at bounding box center [272, 101] width 174 height 14
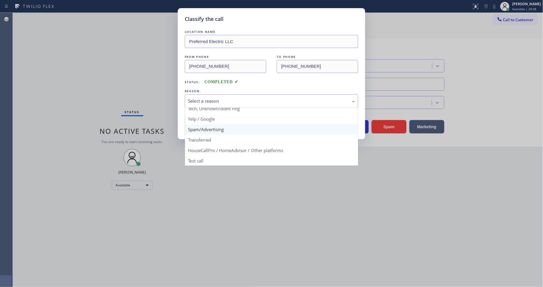
scroll to position [36, 0]
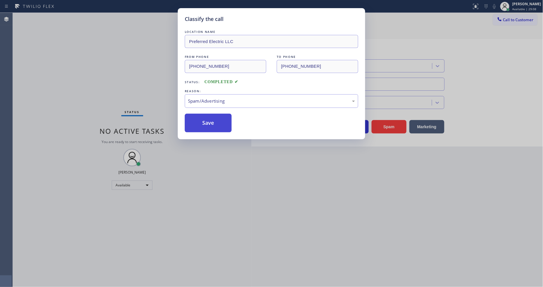
click at [216, 119] on button "Save" at bounding box center [208, 123] width 47 height 19
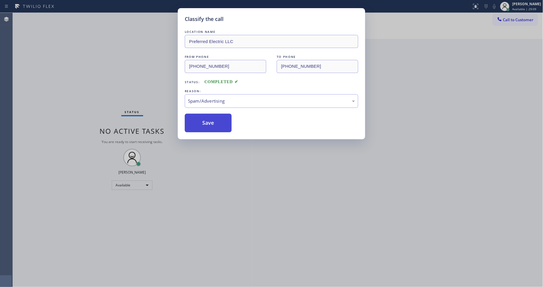
click at [216, 119] on button "Save" at bounding box center [208, 123] width 47 height 19
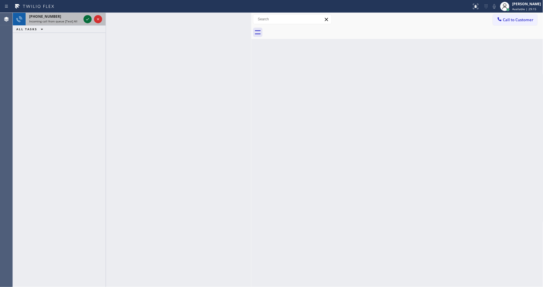
click at [88, 20] on icon at bounding box center [87, 19] width 7 height 7
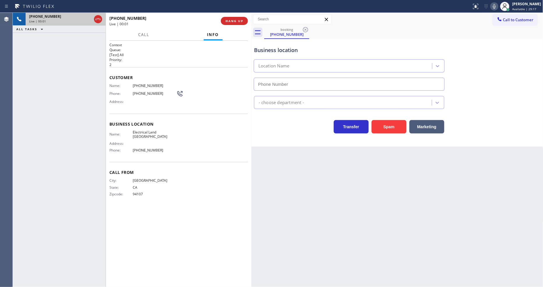
type input "(510) 880-3442"
click at [363, 177] on div "Back to Dashboard Change Sender ID Customers Technicians Select a contact Outbo…" at bounding box center [398, 150] width 292 height 275
click at [226, 22] on span "HANG UP" at bounding box center [235, 21] width 18 height 4
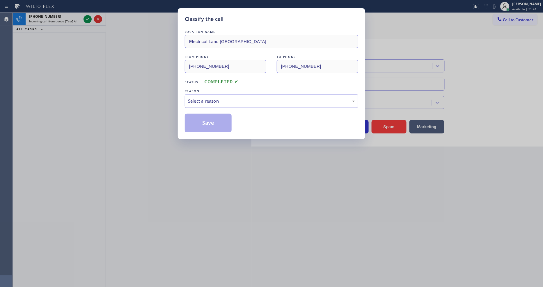
click at [212, 99] on div "Select a reason" at bounding box center [271, 101] width 167 height 7
click at [207, 121] on button "Save" at bounding box center [208, 123] width 47 height 19
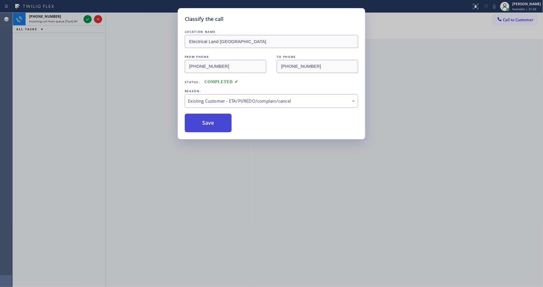
click at [207, 120] on button "Save" at bounding box center [208, 123] width 47 height 19
drag, startPoint x: 207, startPoint y: 120, endPoint x: 213, endPoint y: 117, distance: 7.0
click at [207, 120] on button "Save" at bounding box center [208, 123] width 47 height 19
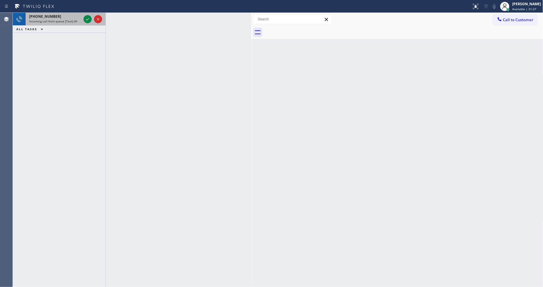
click at [80, 17] on div "[PHONE_NUMBER]" at bounding box center [55, 16] width 52 height 5
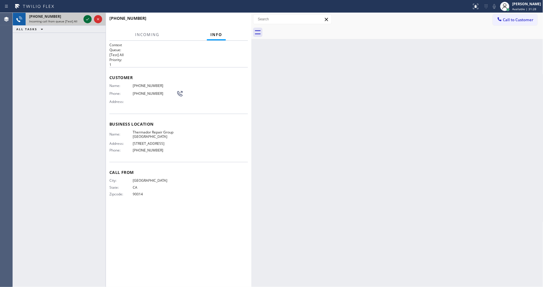
click at [86, 19] on icon at bounding box center [87, 19] width 7 height 7
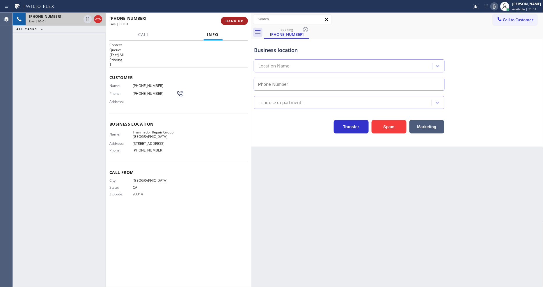
click at [238, 18] on button "HANG UP" at bounding box center [234, 21] width 27 height 8
type input "(650) 600-7779"
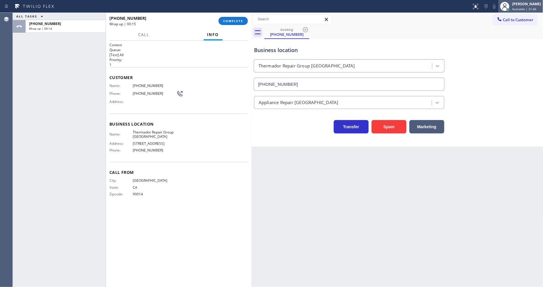
click at [523, 8] on span "Available | 31:46" at bounding box center [525, 9] width 24 height 4
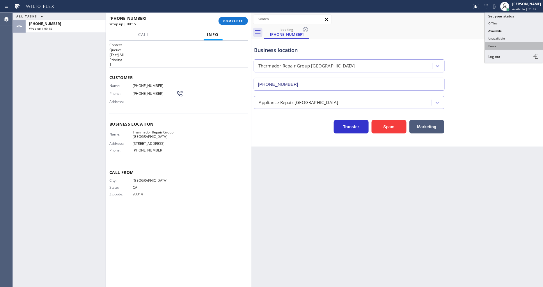
click at [499, 44] on button "Break" at bounding box center [514, 46] width 58 height 8
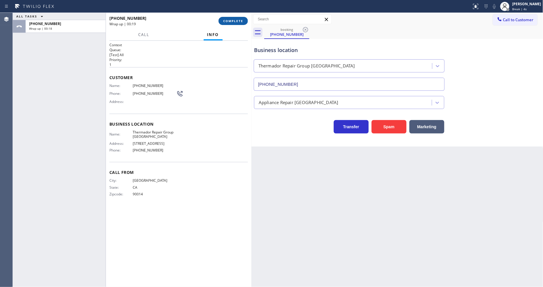
click at [228, 19] on span "COMPLETE" at bounding box center [233, 21] width 20 height 4
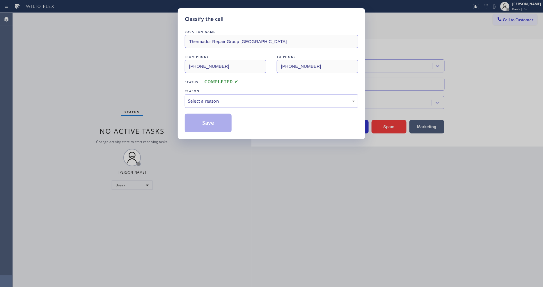
click at [204, 88] on div "REASON:" at bounding box center [272, 91] width 174 height 6
click at [202, 100] on div "Select a reason" at bounding box center [271, 101] width 167 height 7
click at [210, 117] on button "Save" at bounding box center [208, 123] width 47 height 19
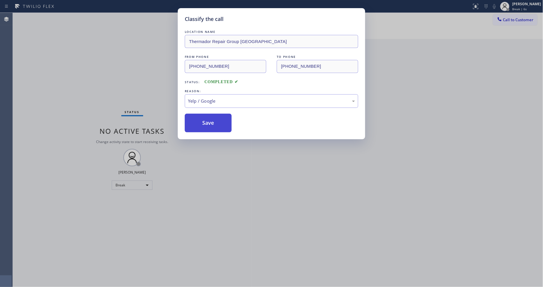
click at [210, 117] on button "Save" at bounding box center [208, 123] width 47 height 19
